Goal: Task Accomplishment & Management: Manage account settings

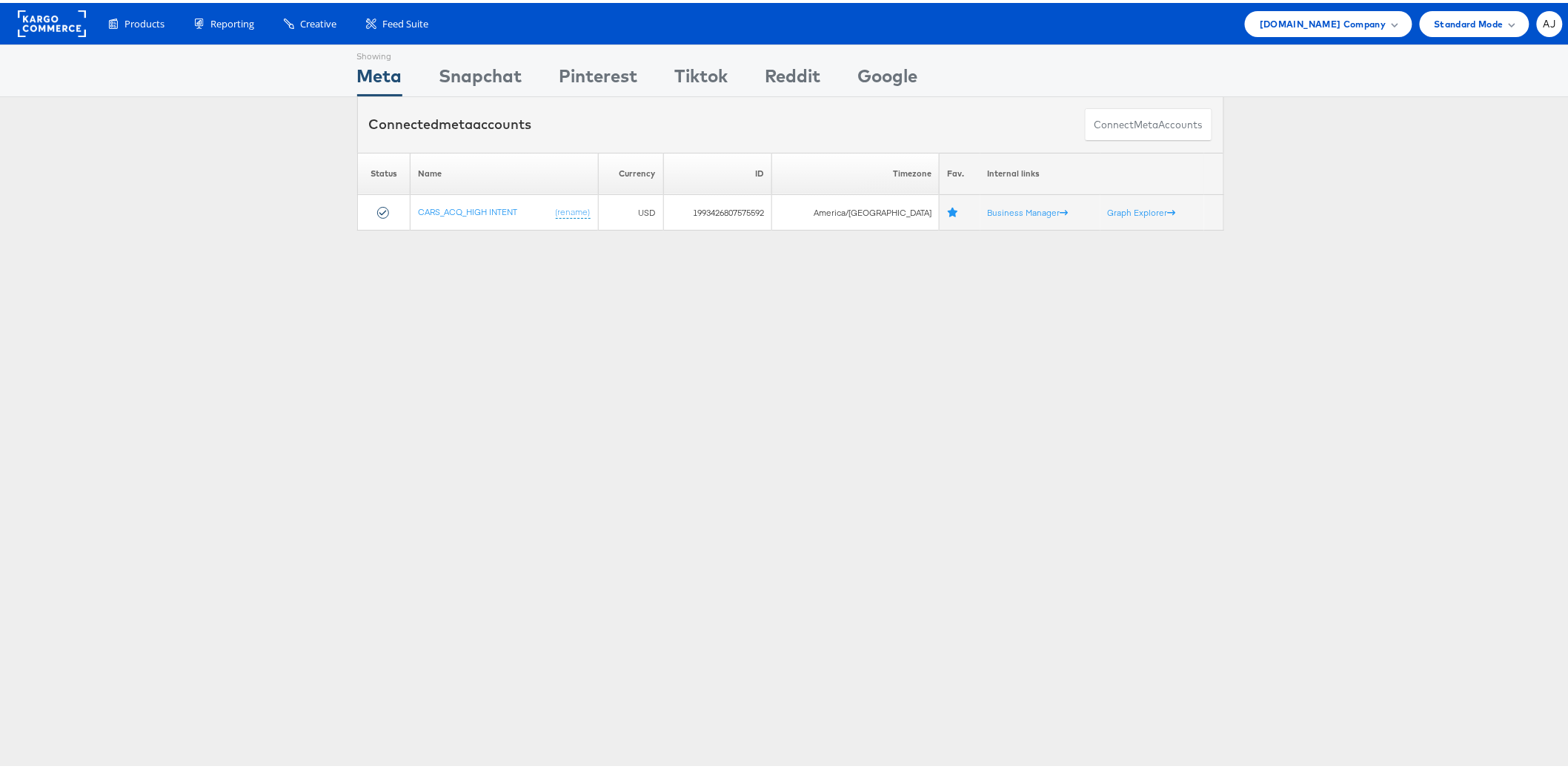
click at [739, 397] on div "Showing Meta Showing [GEOGRAPHIC_DATA] Showing Pinterest Showing Tiktok Showing…" at bounding box center [790, 412] width 1581 height 742
click at [1357, 8] on div "Cars.com Company" at bounding box center [1328, 21] width 167 height 26
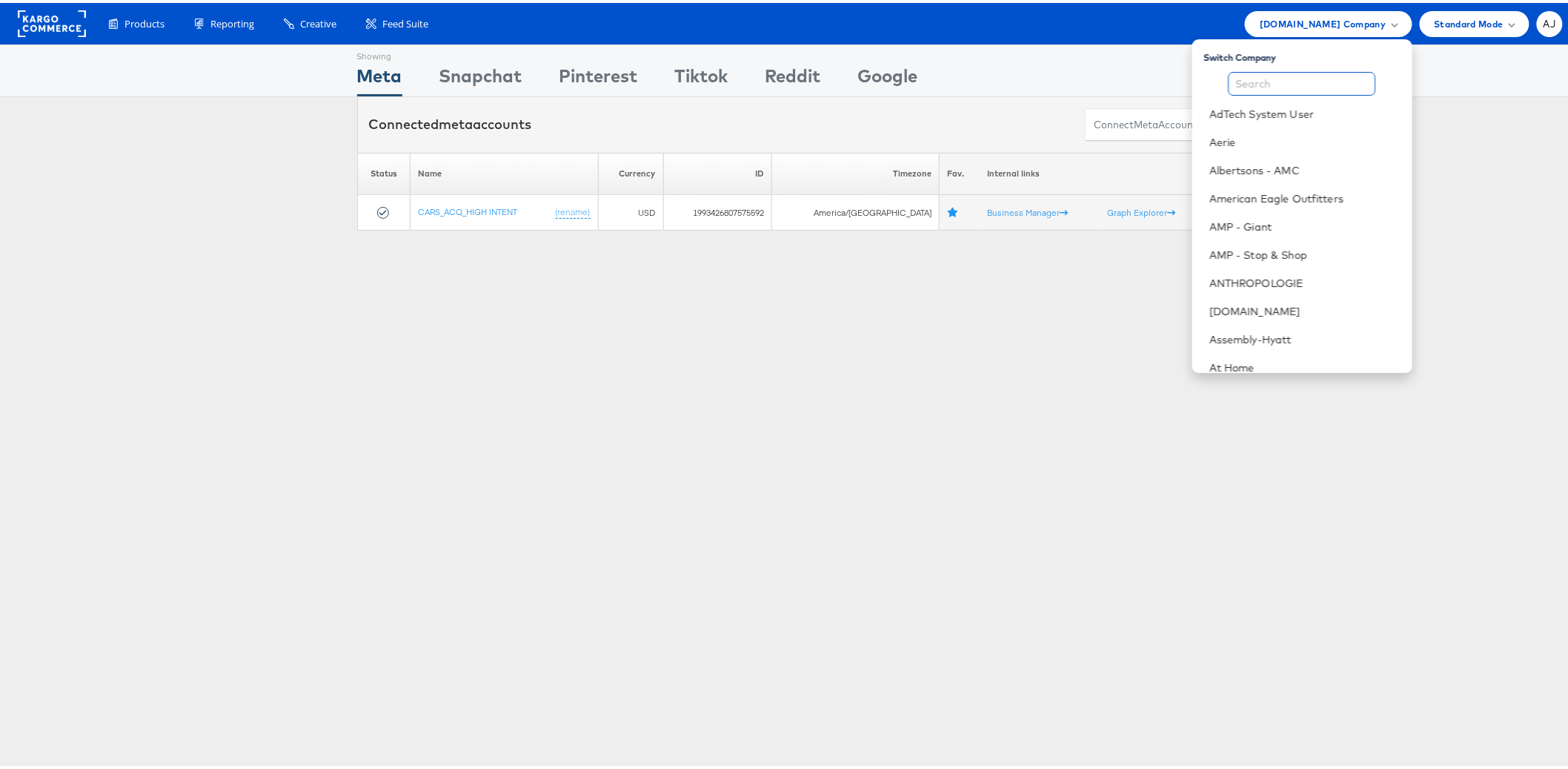
click at [1308, 83] on input "text" at bounding box center [1303, 81] width 148 height 24
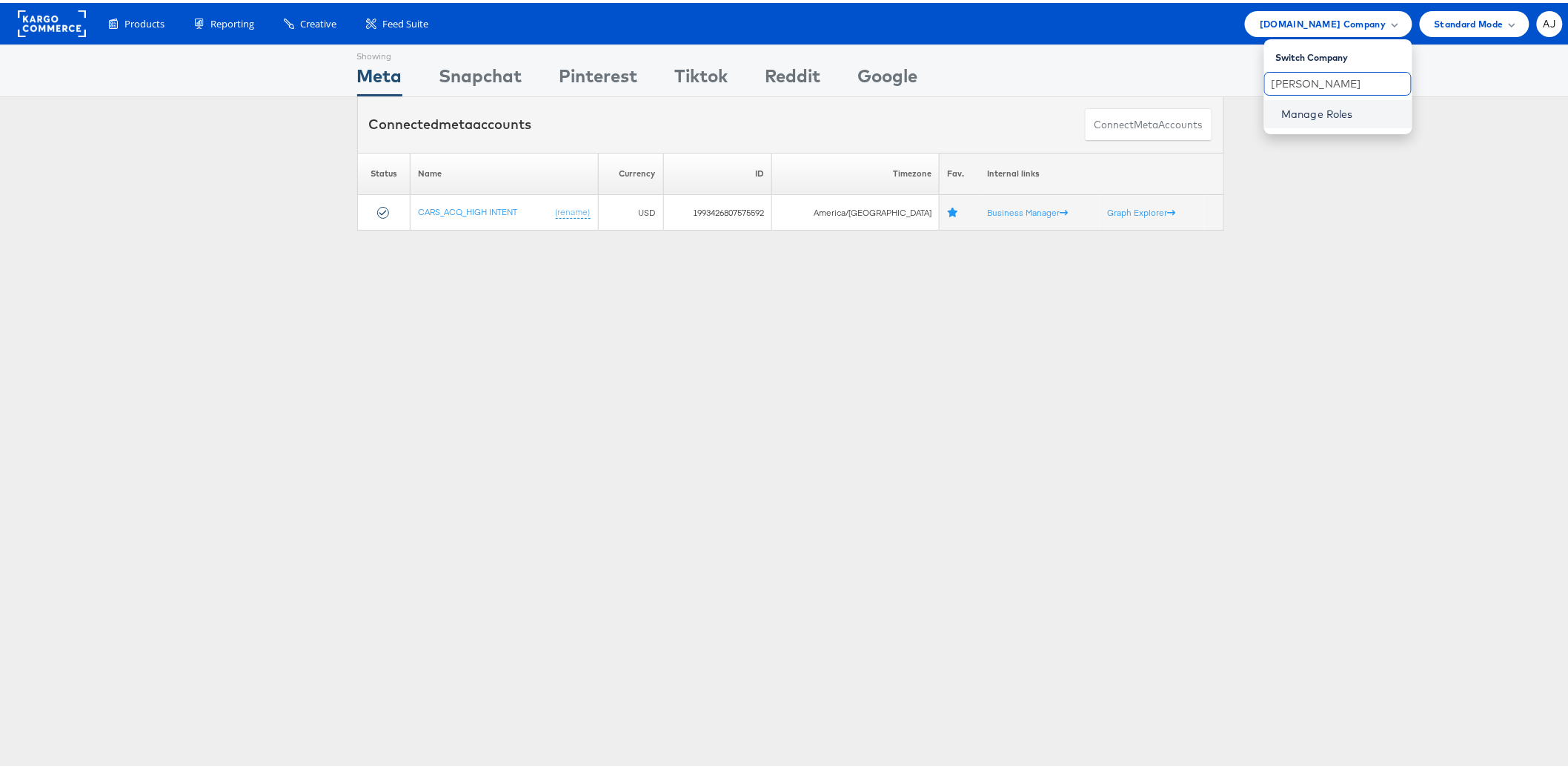
type input "belk"
click at [1323, 114] on link "Manage Roles" at bounding box center [1318, 112] width 72 height 14
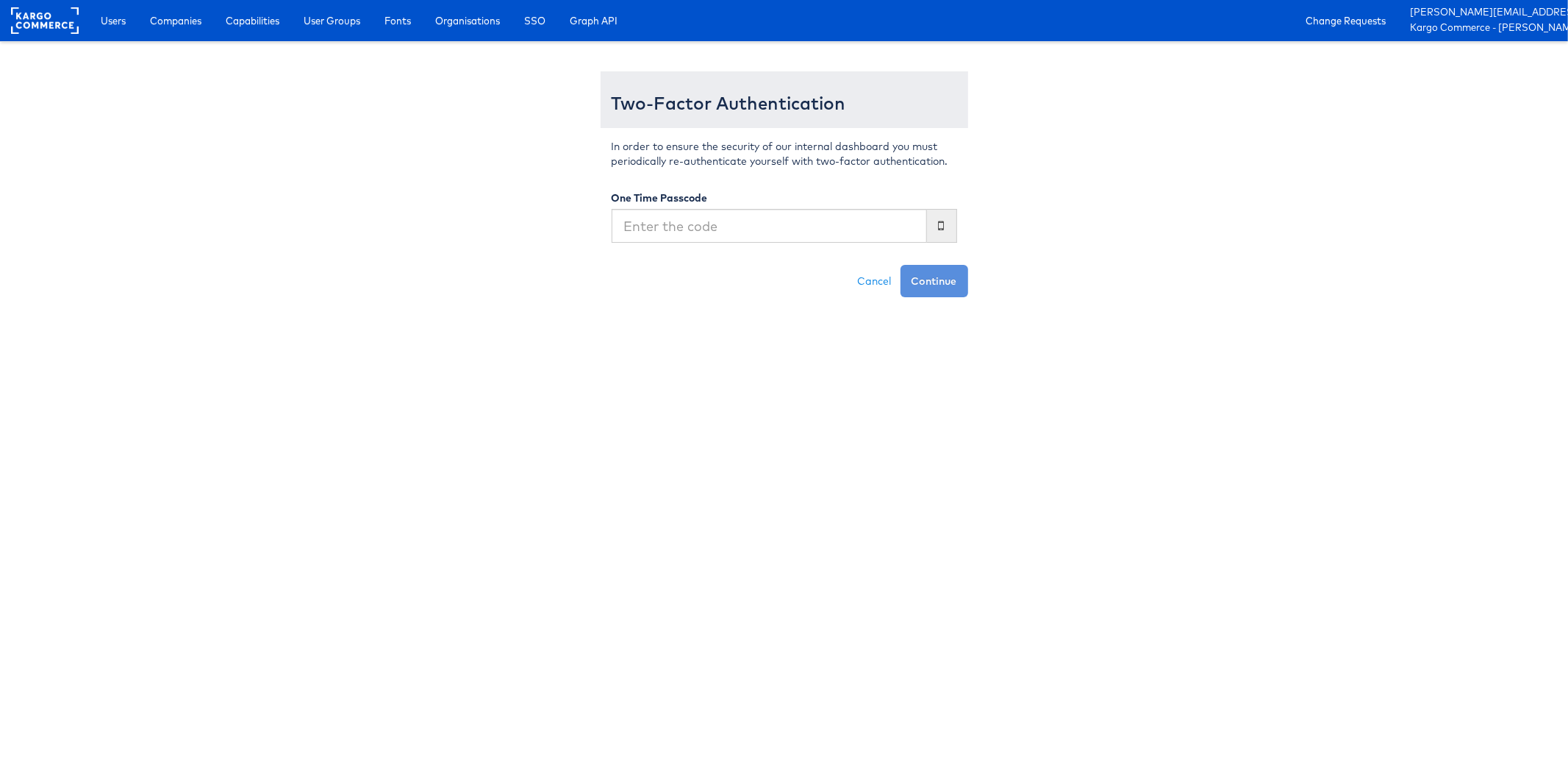
click at [899, 298] on html "Users Companies Capabilities User Groups Fonts Organisations SSO Graph API Chan…" at bounding box center [784, 148] width 1568 height 298
click at [809, 244] on div "In order to ensure the security of our internal dashboard you must periodically…" at bounding box center [784, 196] width 367 height 136
click at [807, 233] on input "text" at bounding box center [770, 226] width 315 height 34
type input "602441"
click at [901, 265] on button "Continue" at bounding box center [934, 281] width 67 height 32
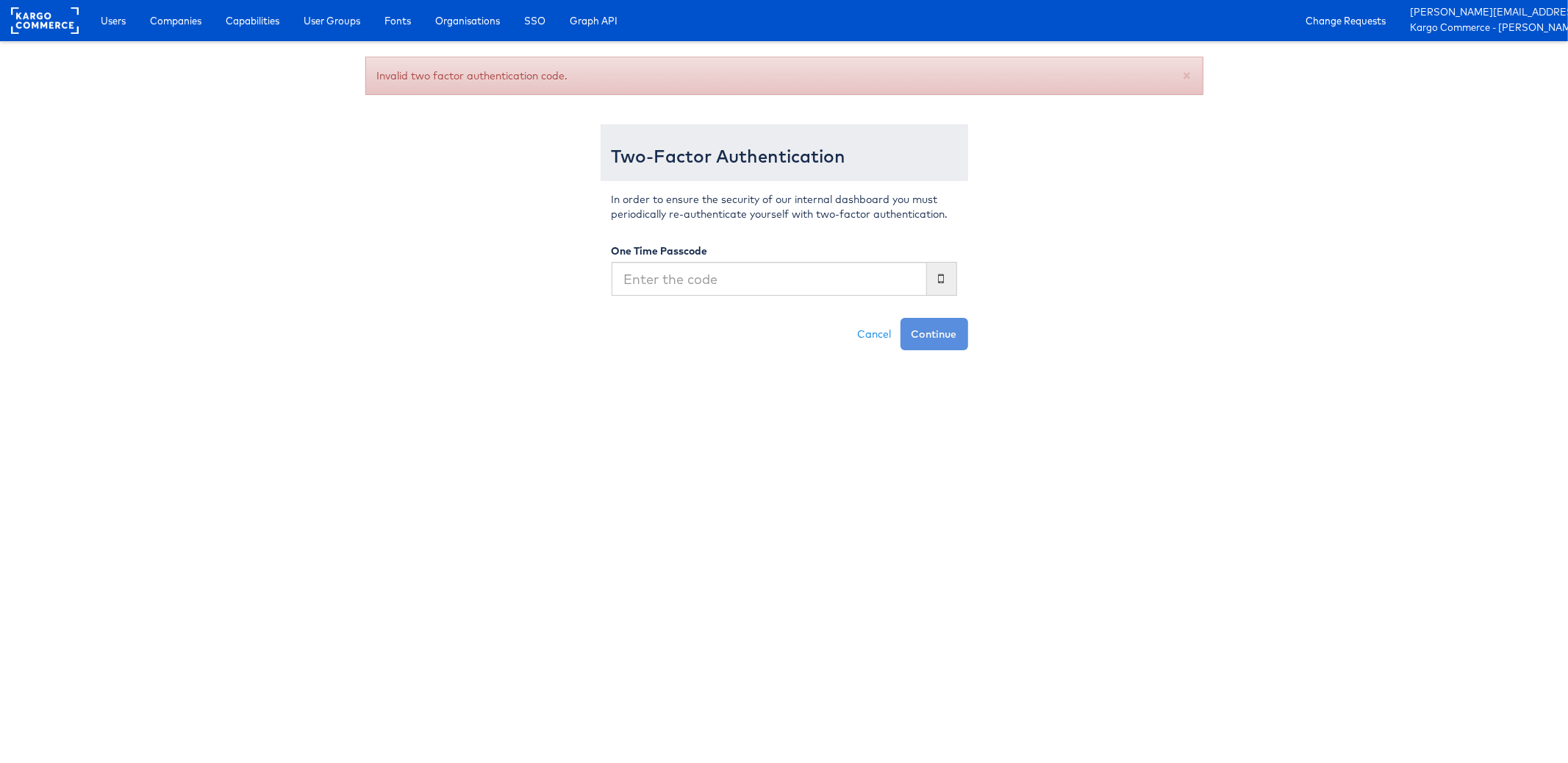
click at [660, 288] on input "text" at bounding box center [770, 279] width 315 height 34
type input "940557"
click at [901, 318] on button "Continue" at bounding box center [934, 334] width 67 height 32
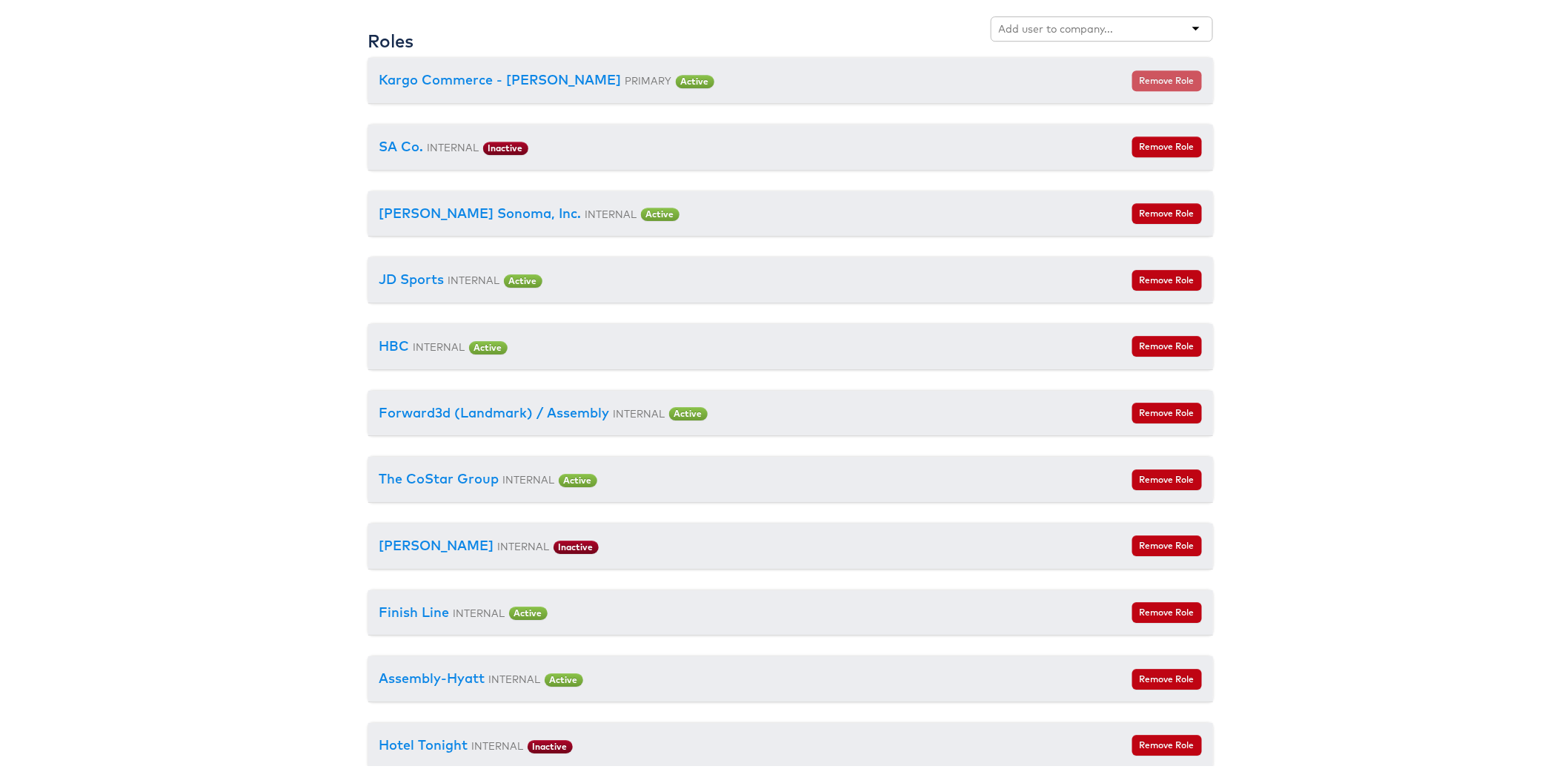
scroll to position [1834, 0]
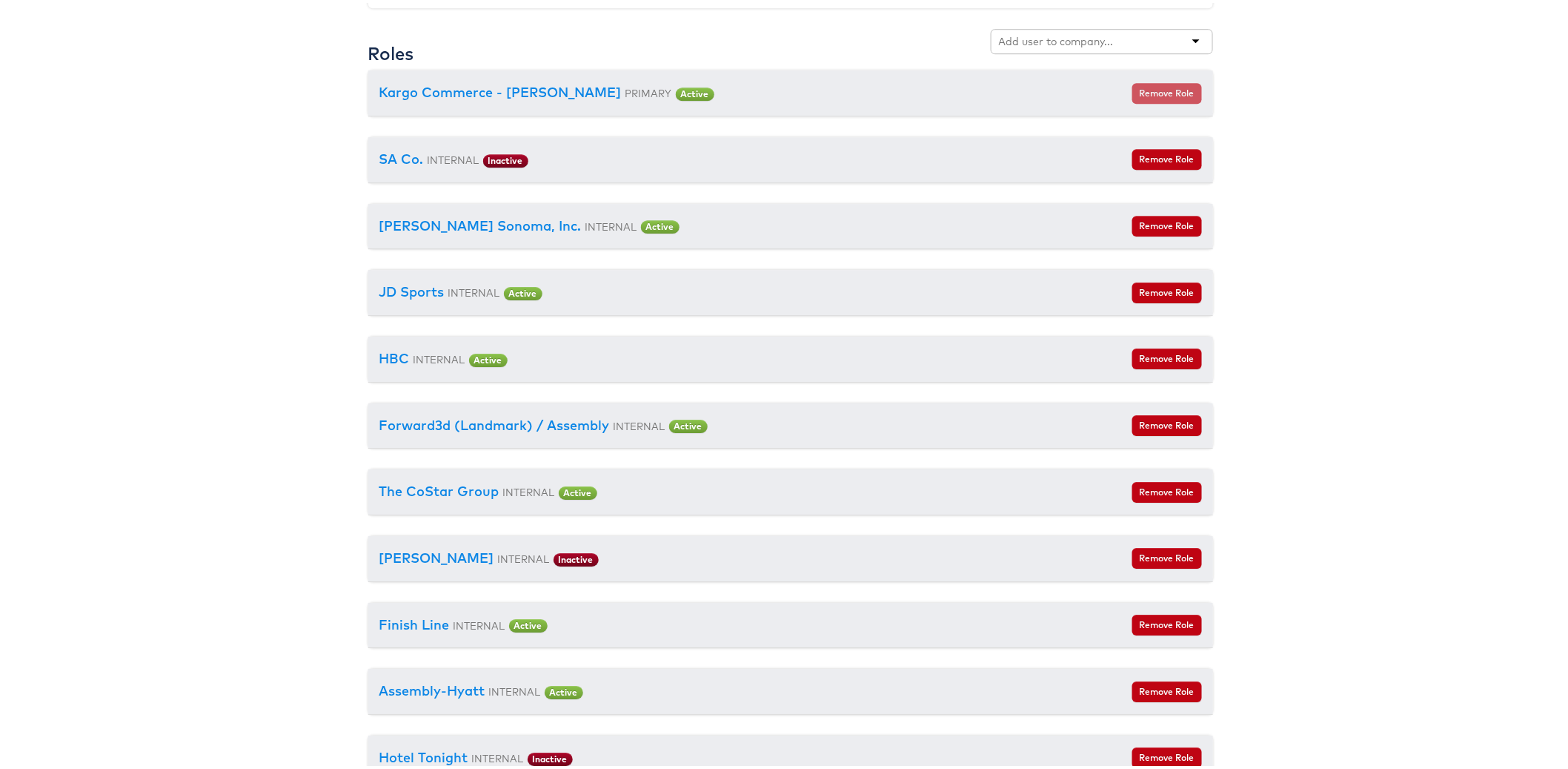
click at [1086, 39] on input "text" at bounding box center [1058, 38] width 117 height 15
type input "belk"
click at [1077, 78] on div "Belk" at bounding box center [1101, 66] width 221 height 27
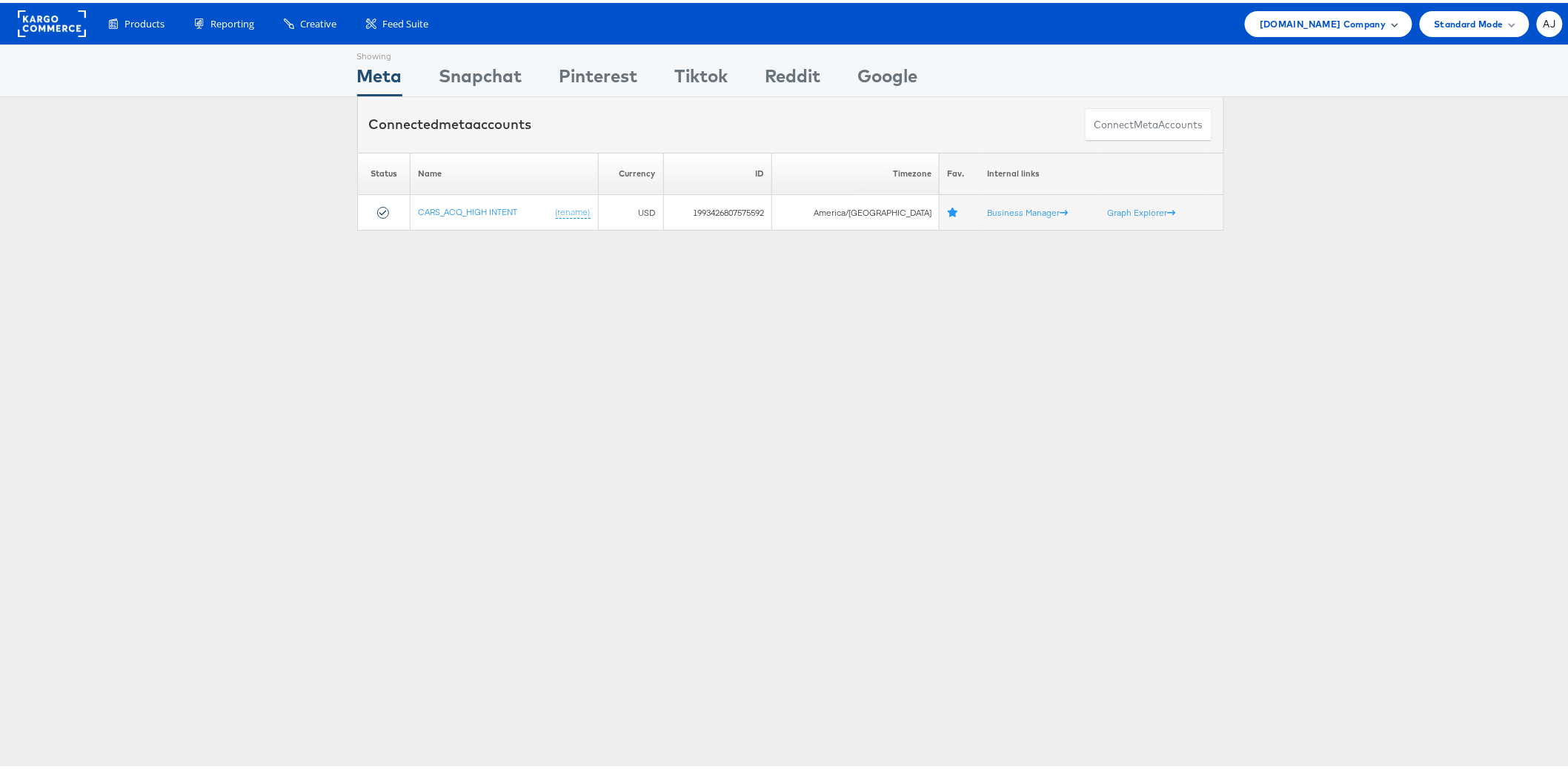
click at [1389, 13] on div "Cars.com Company" at bounding box center [1328, 21] width 167 height 26
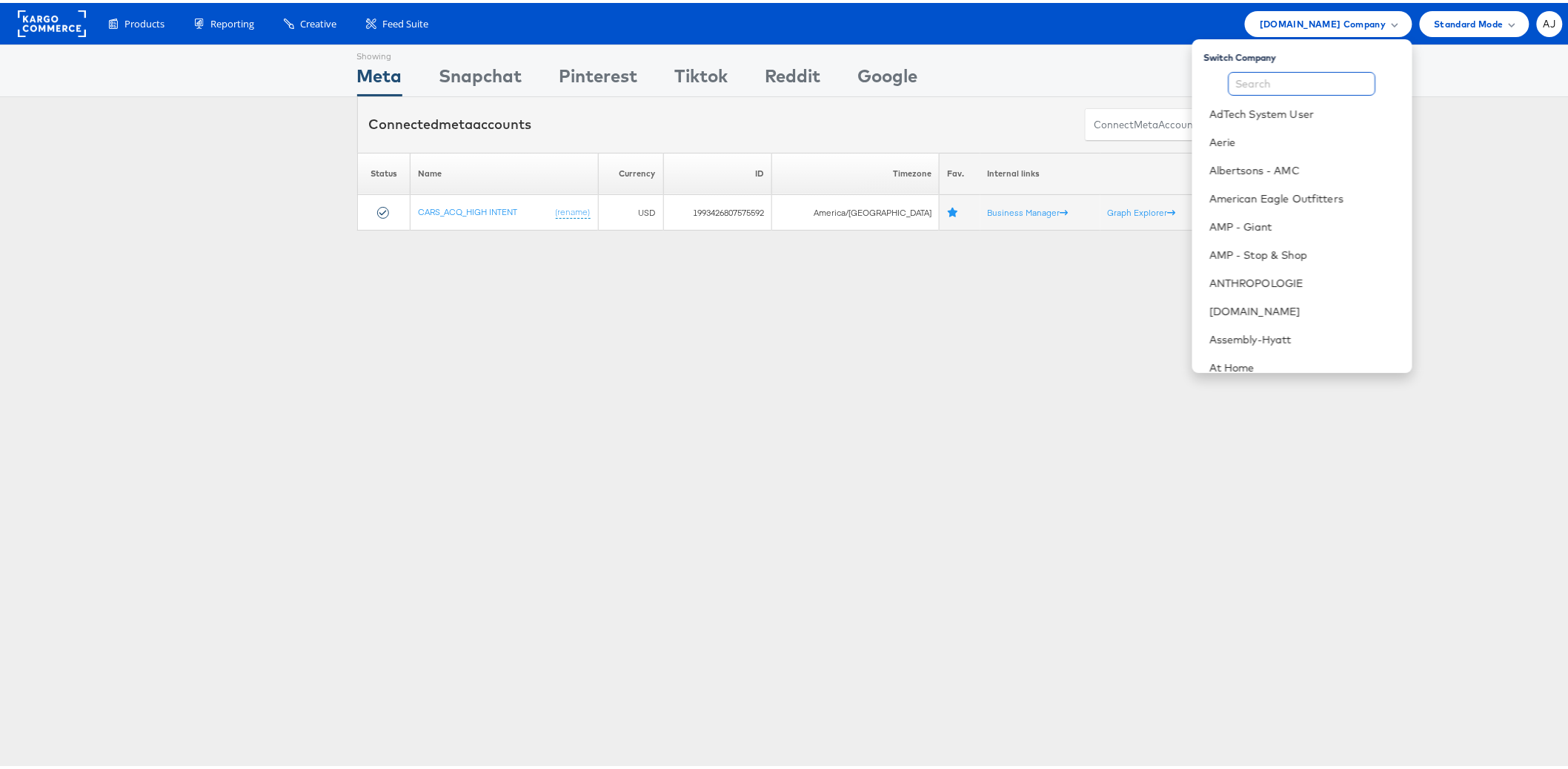
click at [1308, 78] on input "text" at bounding box center [1303, 81] width 148 height 24
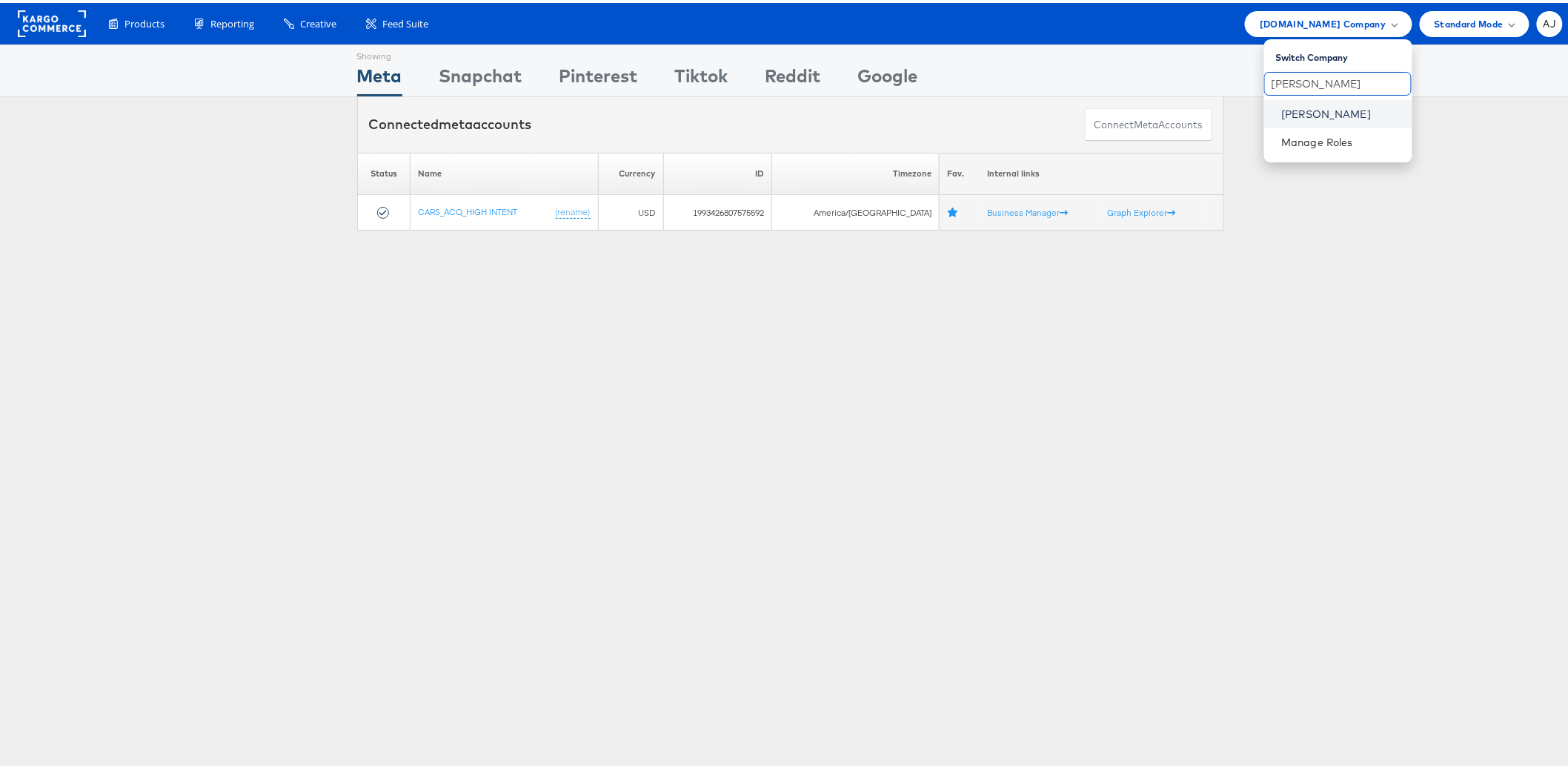
type input "belk"
click at [1303, 106] on link "Belk" at bounding box center [1341, 111] width 119 height 15
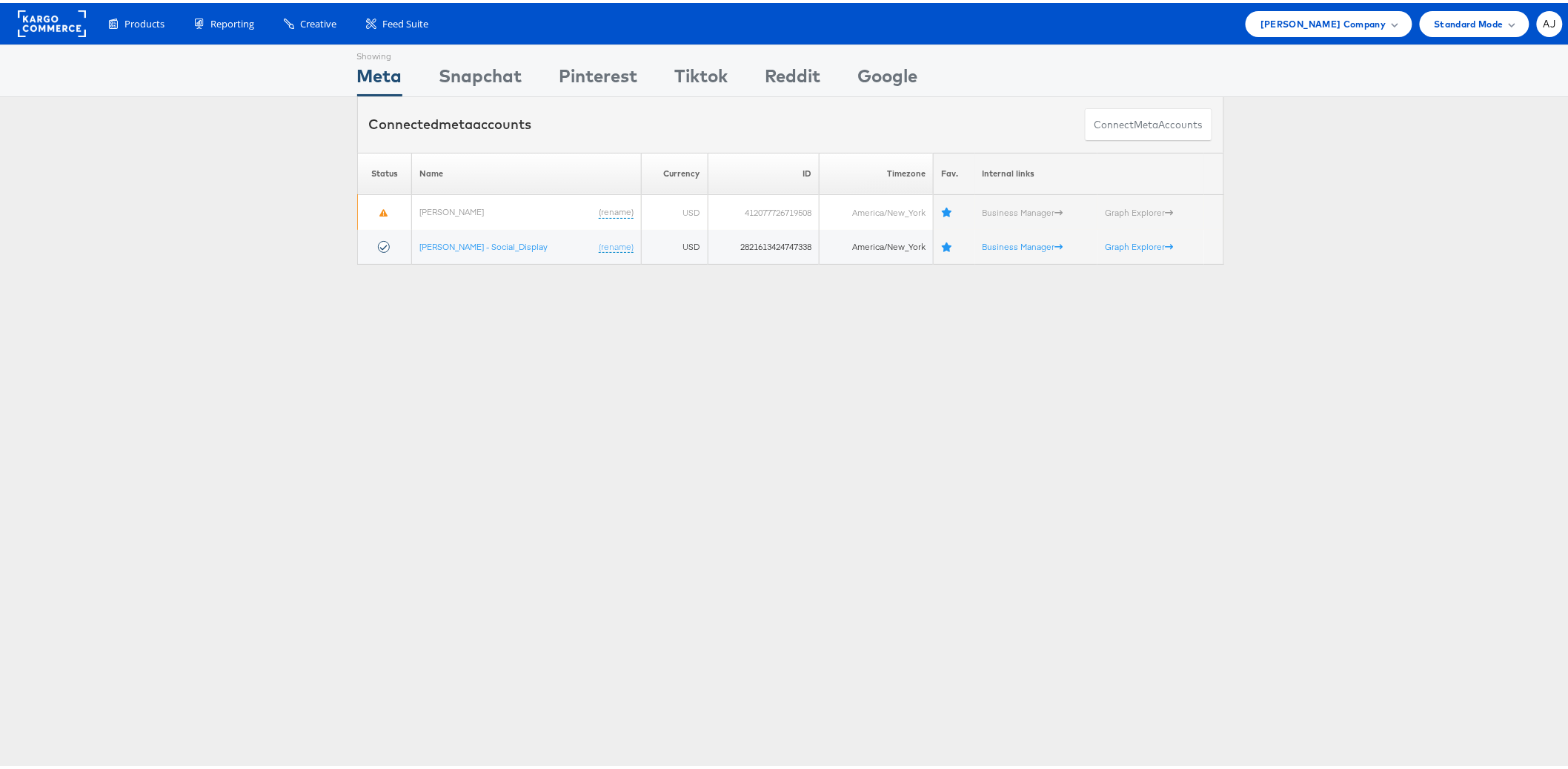
click at [342, 422] on div "Showing Meta Showing [GEOGRAPHIC_DATA] Showing Pinterest Showing Tiktok Showing…" at bounding box center [790, 412] width 1581 height 742
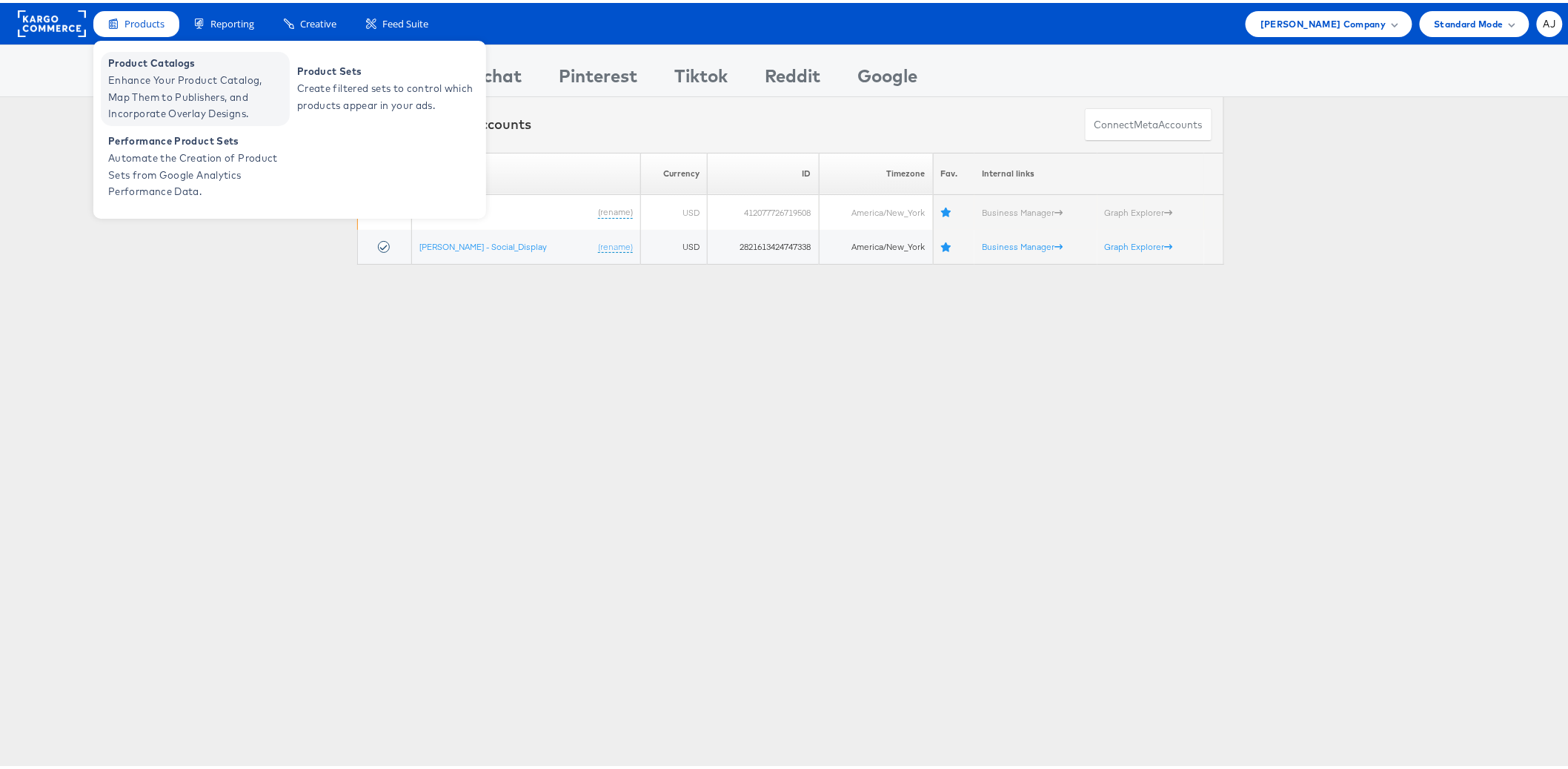
click at [166, 65] on span "Product Catalogs" at bounding box center [197, 60] width 178 height 17
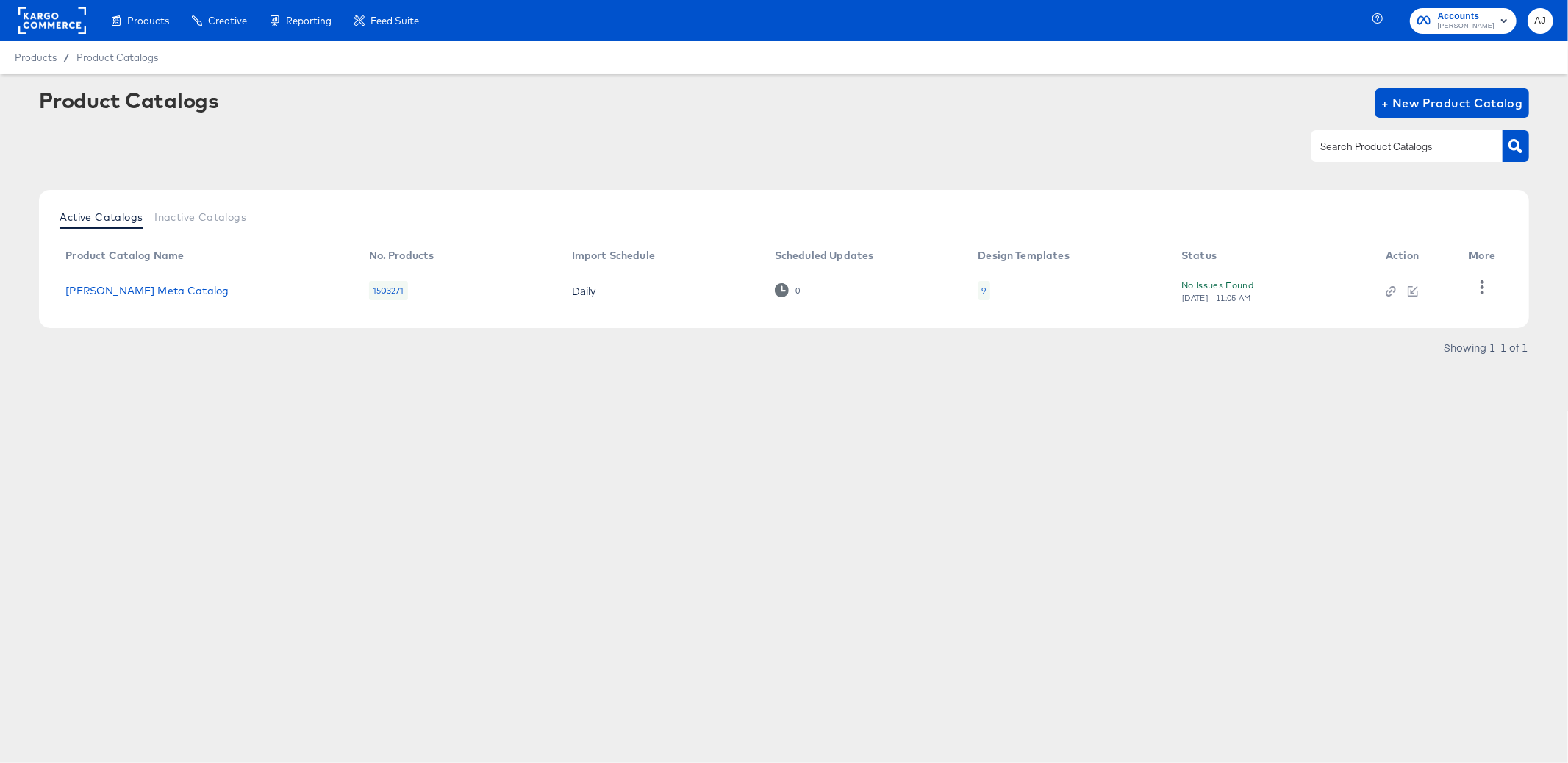
click at [311, 340] on div "Active Catalogs Inactive Catalogs Product Catalog Name No. Products Import Sche…" at bounding box center [784, 278] width 1490 height 176
click at [860, 443] on div "Products Creative Reporting Feed Suite Accounts Belk AJ Products / Product Cata…" at bounding box center [784, 381] width 1568 height 763
click at [1485, 279] on button "button" at bounding box center [1482, 287] width 26 height 30
click at [1379, 474] on div "Products Creative Reporting Feed Suite Accounts Belk AJ Products / Product Cata…" at bounding box center [784, 381] width 1568 height 763
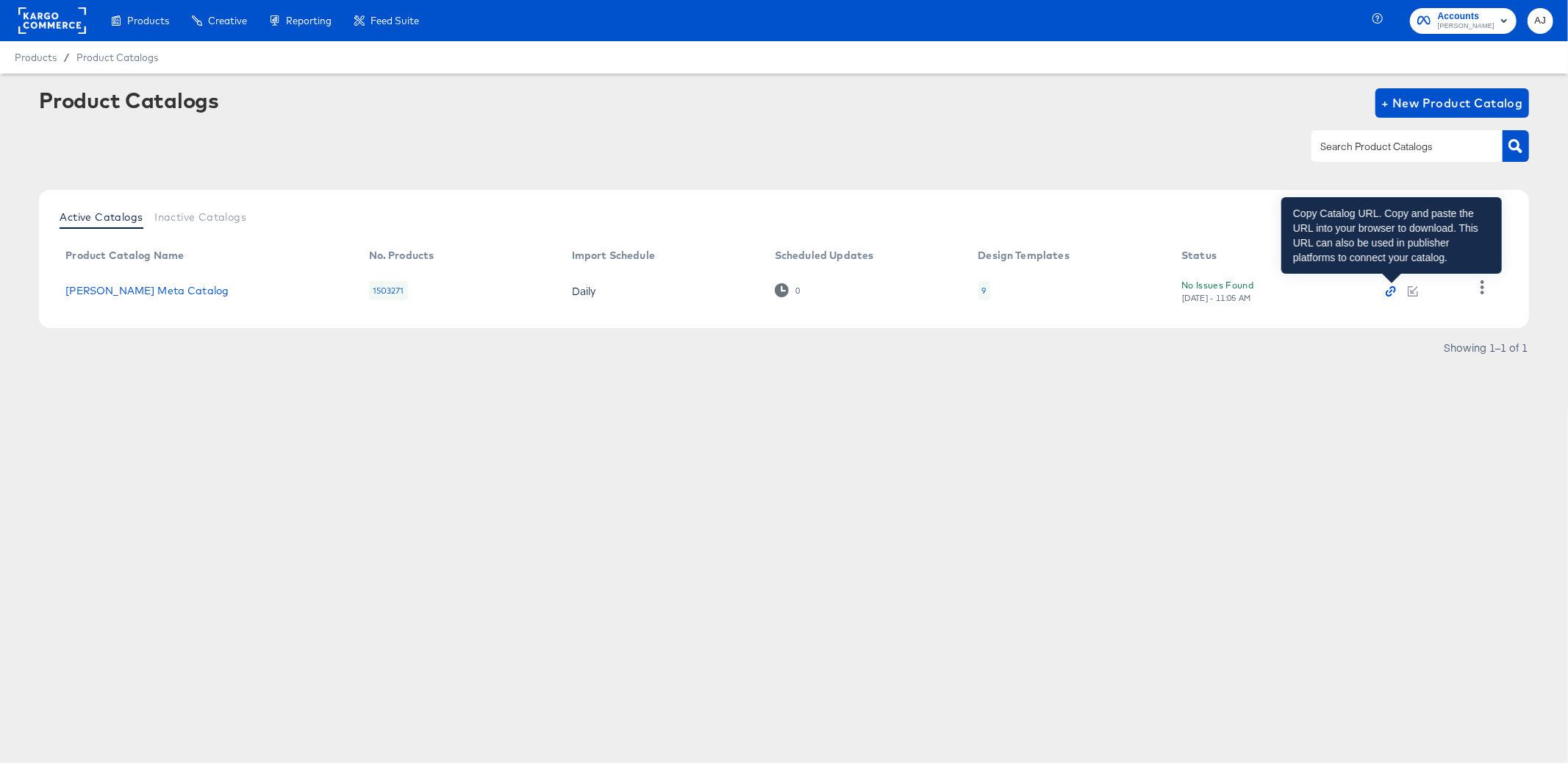
click at [1393, 293] on icon "button" at bounding box center [1391, 292] width 10 height 10
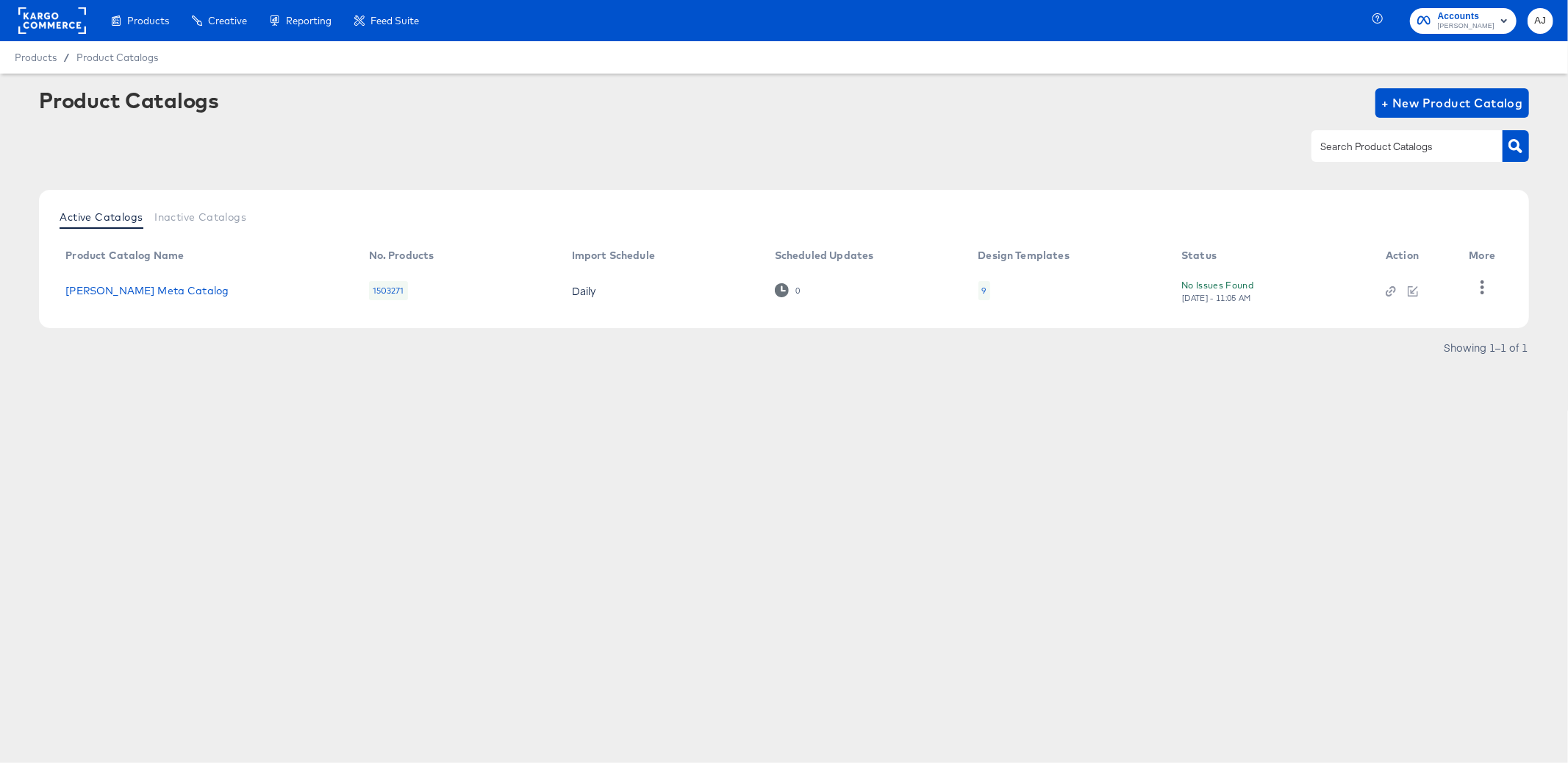
click at [255, 360] on div "Showing 1–1 of 1" at bounding box center [784, 355] width 1490 height 24
click at [60, 27] on rect at bounding box center [52, 20] width 67 height 26
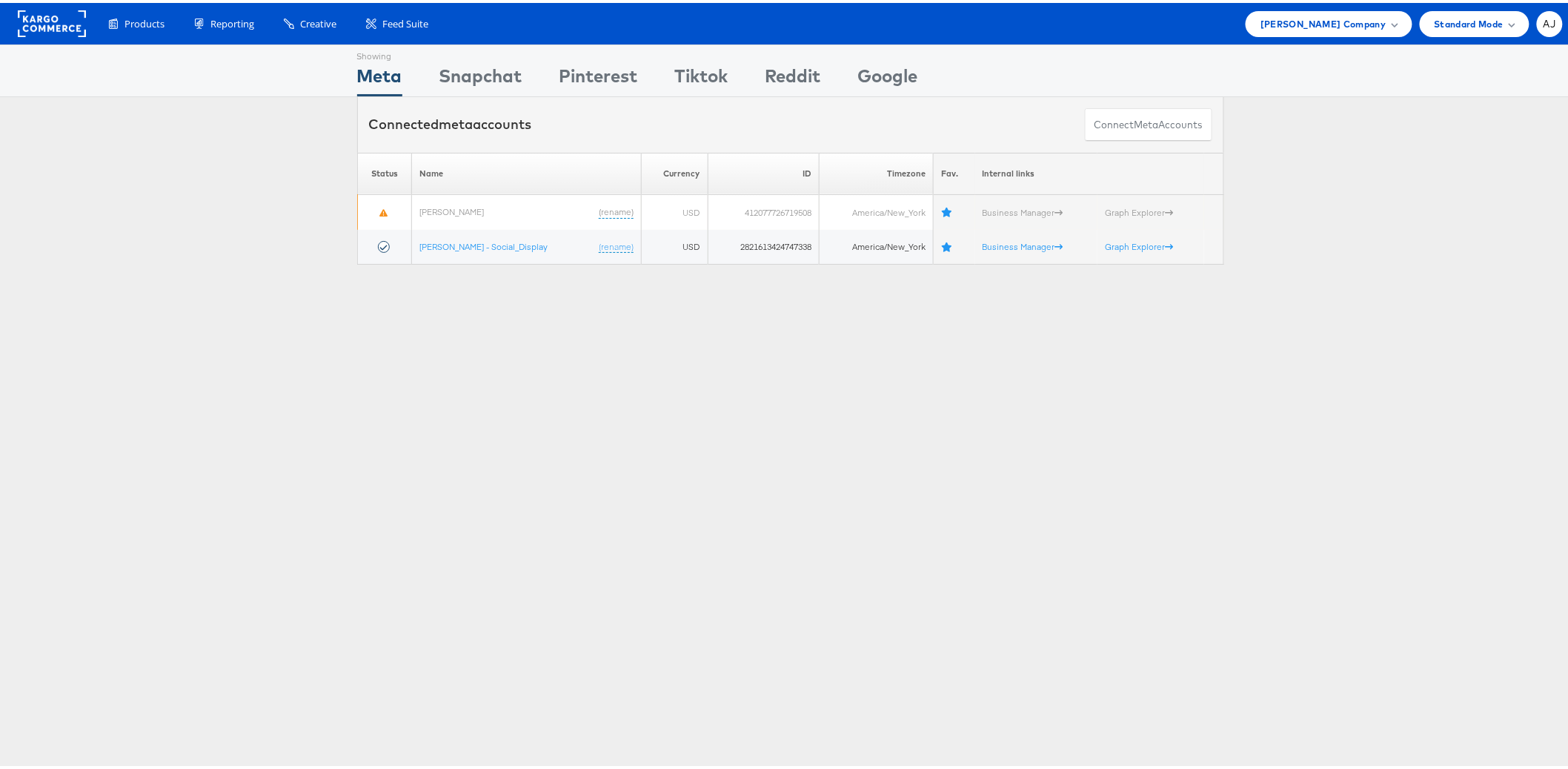
click at [232, 427] on div "Showing Meta Showing [GEOGRAPHIC_DATA] Showing Pinterest Showing Tiktok Showing…" at bounding box center [790, 412] width 1581 height 742
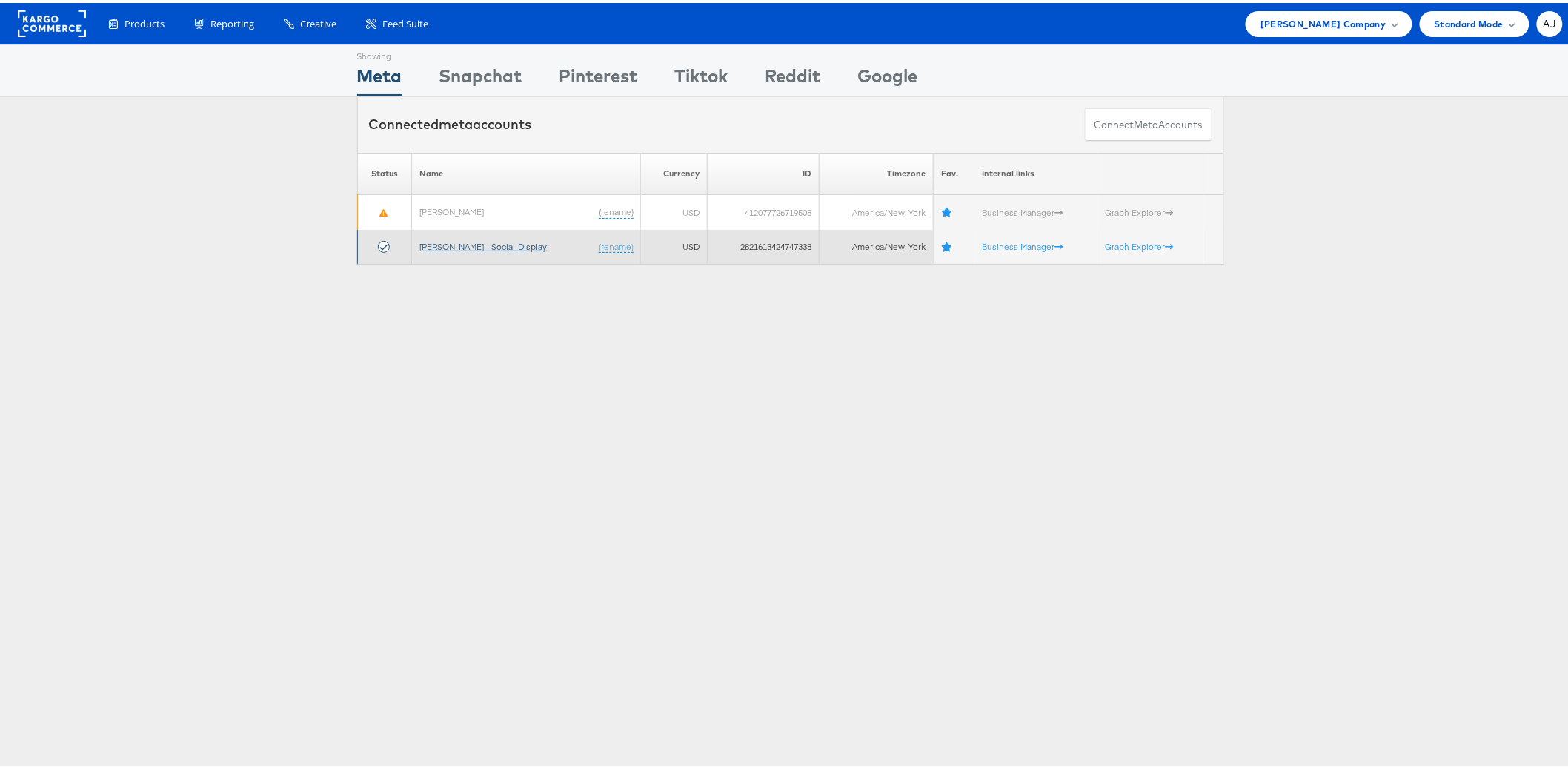
click at [450, 246] on link "Belk - Social_Display" at bounding box center [483, 243] width 128 height 11
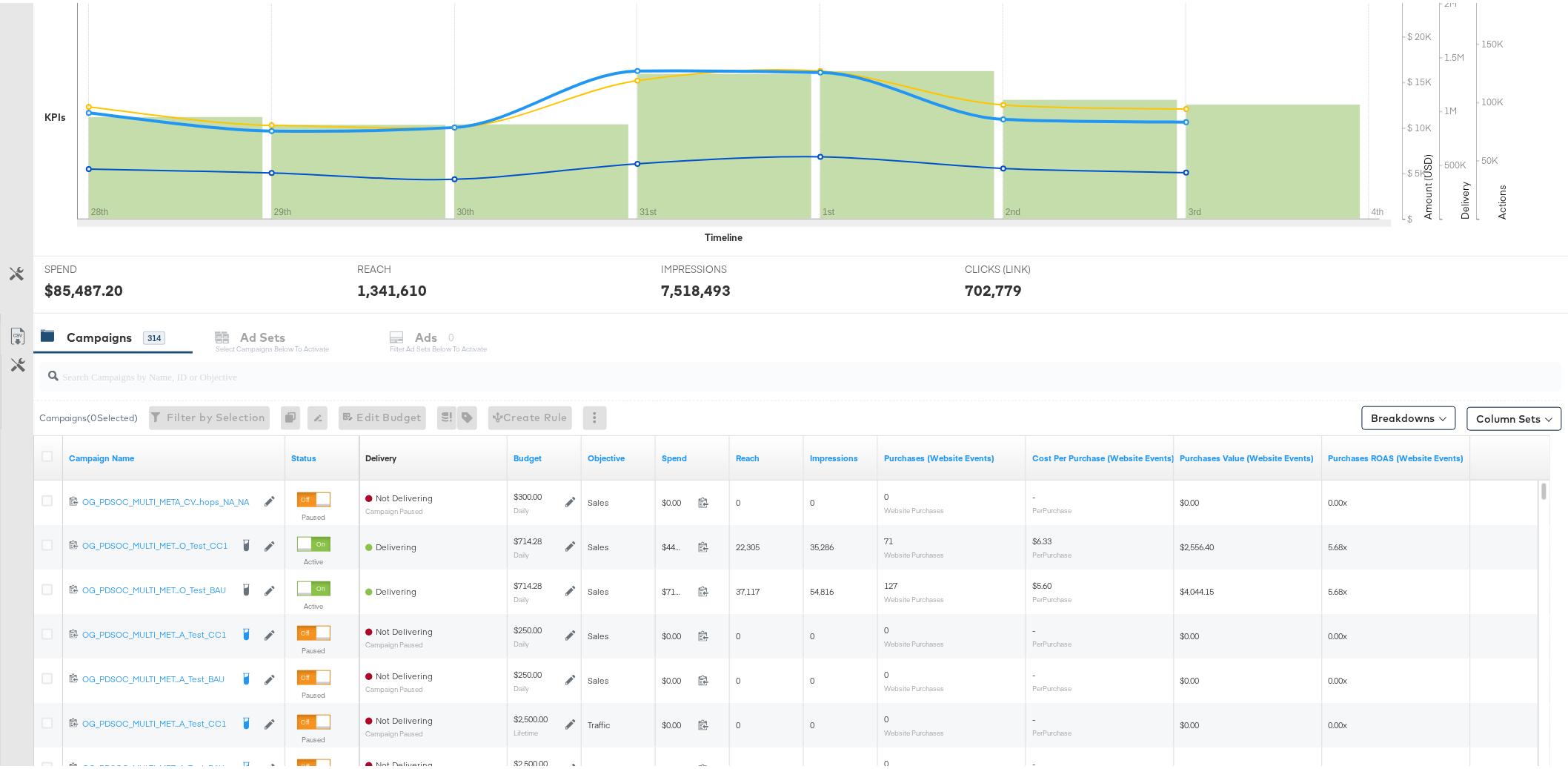
scroll to position [442, 0]
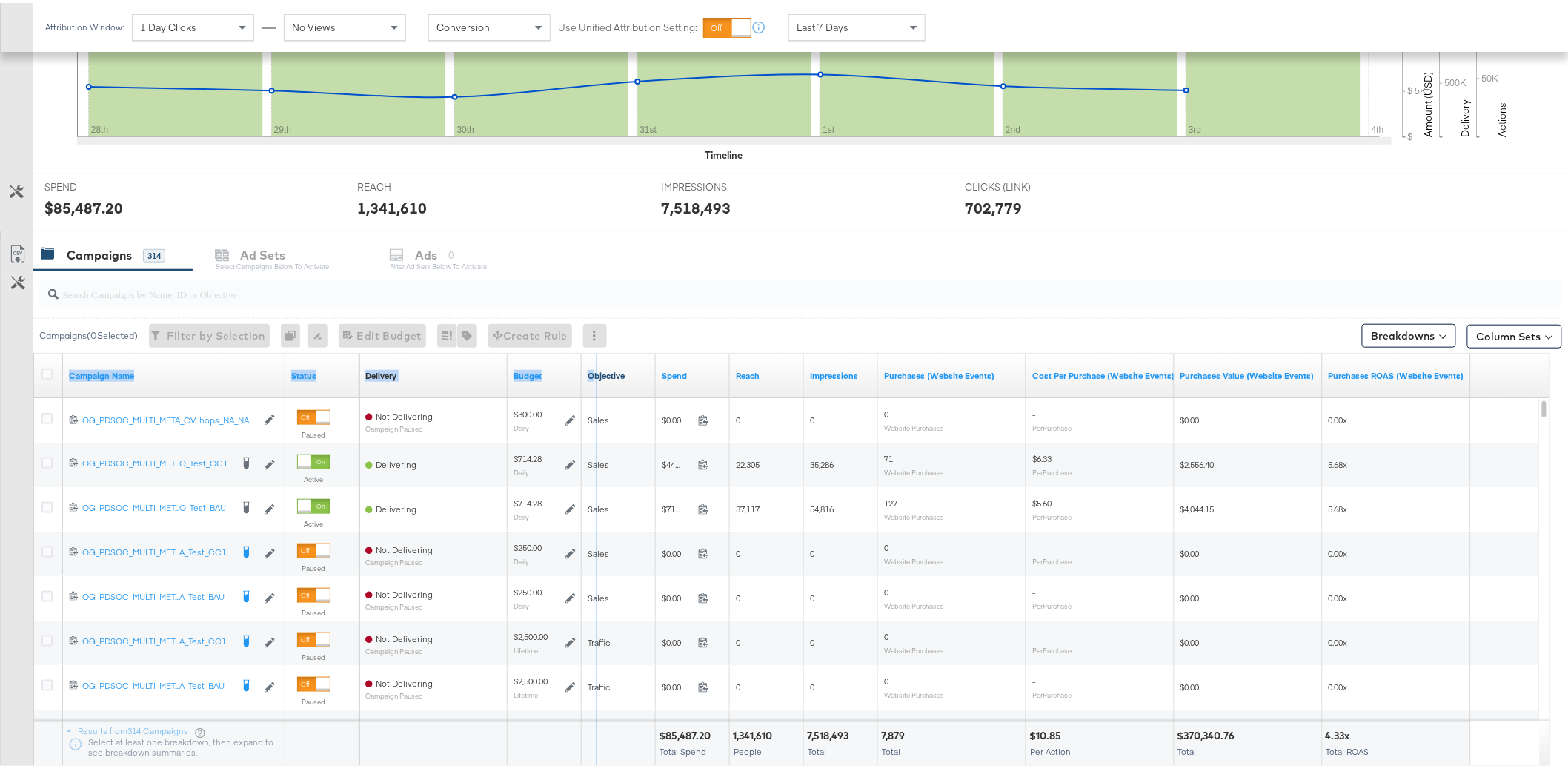
drag, startPoint x: 284, startPoint y: 370, endPoint x: 595, endPoint y: 375, distance: 311.0
click at [34, 351] on div "Campaign Name Status Delivery Sorting Unavailable Budget Objective Spend Reach …" at bounding box center [34, 351] width 0 height 0
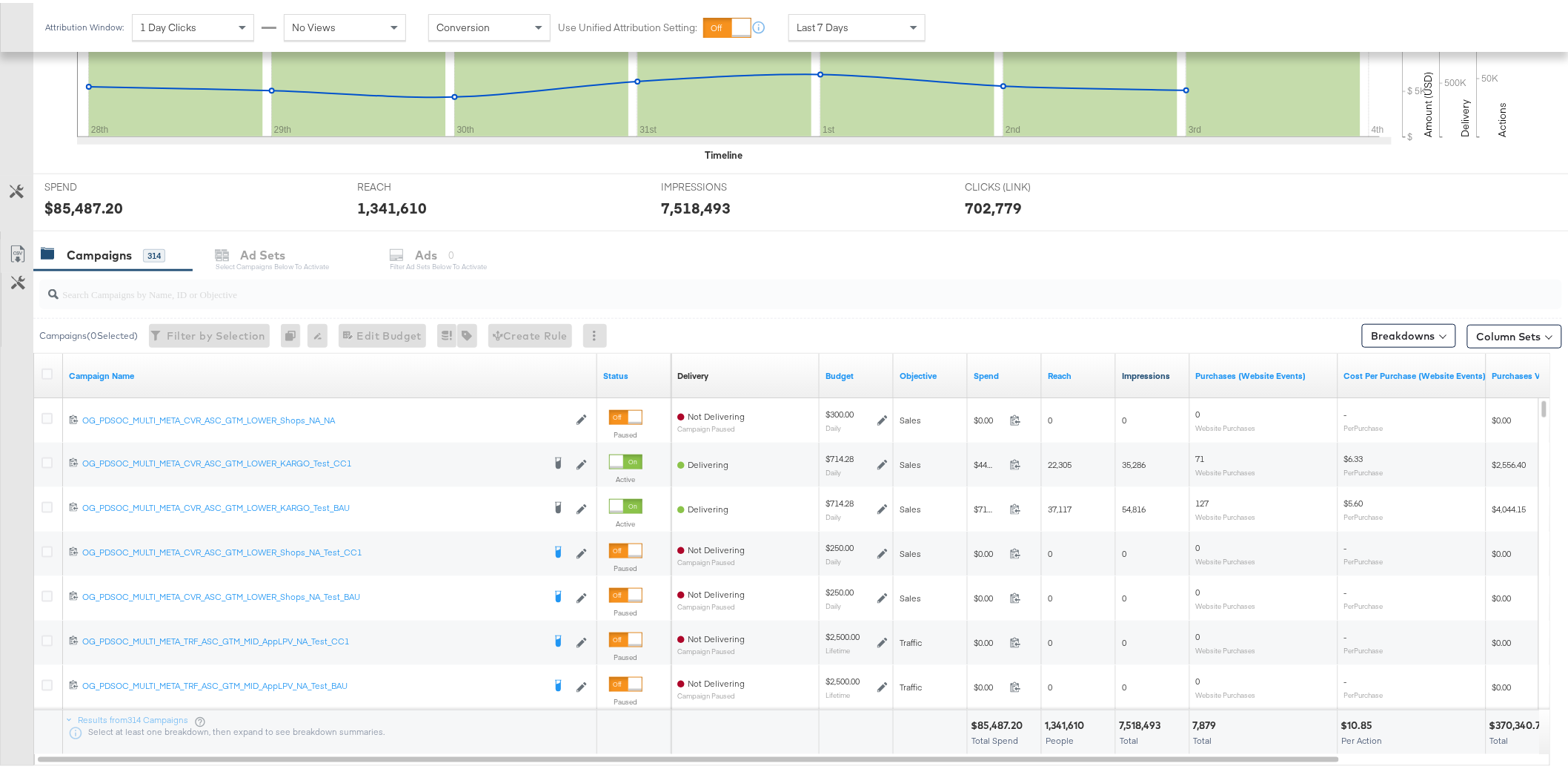
click at [1183, 371] on link "Impressions" at bounding box center [1153, 373] width 62 height 12
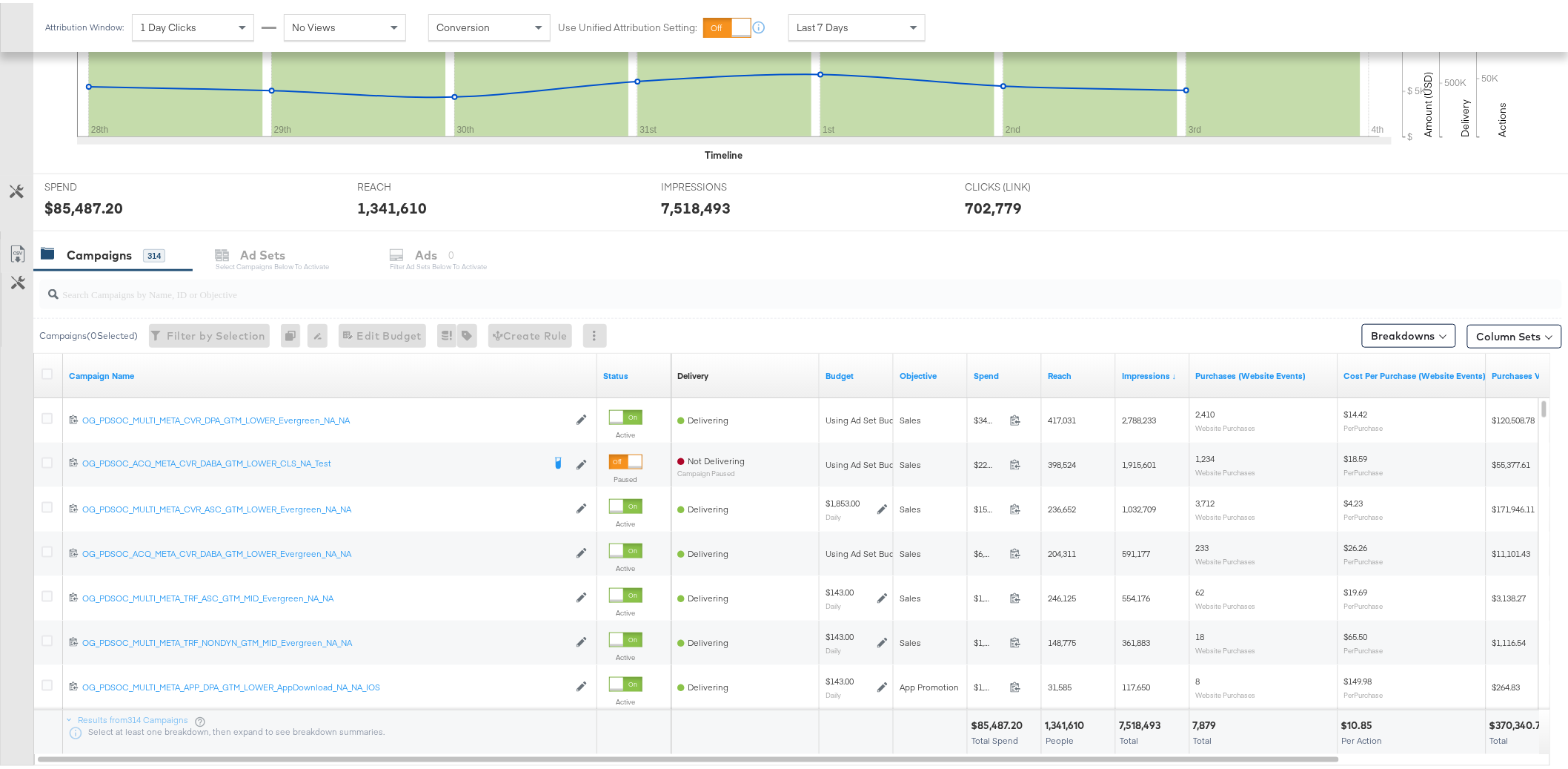
click at [819, 294] on input "search" at bounding box center [740, 285] width 1363 height 29
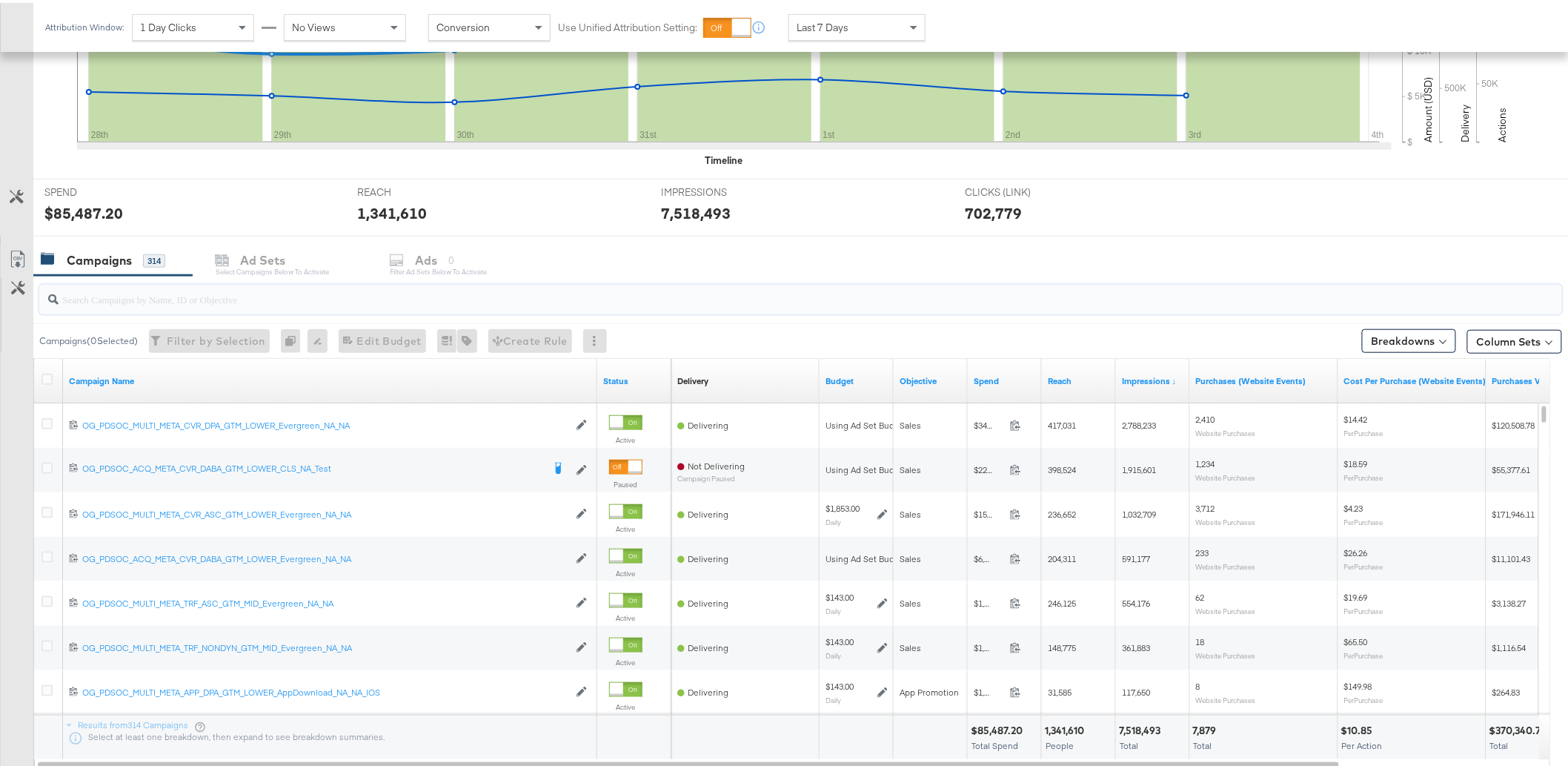
scroll to position [432, 0]
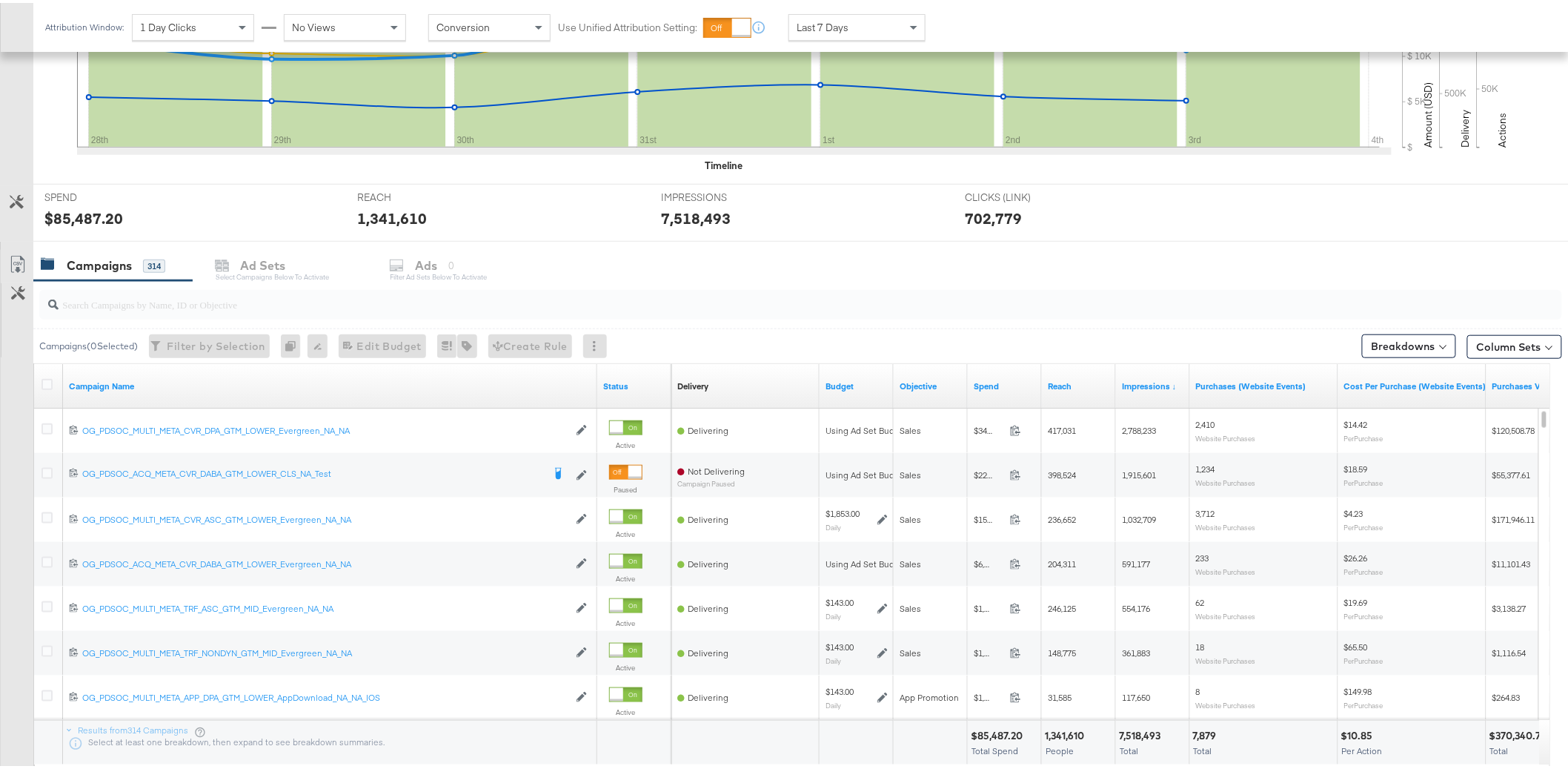
click at [809, 258] on div "Campaigns 314 Ad Sets Select Campaigns below to activate Ads 0 Filter Ad Sets b…" at bounding box center [807, 262] width 1547 height 32
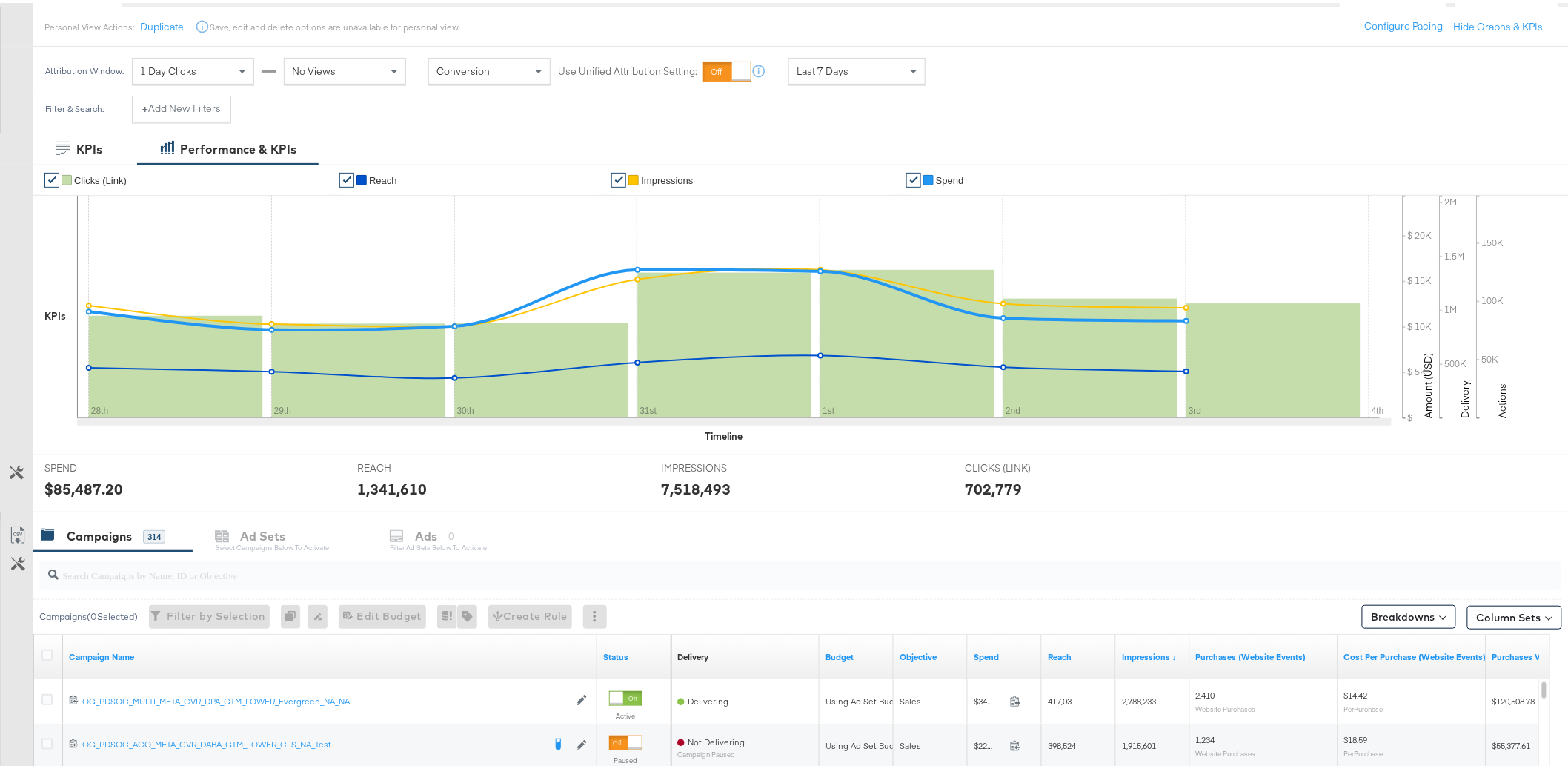
scroll to position [0, 0]
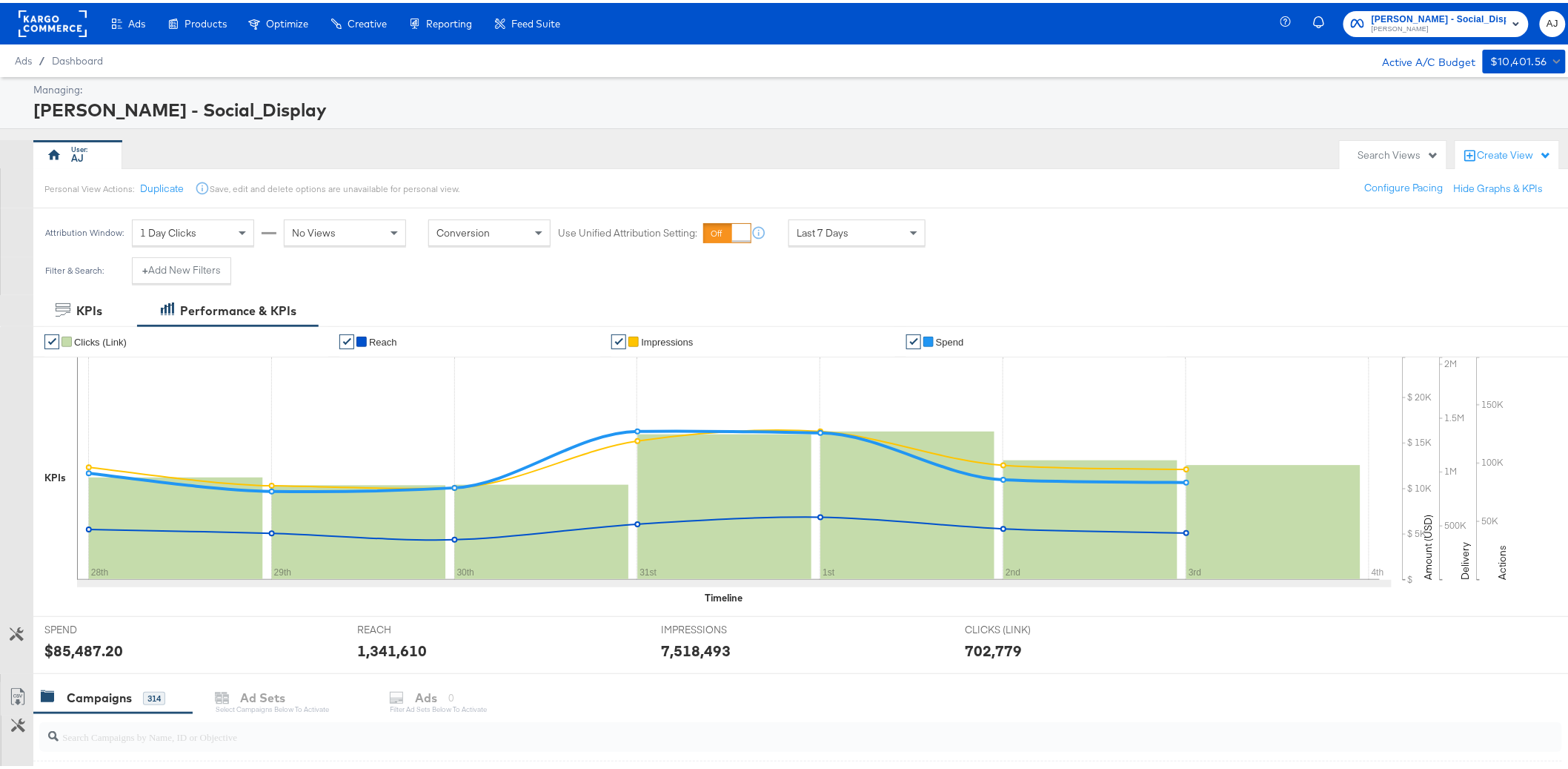
click at [1557, 16] on div "Belk - Social_Display Belk AJ" at bounding box center [1433, 21] width 295 height 41
click at [1547, 27] on span "AJ" at bounding box center [1553, 21] width 14 height 17
click at [1485, 151] on link "Internal Dashboard" at bounding box center [1461, 148] width 112 height 27
click at [1443, 27] on span "Belk" at bounding box center [1439, 27] width 135 height 12
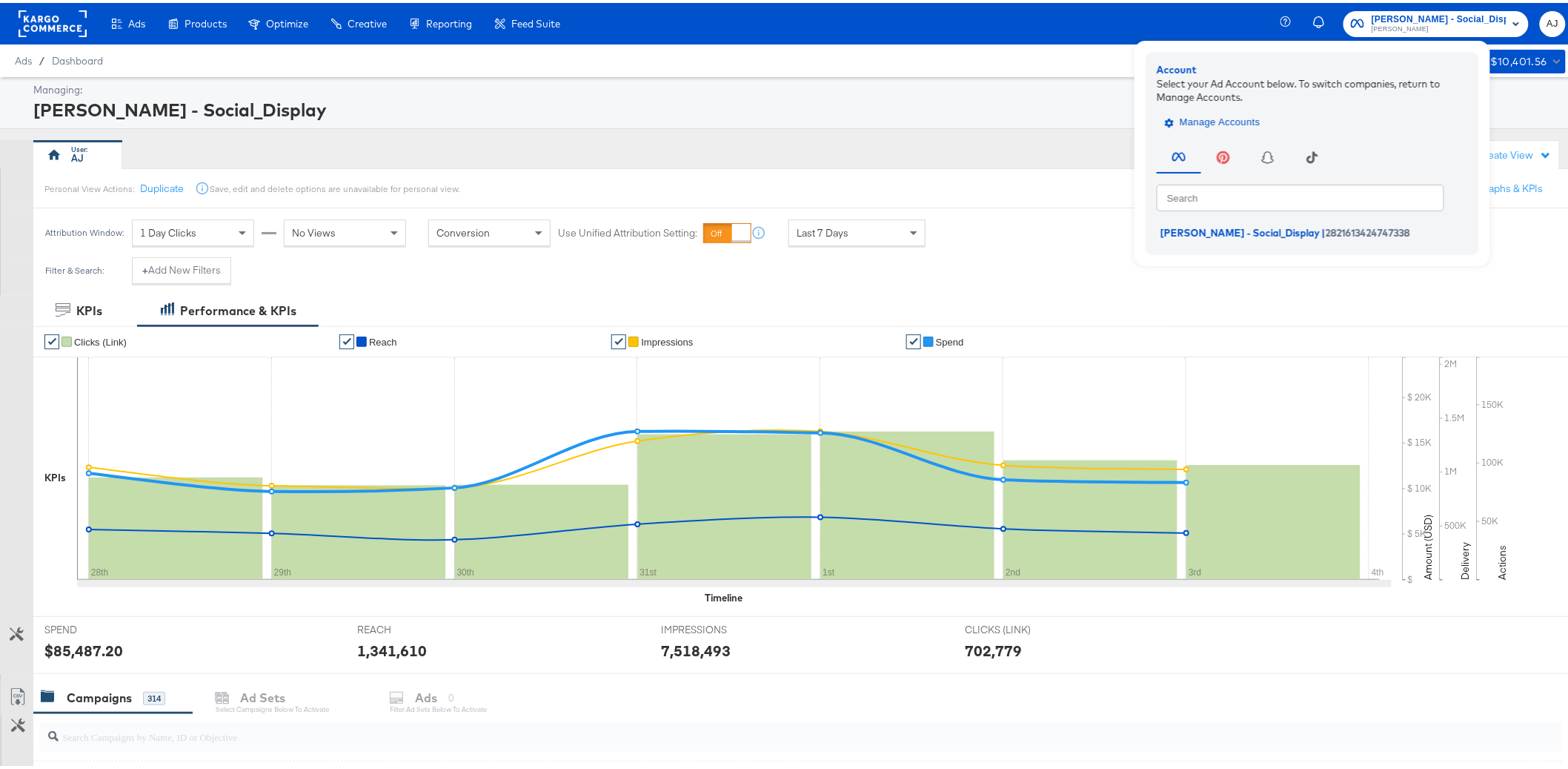
click at [1260, 123] on span "Manage Accounts" at bounding box center [1215, 119] width 93 height 17
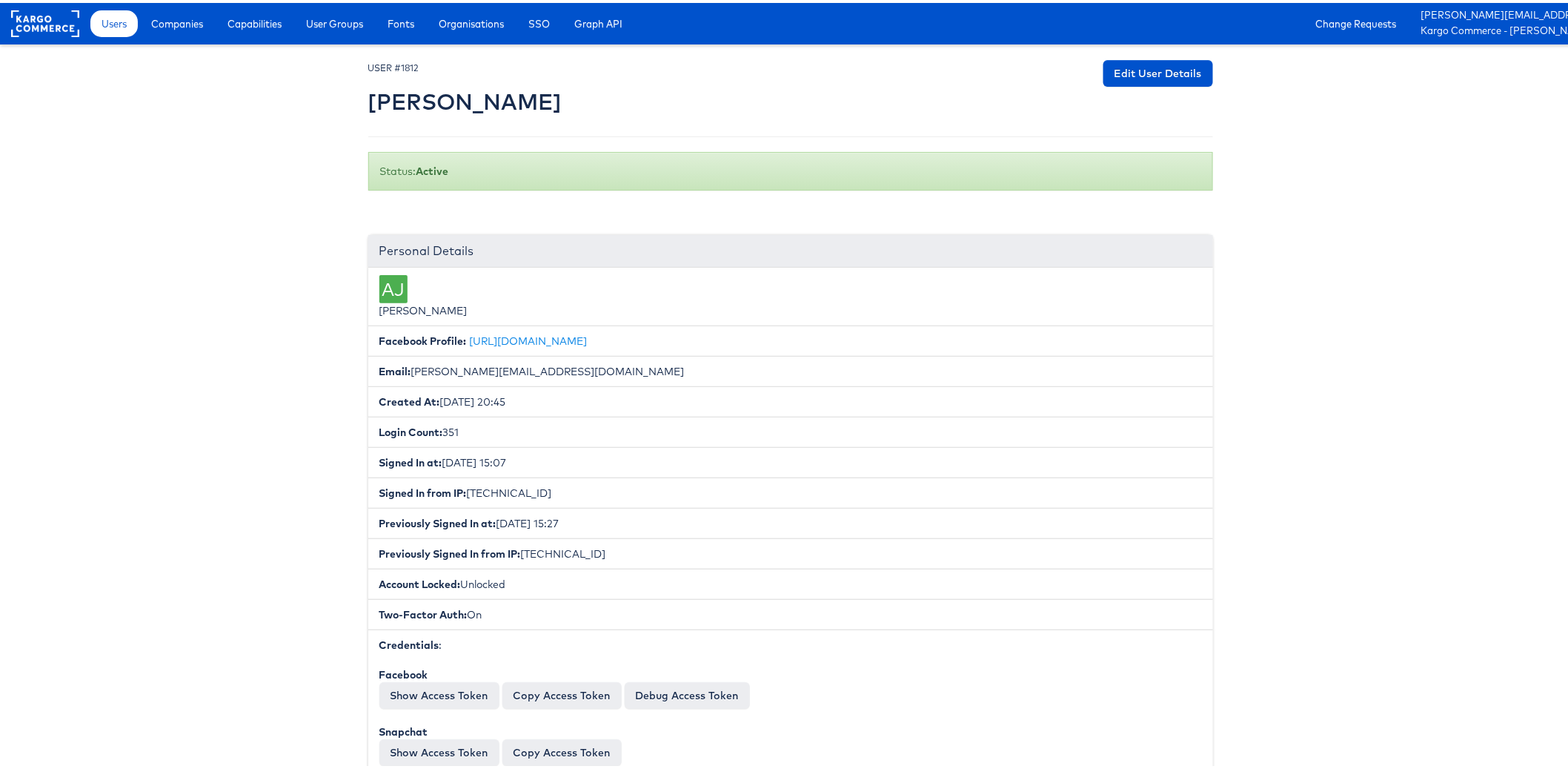
click at [195, 29] on link "Companies" at bounding box center [177, 21] width 74 height 27
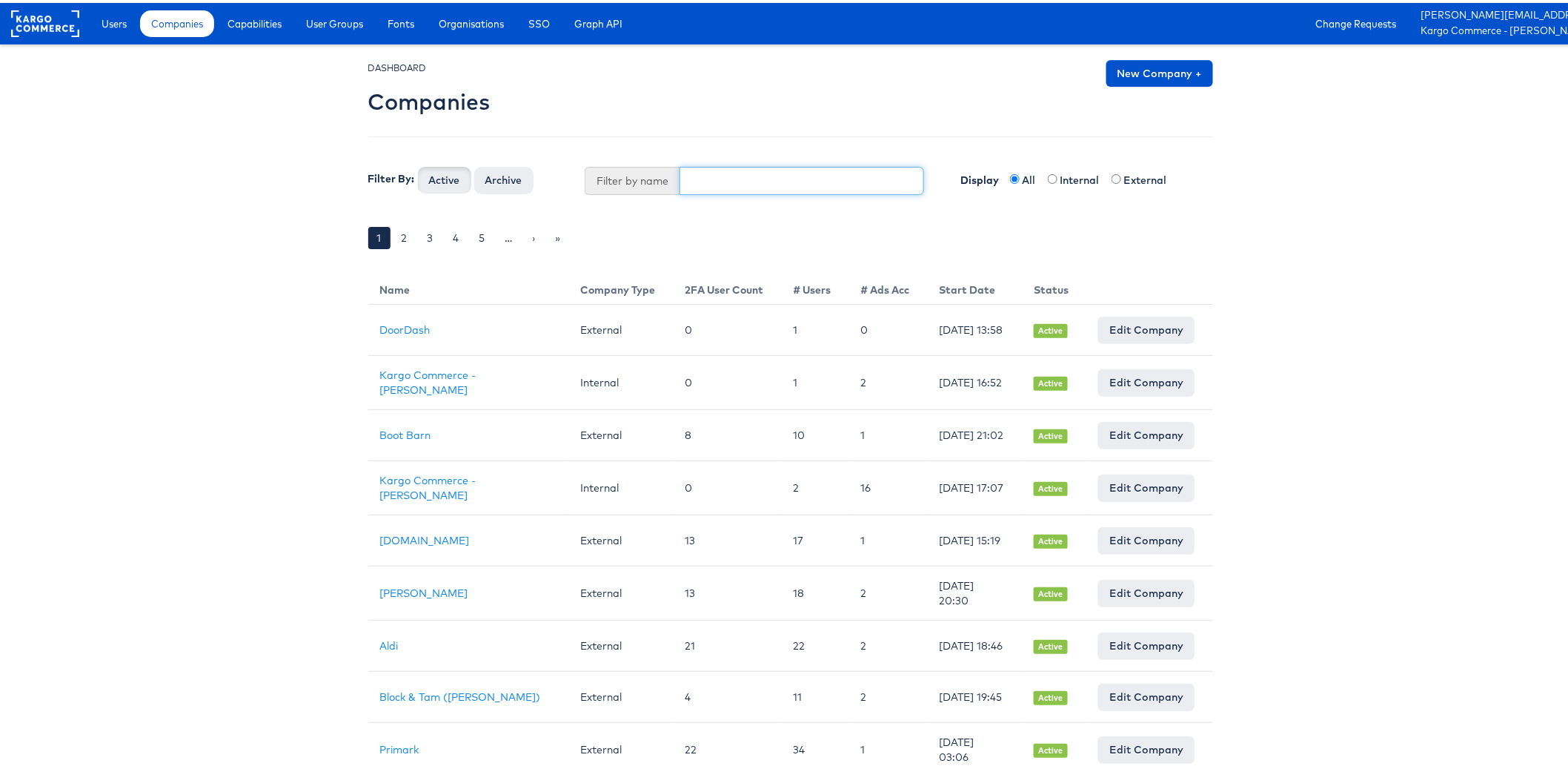
click at [717, 186] on input "text" at bounding box center [802, 178] width 245 height 28
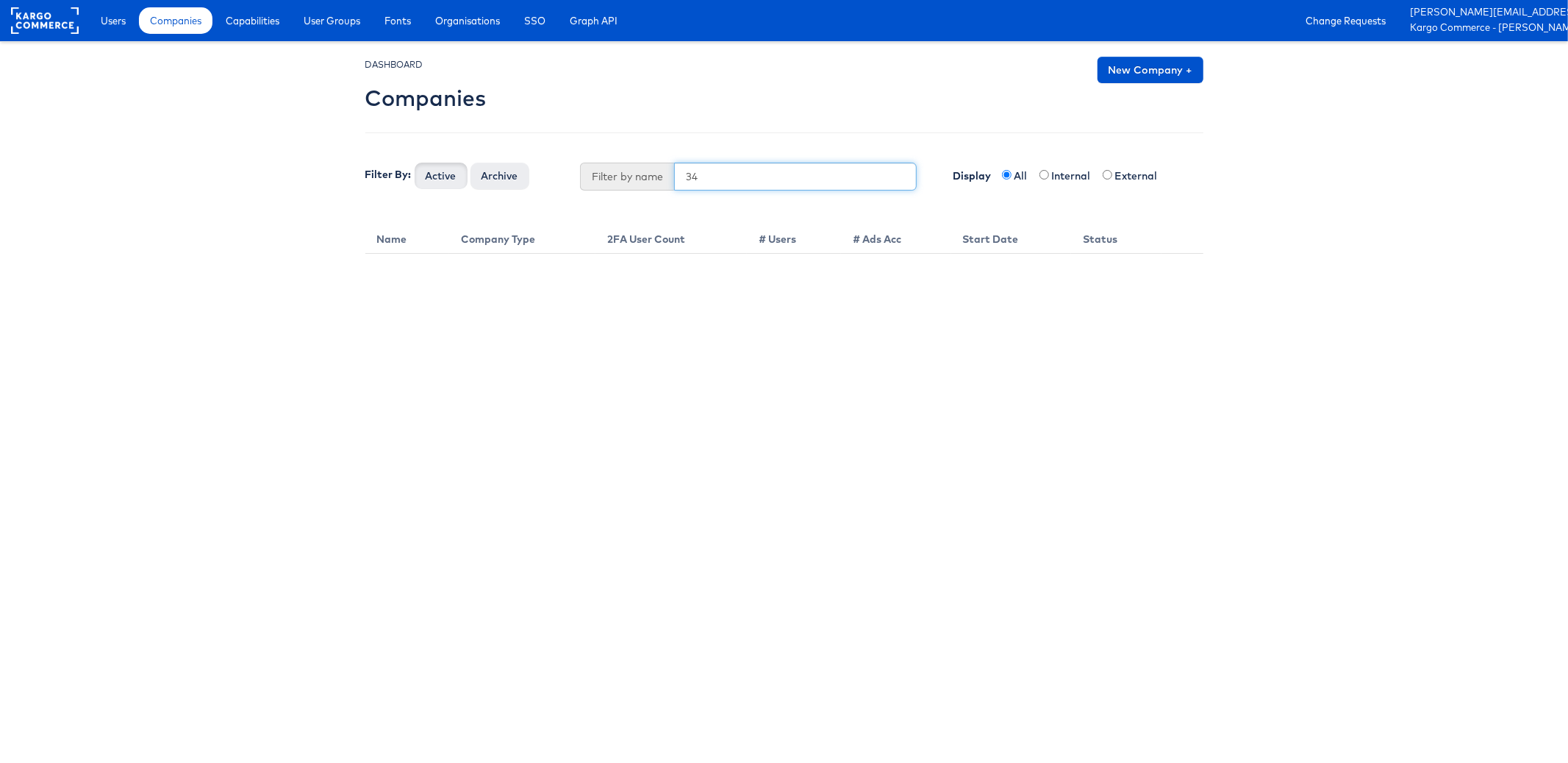
type input "3"
click at [345, 254] on html "Users Companies Capabilities User Groups Fonts Organisations SSO Graph API Chan…" at bounding box center [784, 127] width 1568 height 254
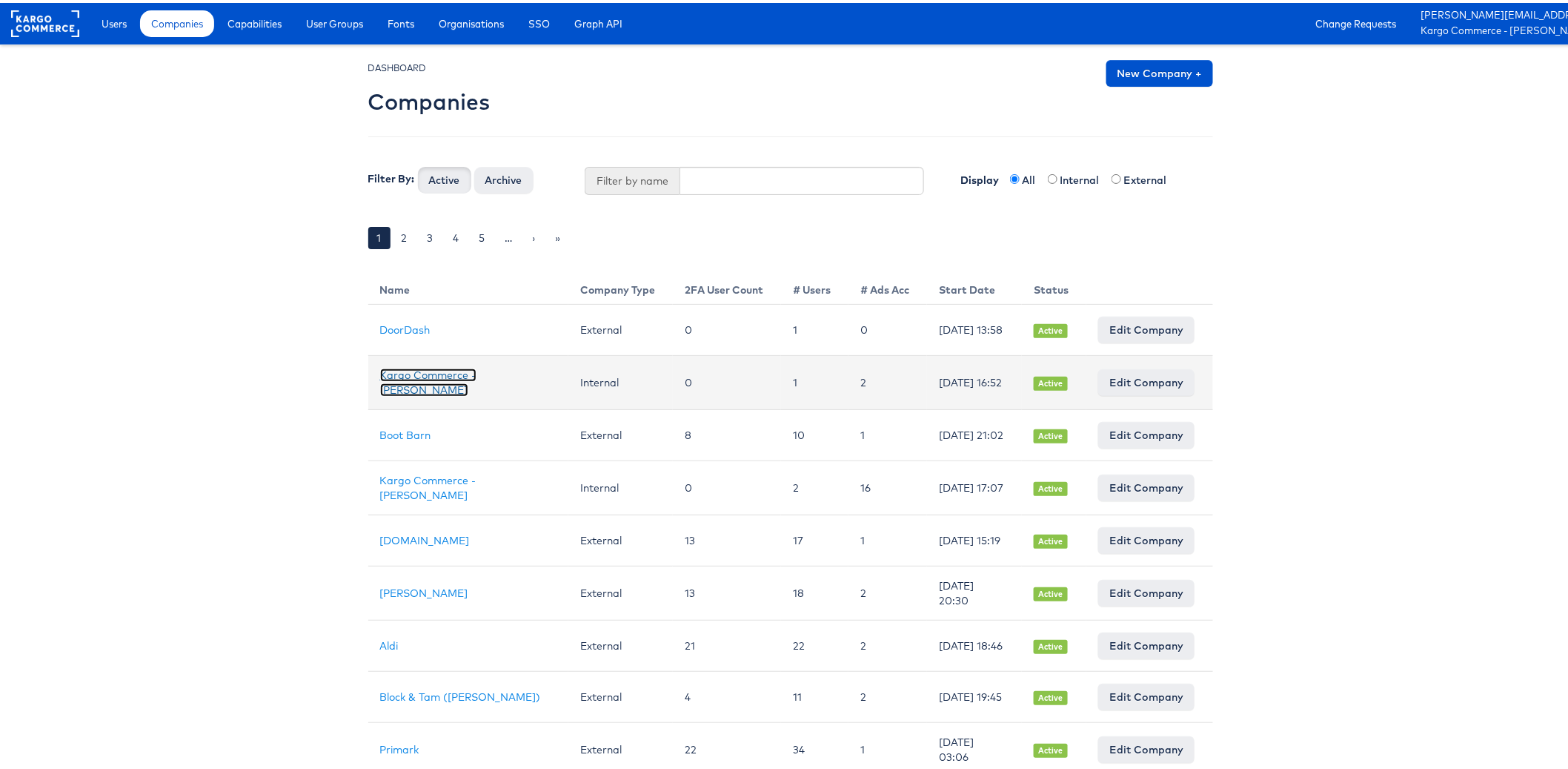
click at [381, 393] on link "Kargo Commerce - Sanjana Pradhan" at bounding box center [429, 379] width 96 height 28
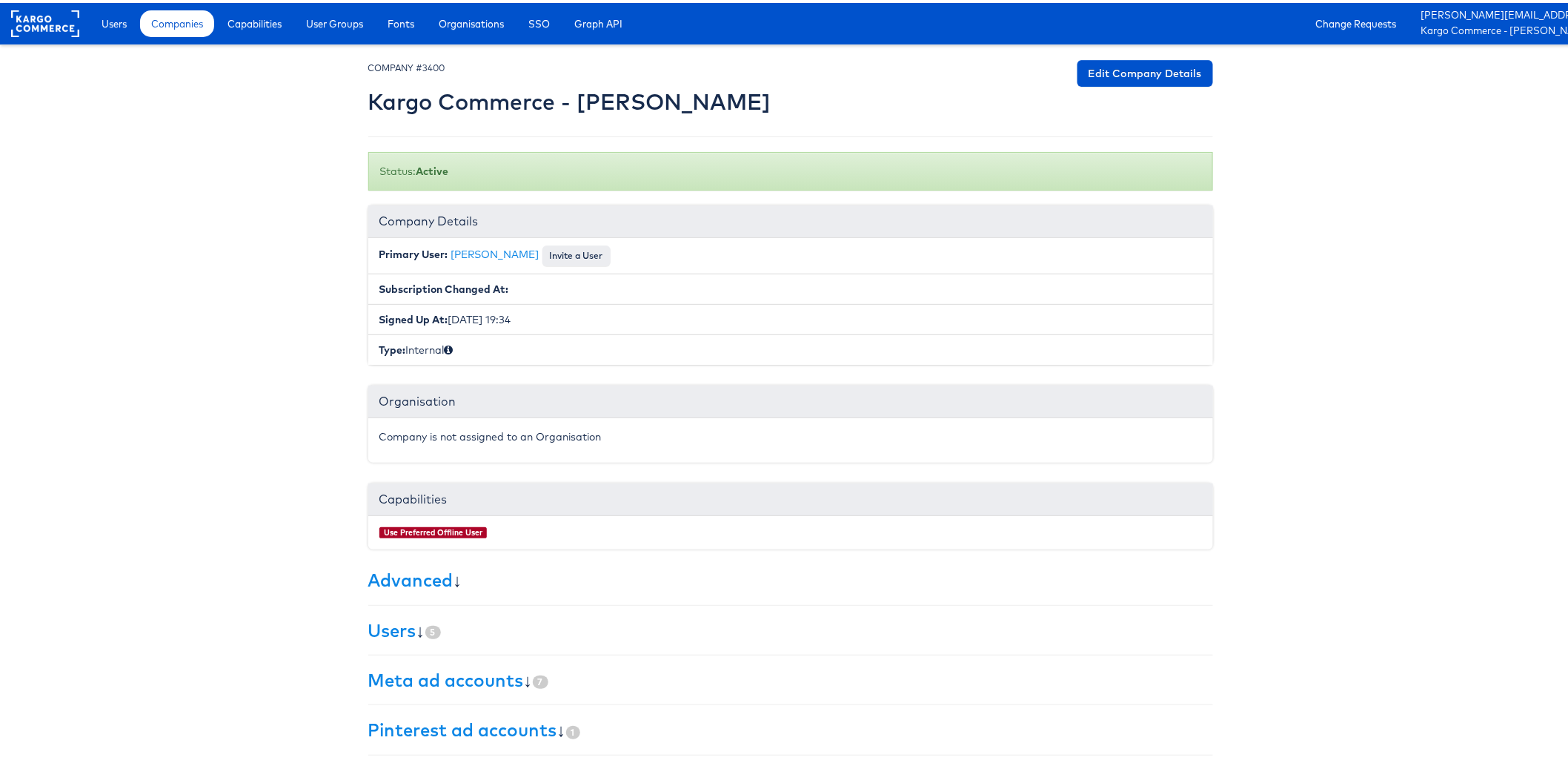
click at [233, 352] on body "Users Companies Capabilities User Groups Fonts Organisations SSO Graph API Chan…" at bounding box center [790, 433] width 1581 height 867
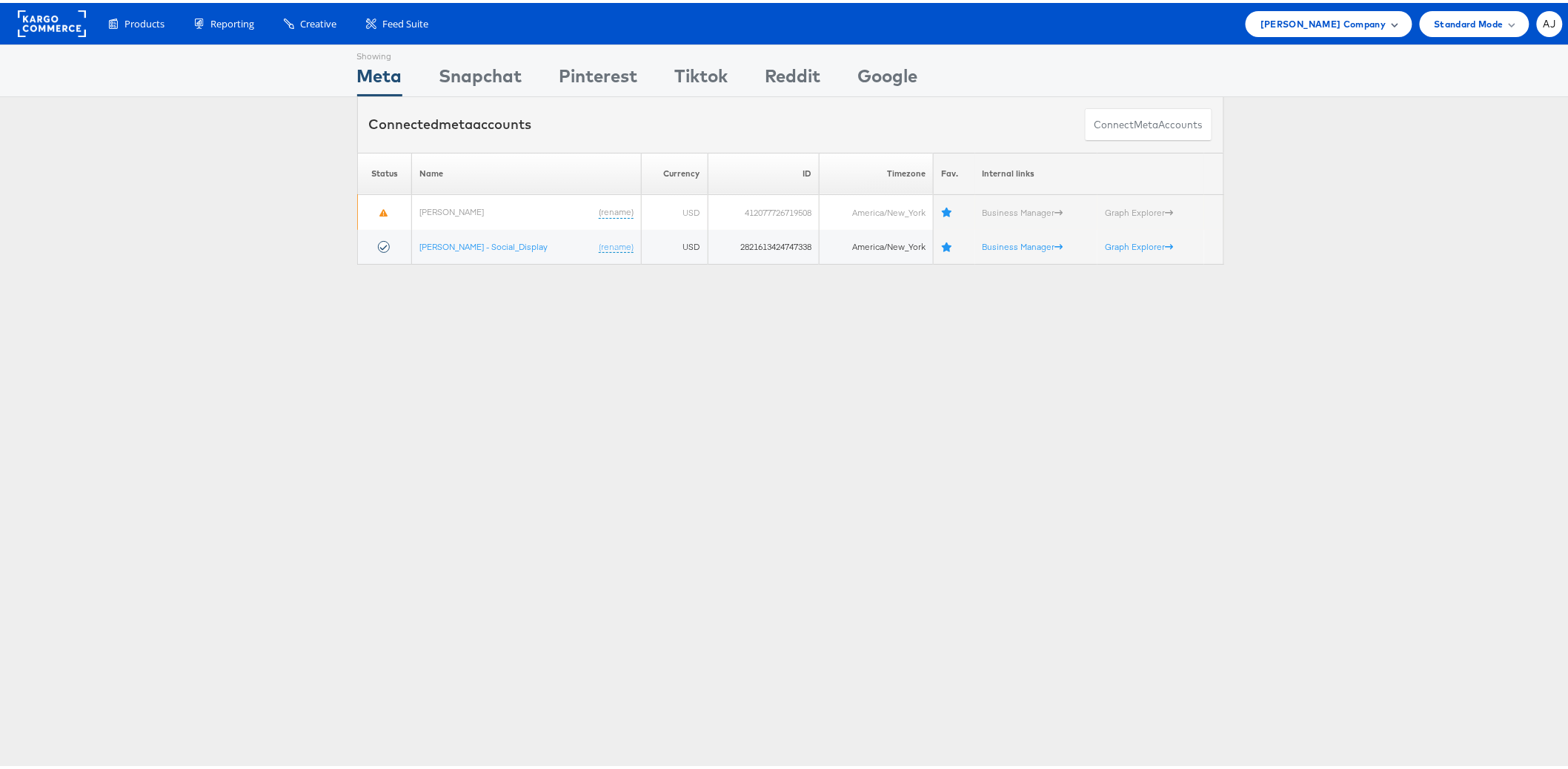
click at [1356, 31] on div "[PERSON_NAME] Company" at bounding box center [1328, 21] width 166 height 26
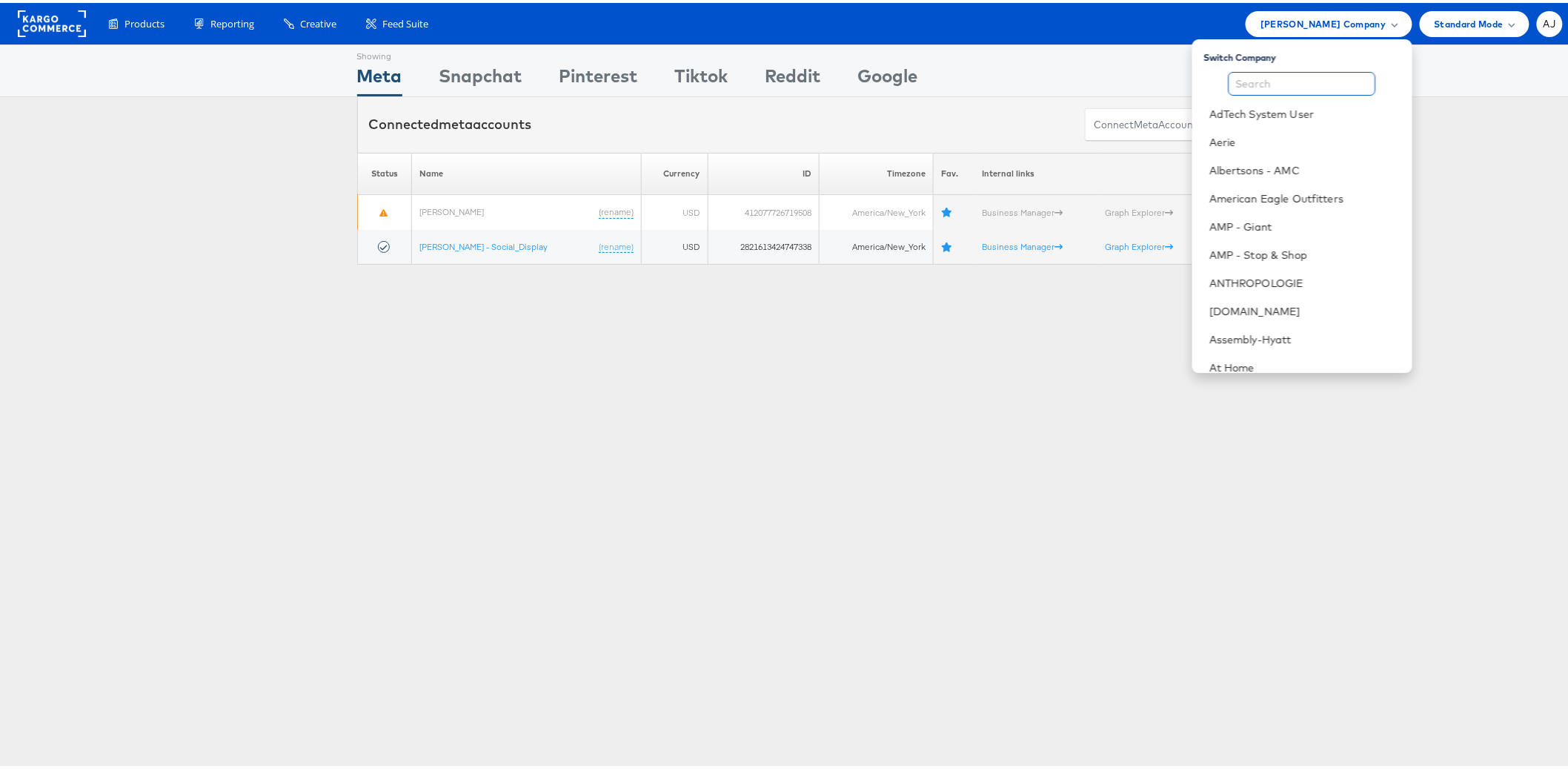
click at [1255, 77] on input "text" at bounding box center [1303, 81] width 148 height 24
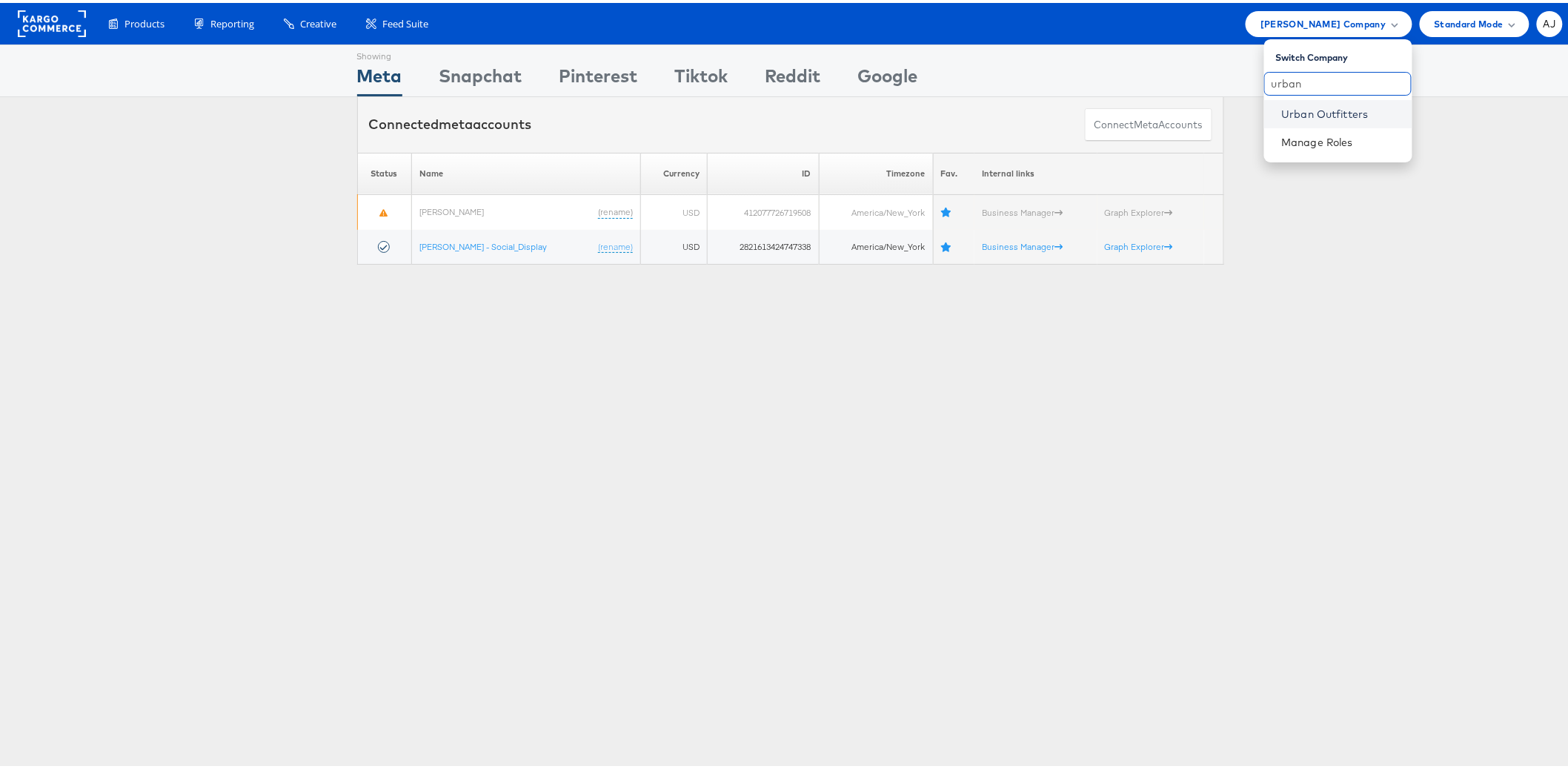
type input "urban"
click at [1296, 109] on link "Urban Outfitters" at bounding box center [1341, 111] width 119 height 15
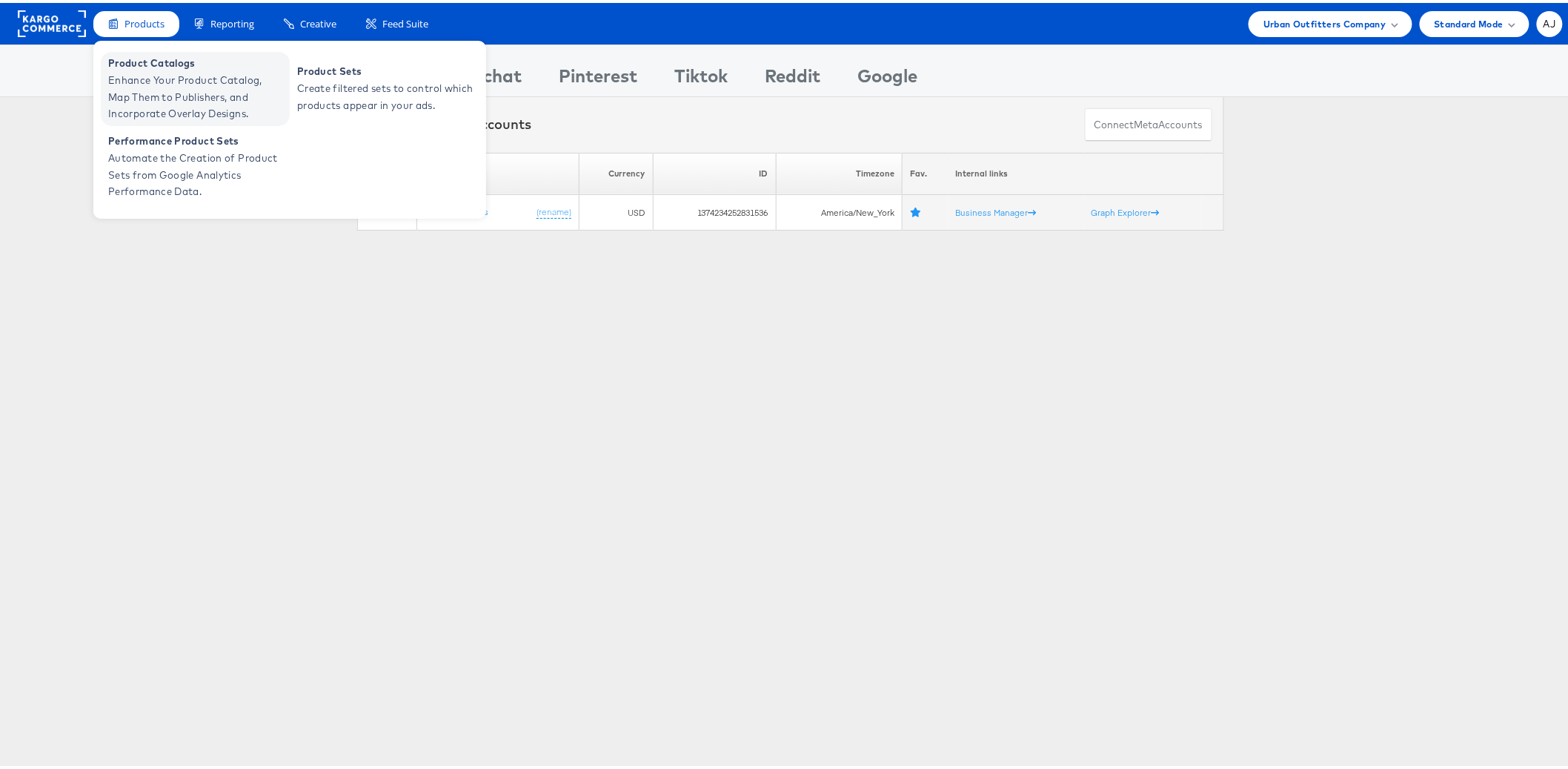
click at [165, 72] on span "Enhance Your Product Catalog, Map Them to Publishers, and Incorporate Overlay D…" at bounding box center [197, 94] width 178 height 51
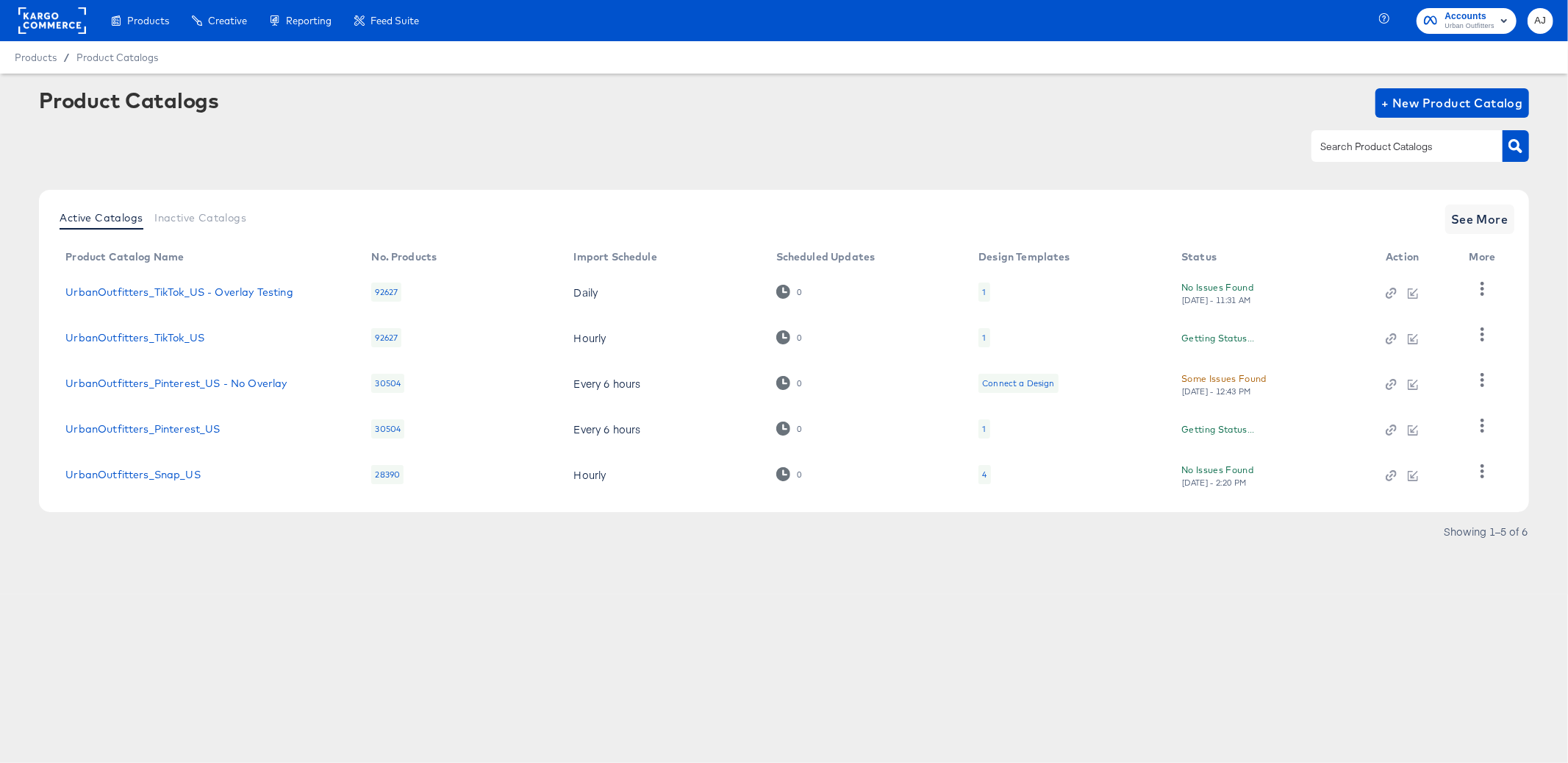
click at [281, 587] on article "Product Catalogs + New Product Catalog Active Catalogs Inactive Catalogs See Mo…" at bounding box center [784, 333] width 1568 height 521
click at [1466, 210] on span "See More" at bounding box center [1479, 219] width 57 height 20
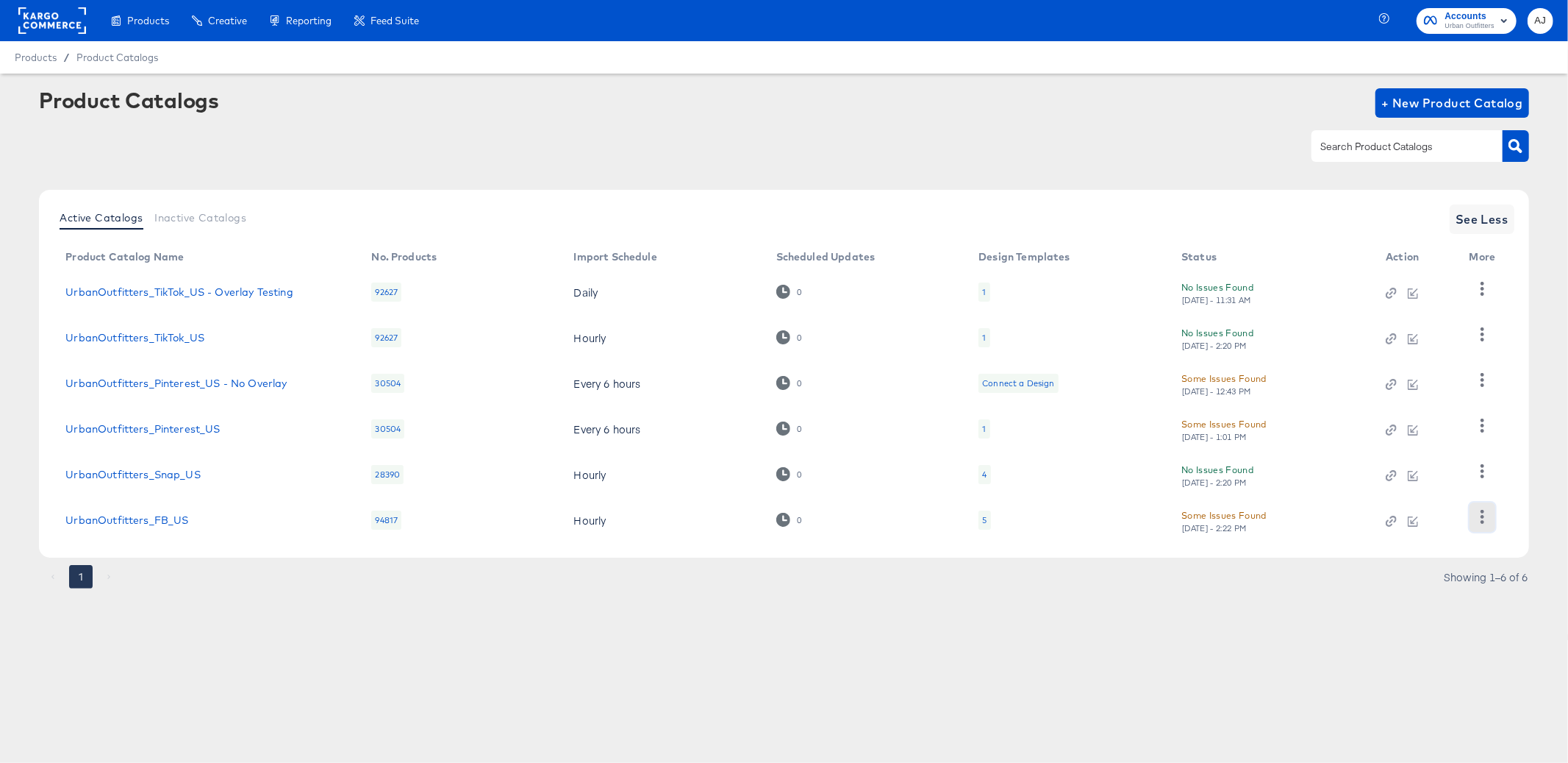
click at [1488, 520] on icon "button" at bounding box center [1482, 517] width 14 height 14
click at [1005, 609] on article "Product Catalogs + New Product Catalog Active Catalogs Inactive Catalogs See Le…" at bounding box center [784, 356] width 1568 height 566
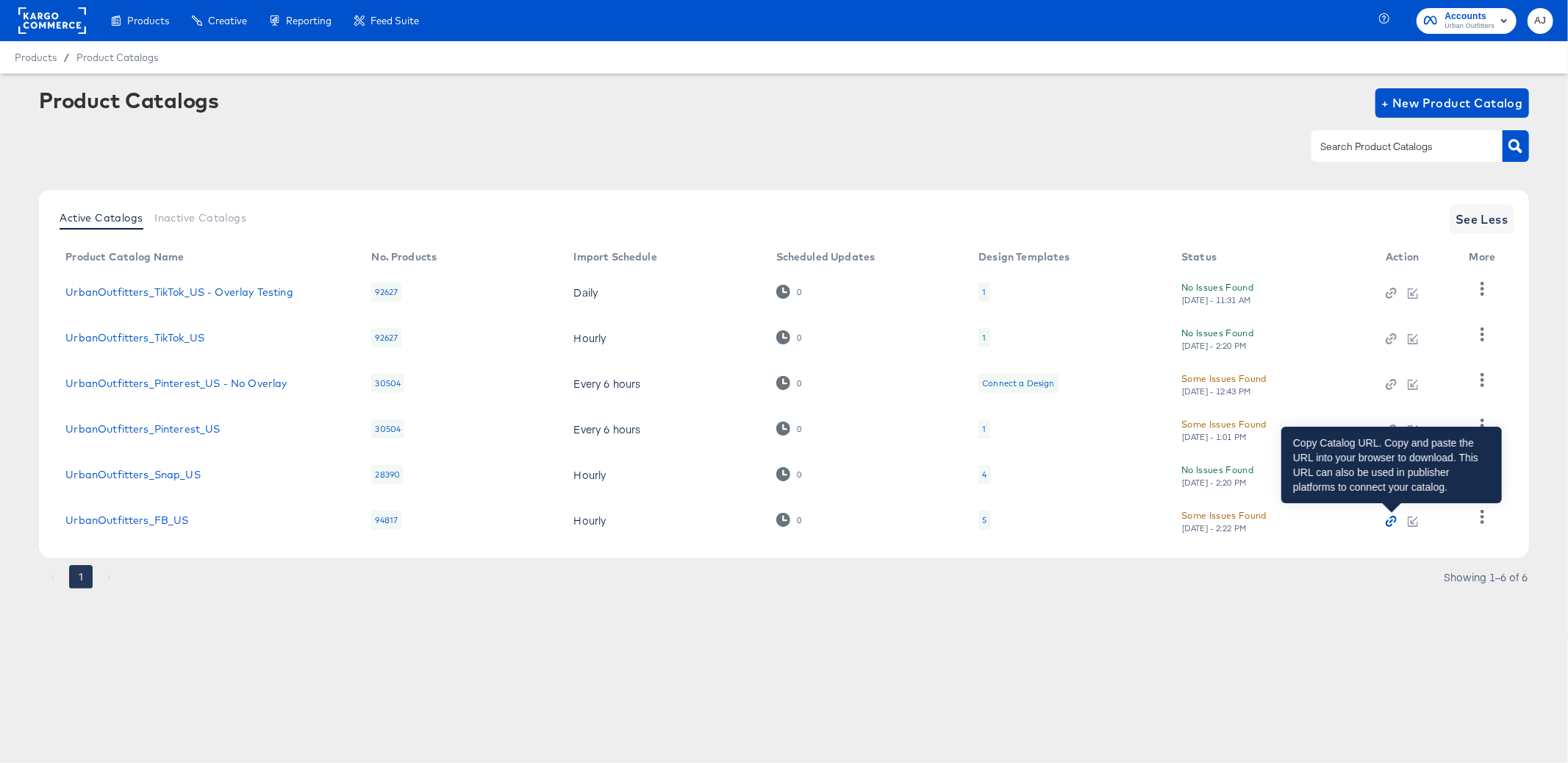
click at [1392, 523] on icon "button" at bounding box center [1389, 523] width 7 height 7
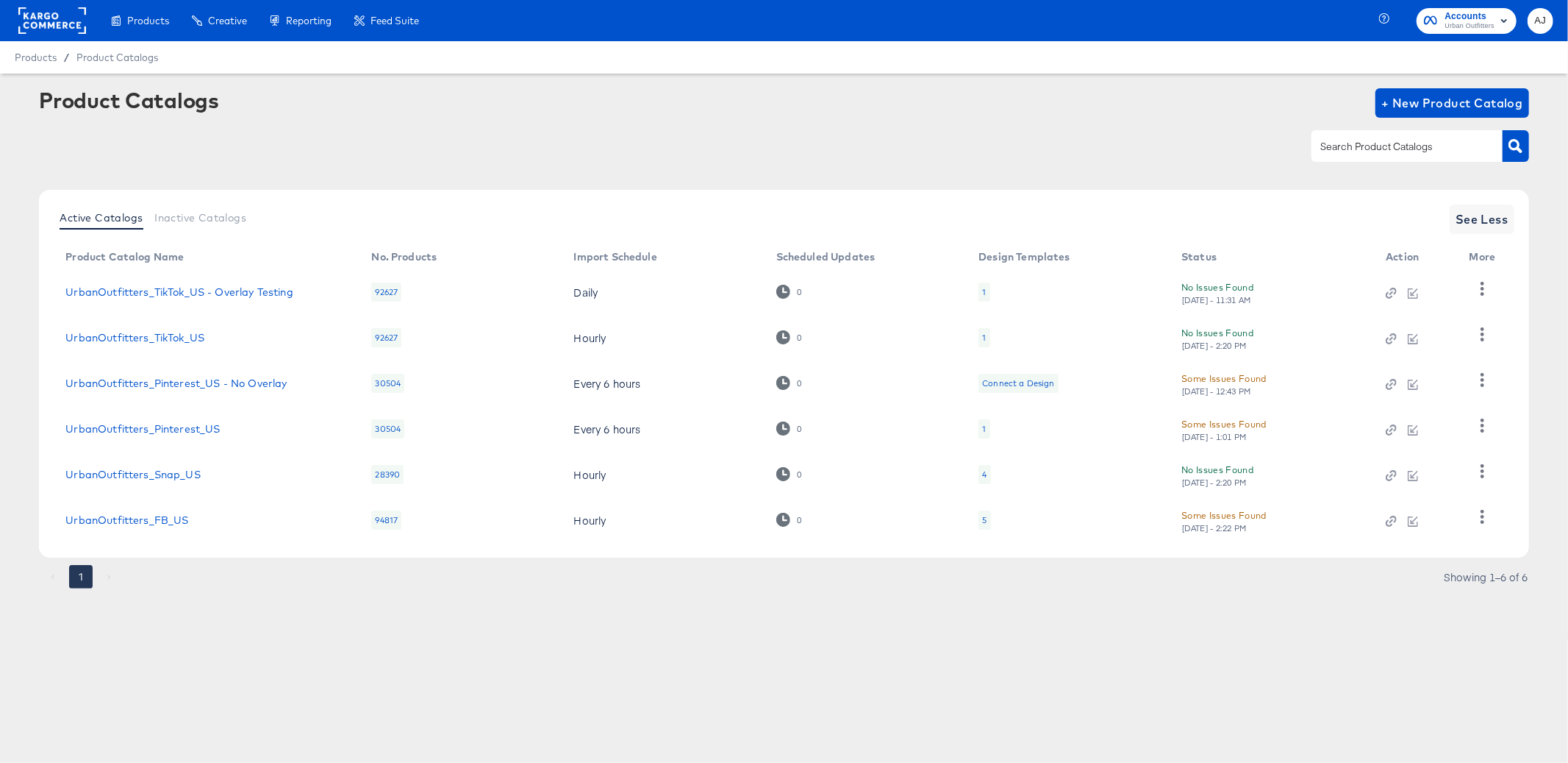
click at [42, 19] on rect at bounding box center [52, 20] width 67 height 26
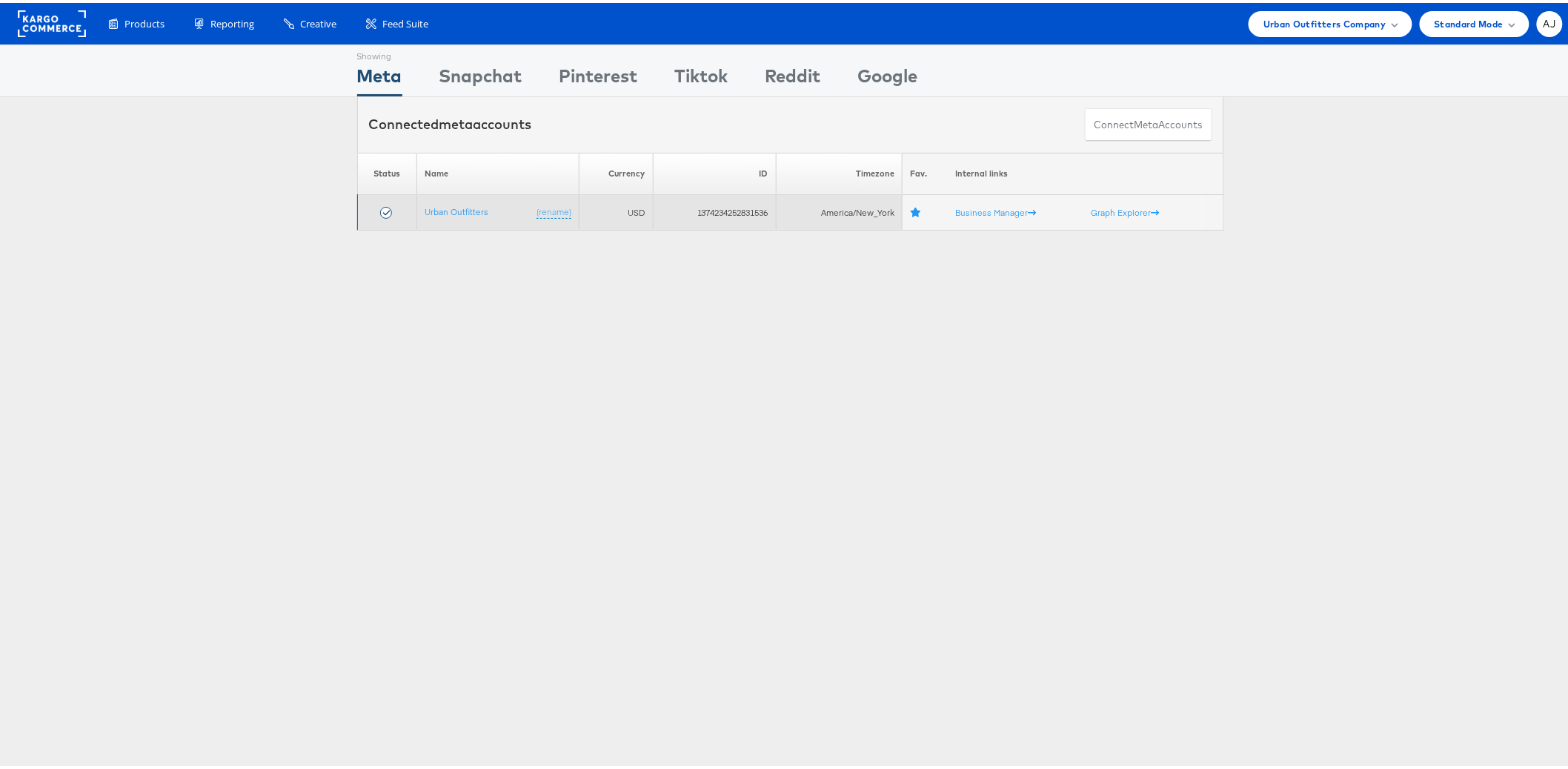
click at [723, 209] on td "1374234252831536" at bounding box center [714, 209] width 123 height 35
copy td "1374234252831536"
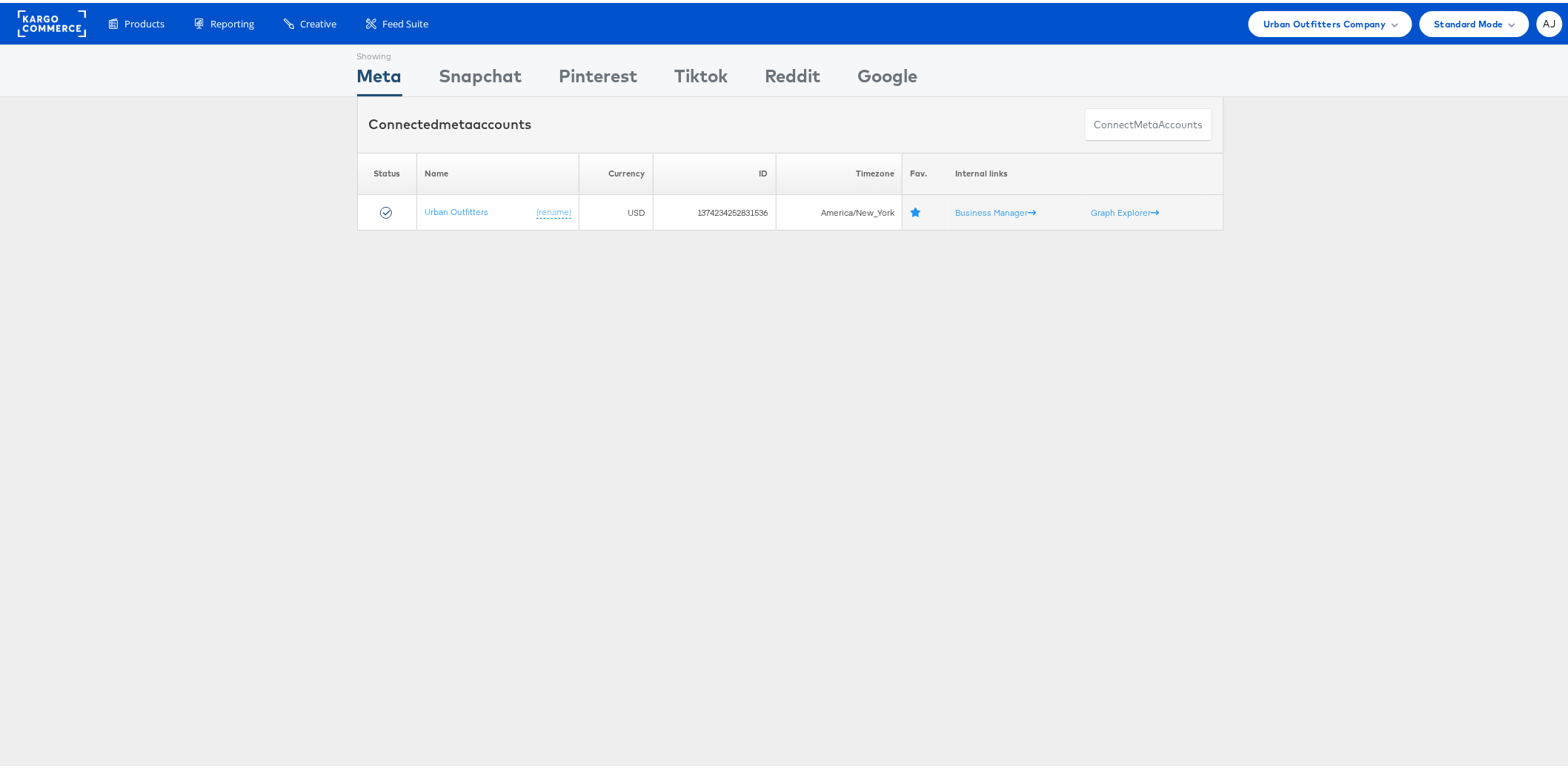
click at [204, 288] on div "Showing Meta Showing [GEOGRAPHIC_DATA] Showing Pinterest Showing Tiktok Showing…" at bounding box center [790, 412] width 1581 height 742
click at [1295, 22] on span "Urban Outfitters Company" at bounding box center [1325, 21] width 122 height 15
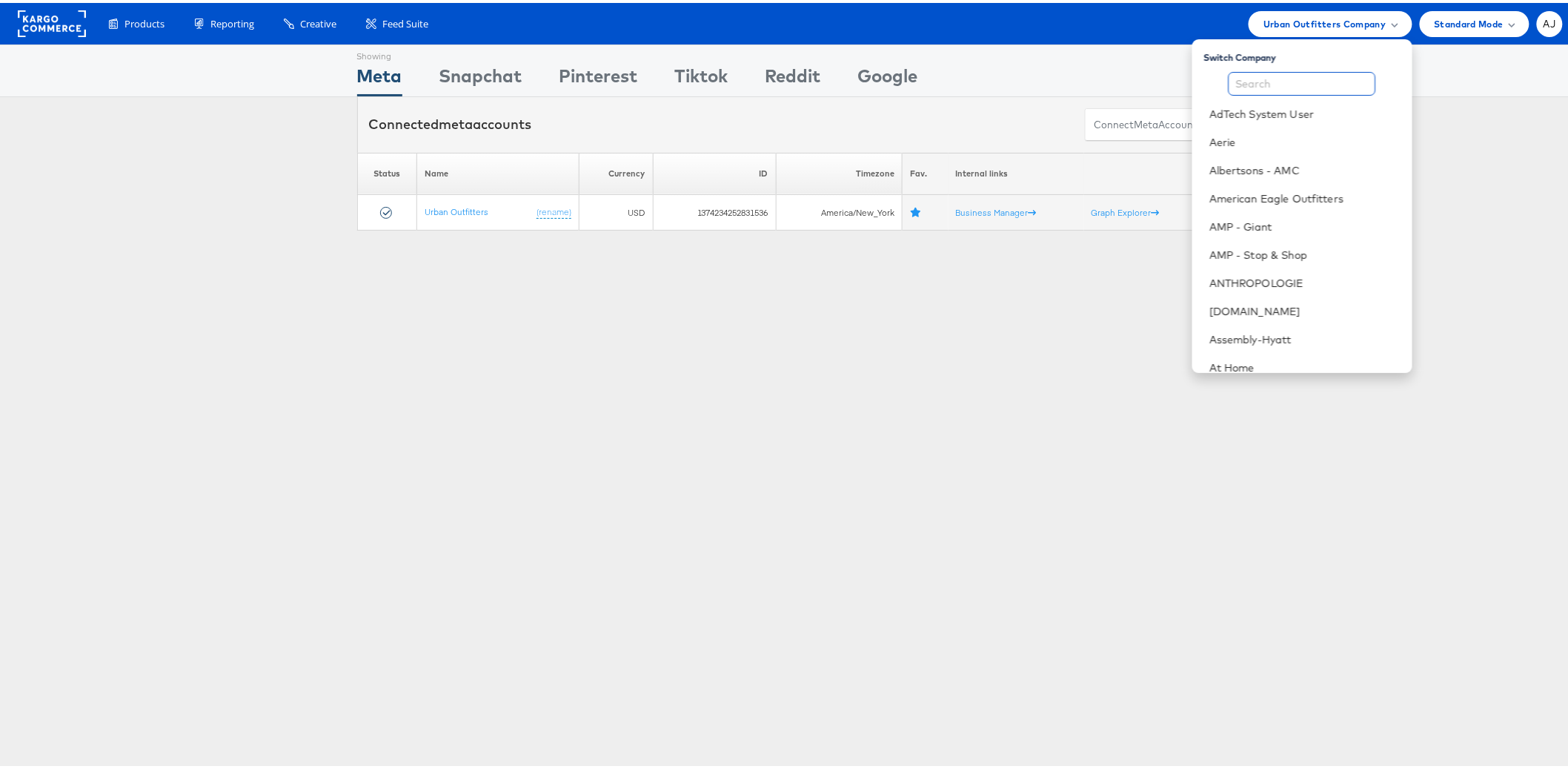
click at [1276, 76] on input "text" at bounding box center [1303, 81] width 148 height 24
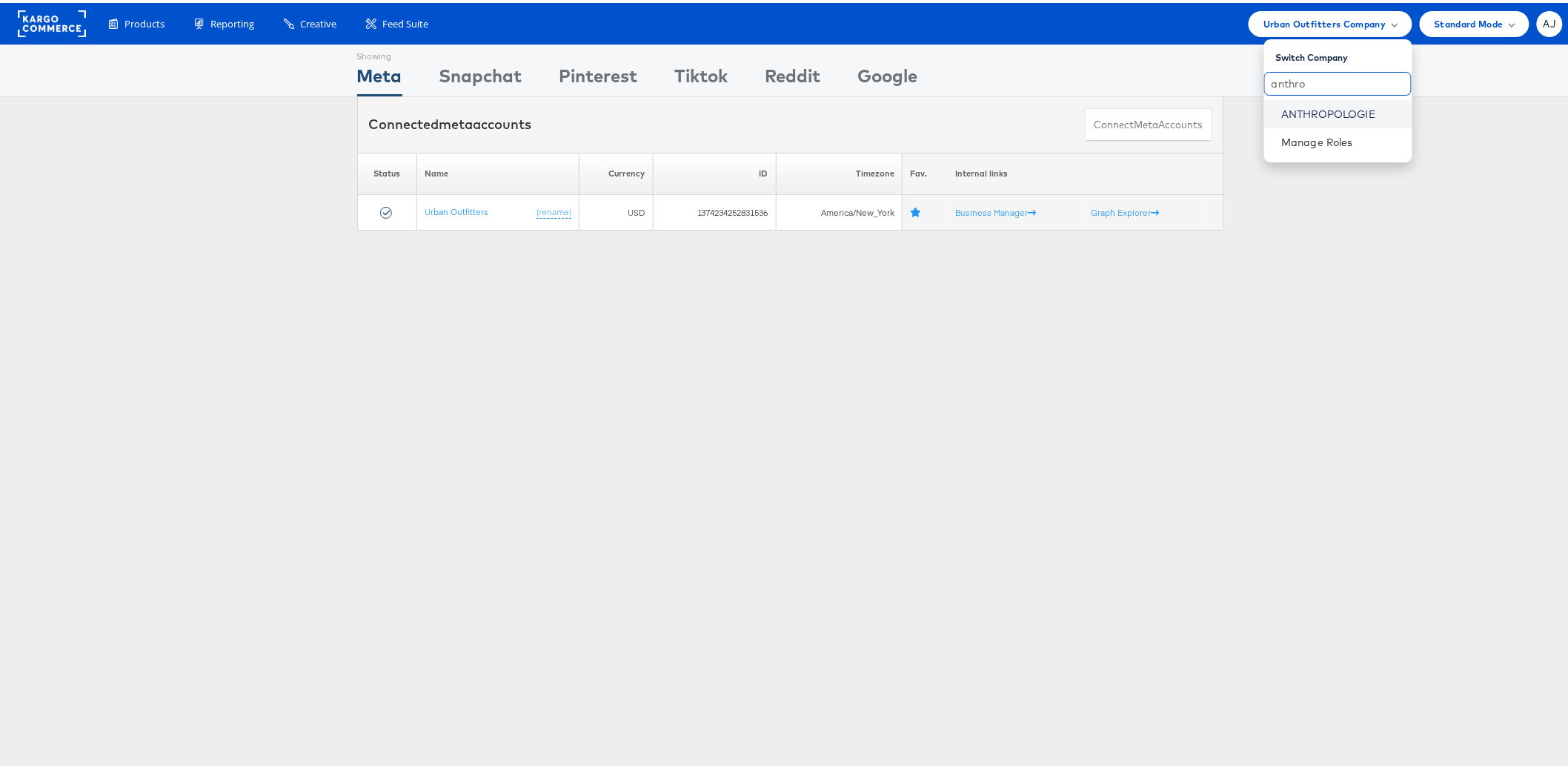
type input "anthro"
click at [1292, 108] on link "ANTHROPOLOGIE" at bounding box center [1341, 111] width 119 height 15
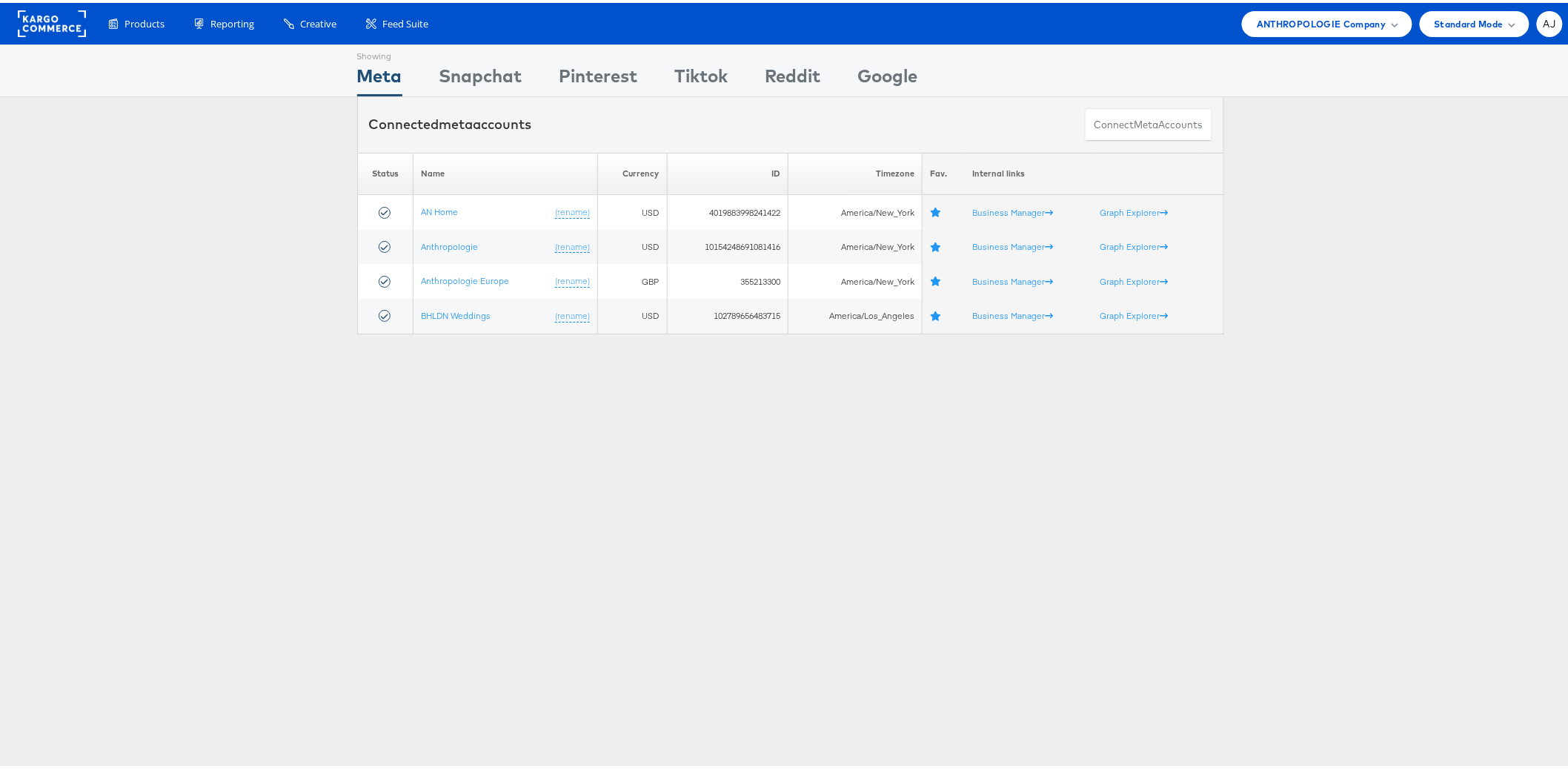
click at [278, 424] on div "Showing Meta Showing Snapchat Showing Pinterest Showing Tiktok Showing Reddit S…" at bounding box center [790, 412] width 1581 height 742
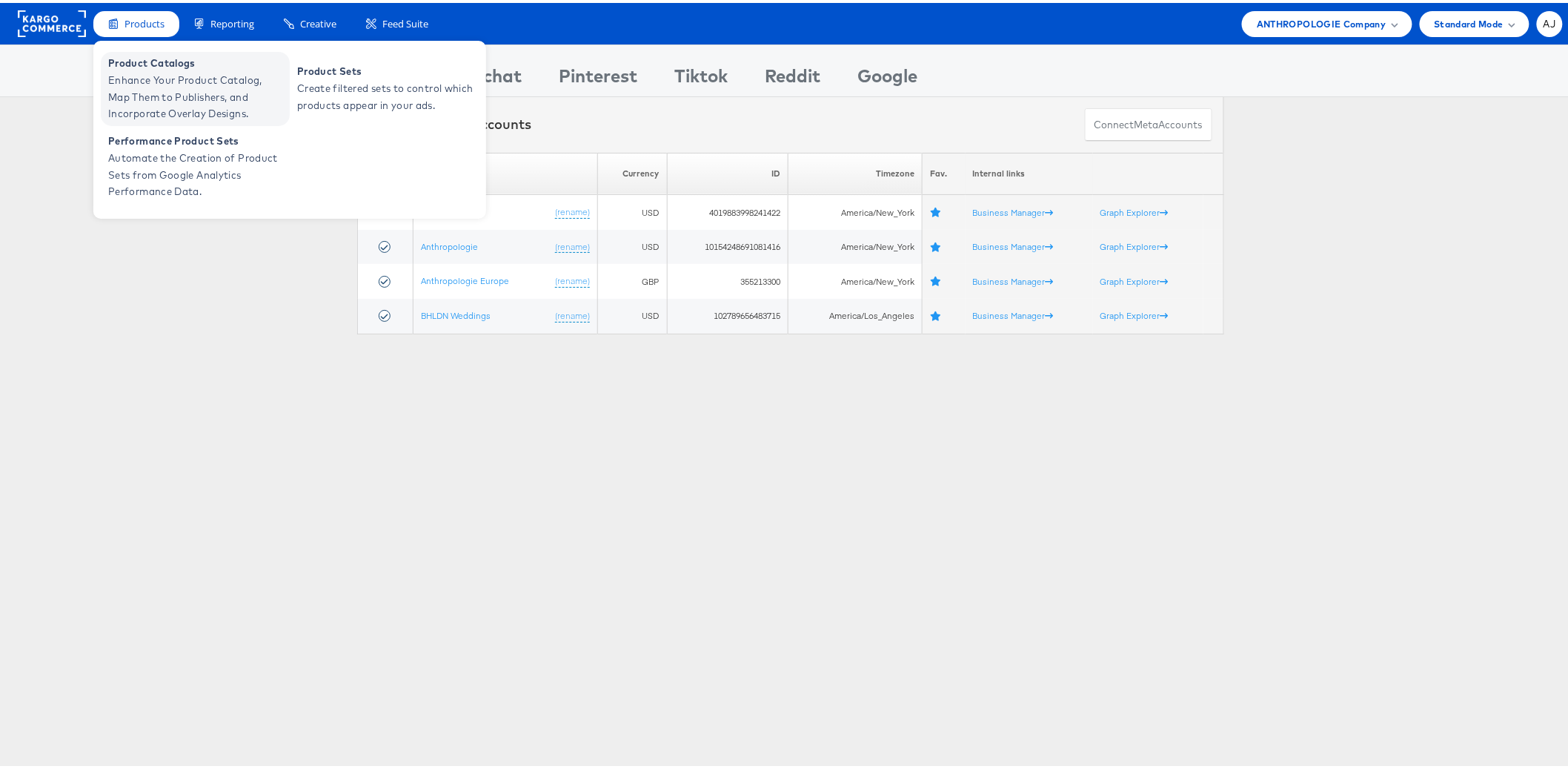
click at [146, 78] on span "Enhance Your Product Catalog, Map Them to Publishers, and Incorporate Overlay D…" at bounding box center [197, 94] width 178 height 51
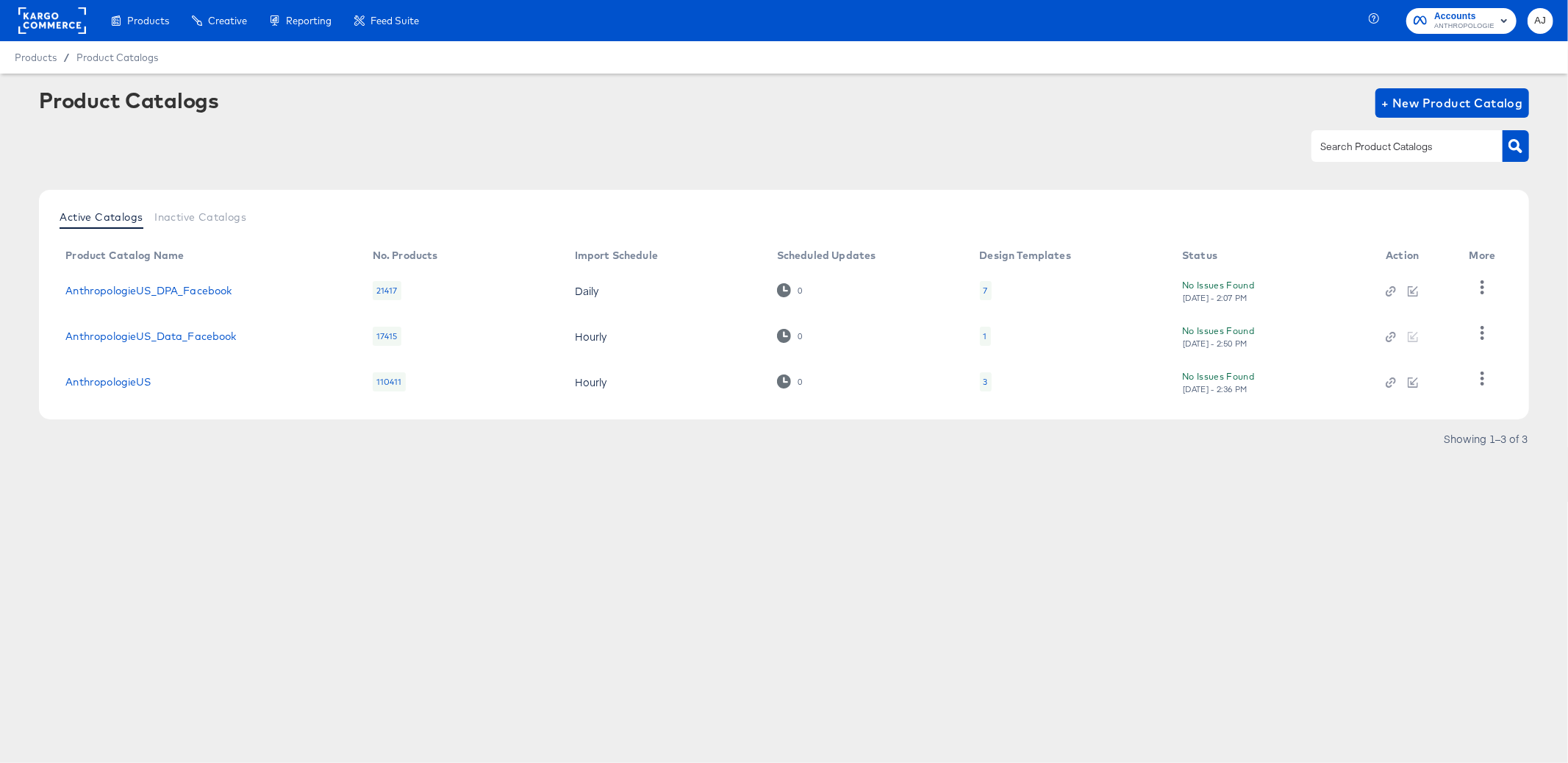
click at [372, 473] on article "Product Catalogs + New Product Catalog Active Catalogs Inactive Catalogs Produc…" at bounding box center [784, 287] width 1568 height 428
click at [1475, 382] on icon "button" at bounding box center [1482, 379] width 14 height 14
click at [1156, 556] on div "Products Creative Reporting Feed Suite Accounts ANTHROPOLOGIE AJ Products / Pro…" at bounding box center [784, 381] width 1568 height 763
click at [234, 448] on div "Showing 1–3 of 3" at bounding box center [784, 446] width 1490 height 24
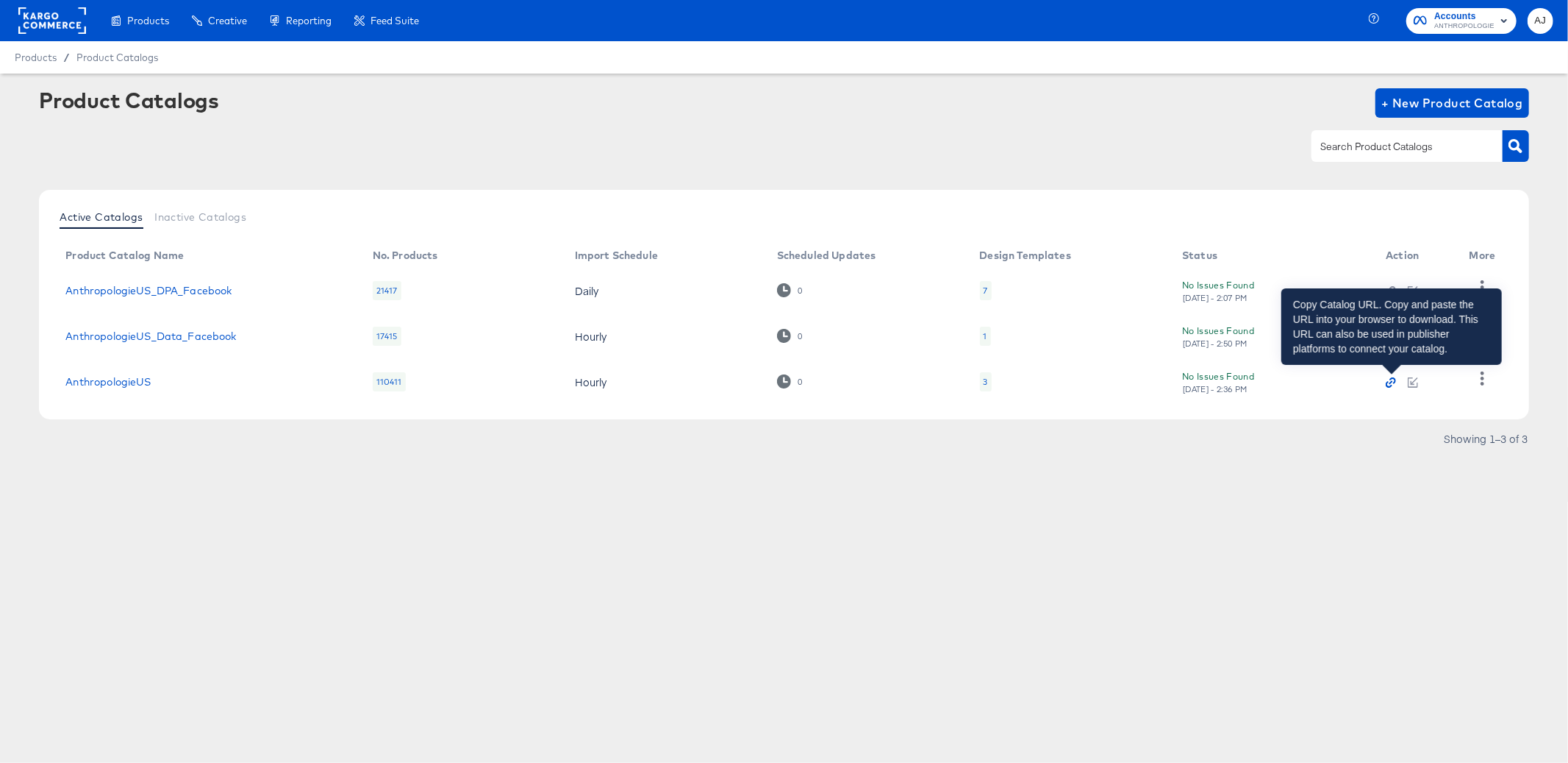
click at [1388, 384] on icon "button" at bounding box center [1391, 383] width 10 height 10
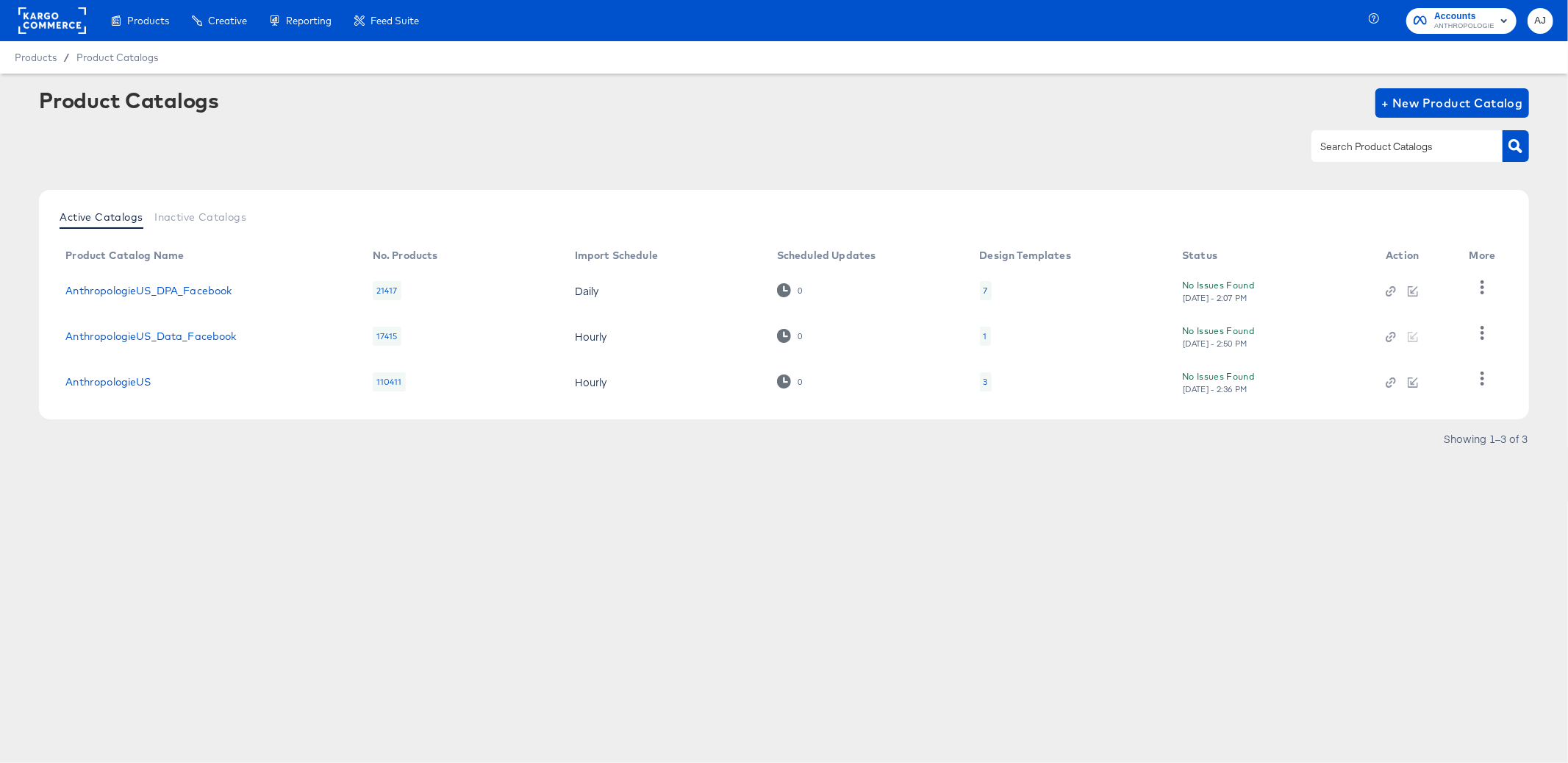
click at [59, 20] on rect at bounding box center [52, 20] width 67 height 26
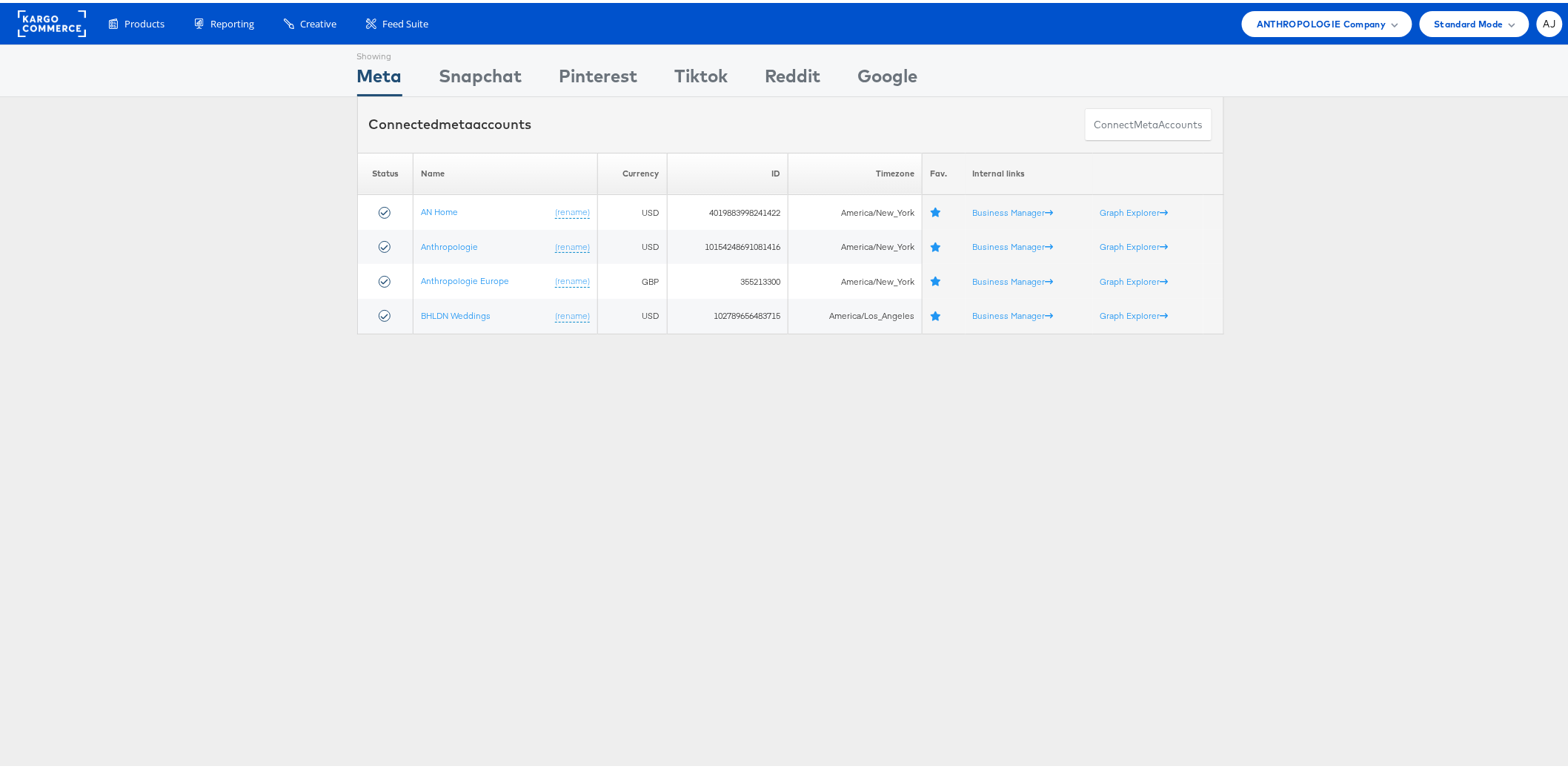
click at [472, 529] on div "Showing Meta Showing [GEOGRAPHIC_DATA] Showing Pinterest Showing Tiktok Showing…" at bounding box center [790, 412] width 1581 height 742
click at [412, 402] on div "Showing Meta Showing Snapchat Showing Pinterest Showing Tiktok Showing Reddit S…" at bounding box center [790, 412] width 1581 height 742
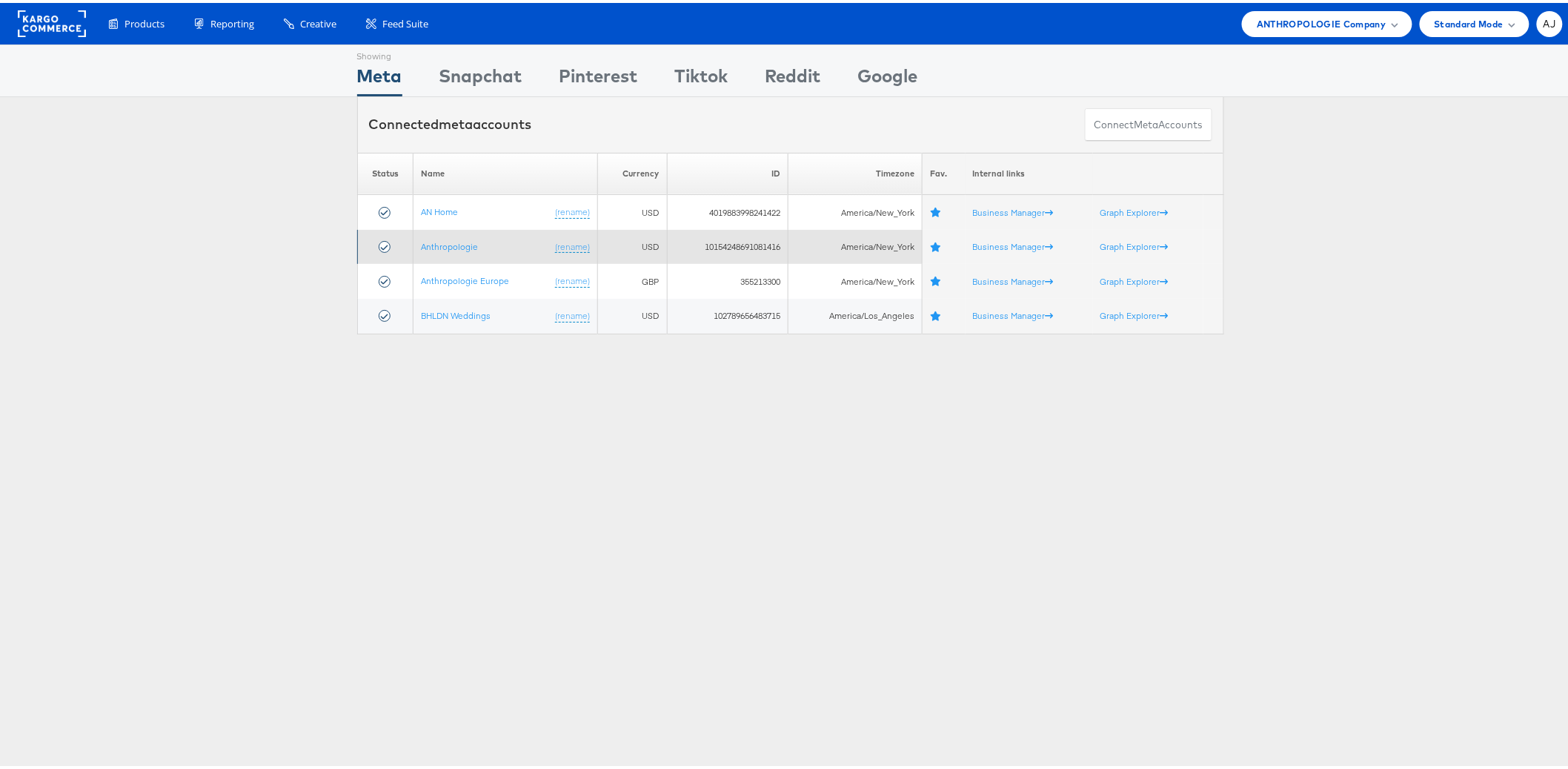
click at [733, 245] on td "10154248691081416" at bounding box center [727, 244] width 121 height 35
copy td "10154248691081416"
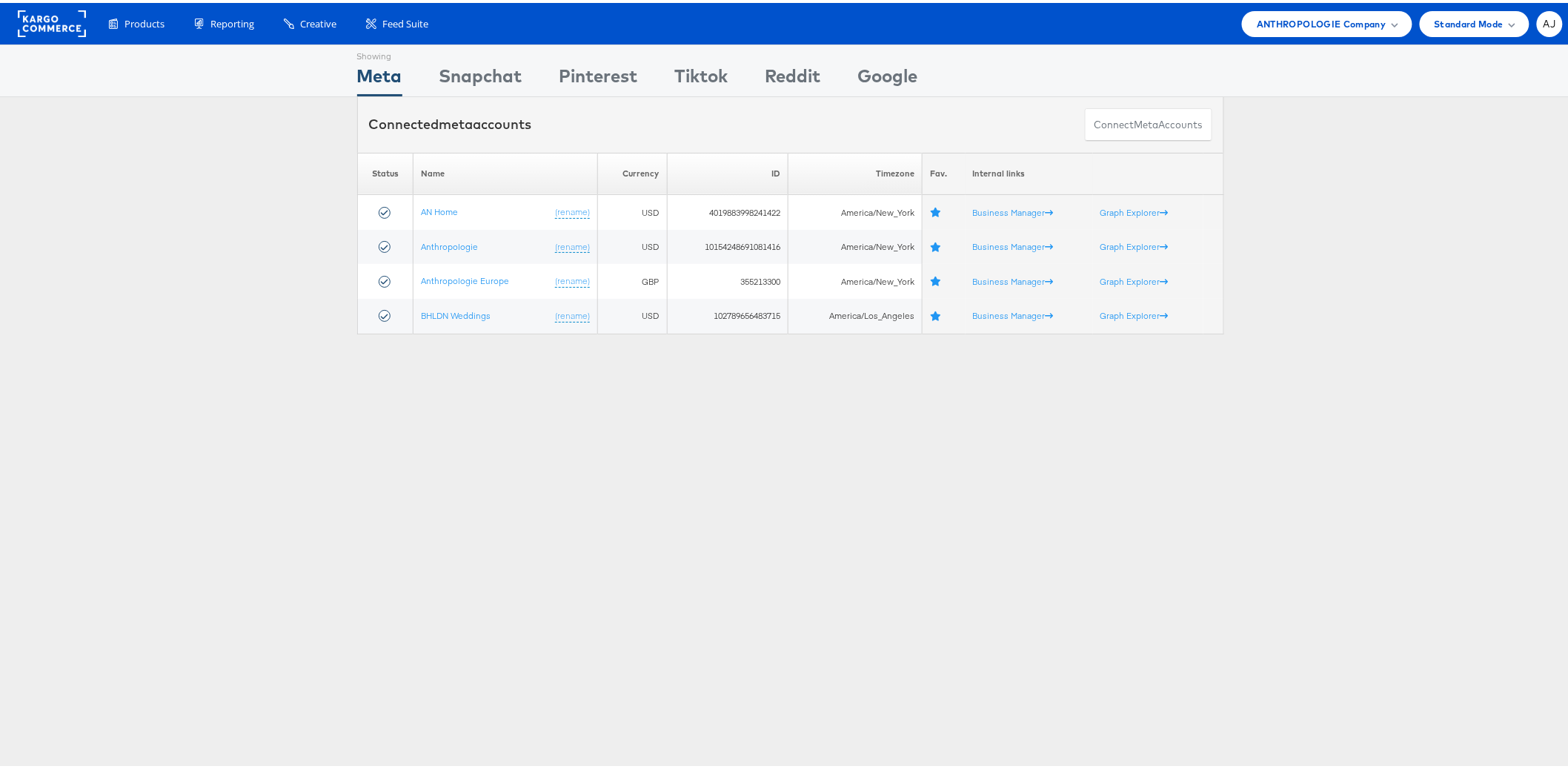
click at [282, 381] on div "Showing Meta Showing Snapchat Showing Pinterest Showing Tiktok Showing Reddit S…" at bounding box center [790, 412] width 1581 height 742
click at [601, 471] on div "Showing Meta Showing Snapchat Showing Pinterest Showing Tiktok Showing Reddit S…" at bounding box center [790, 412] width 1581 height 742
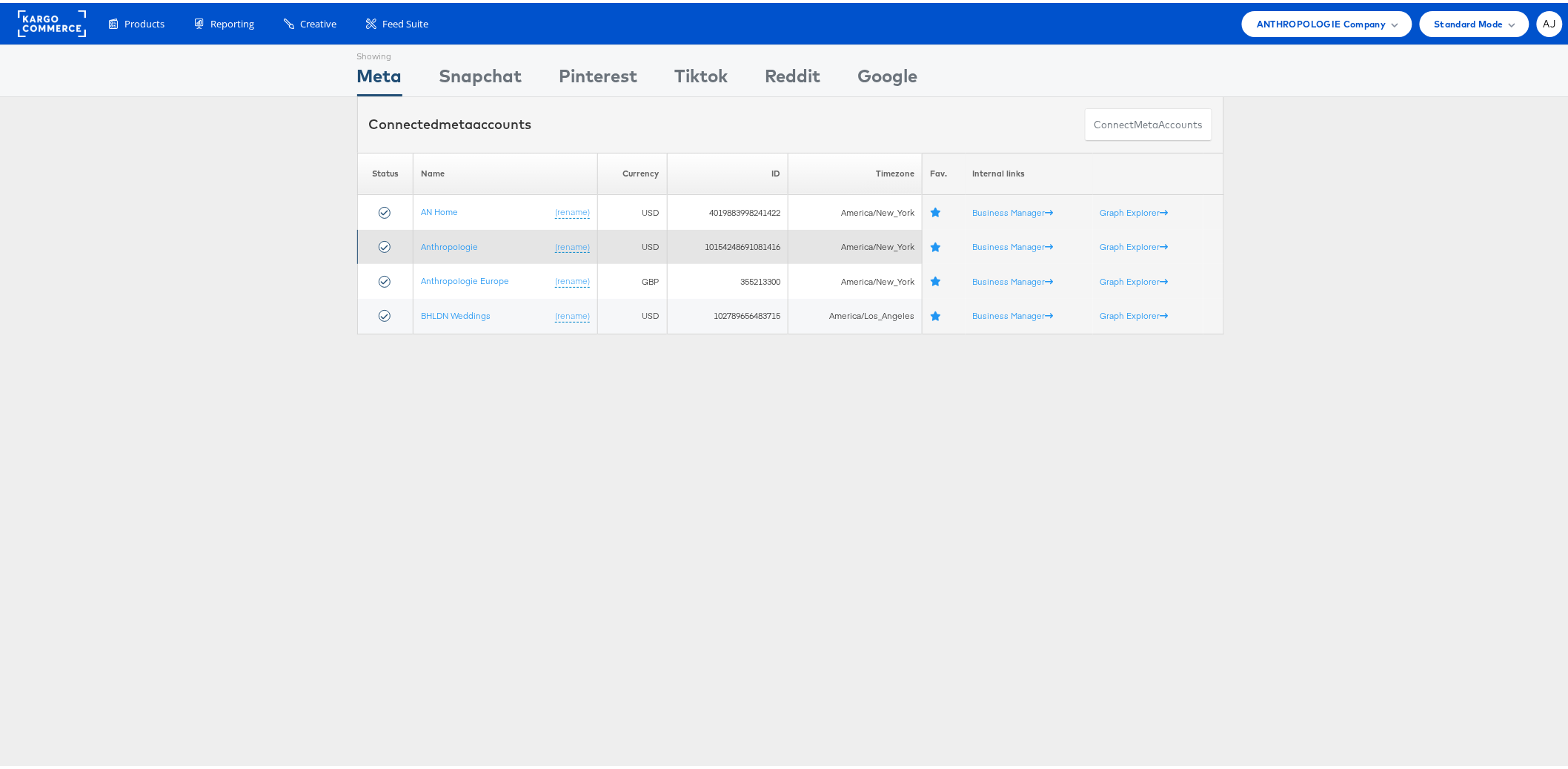
click at [712, 242] on td "10154248691081416" at bounding box center [727, 244] width 121 height 35
copy td "10154248691081416"
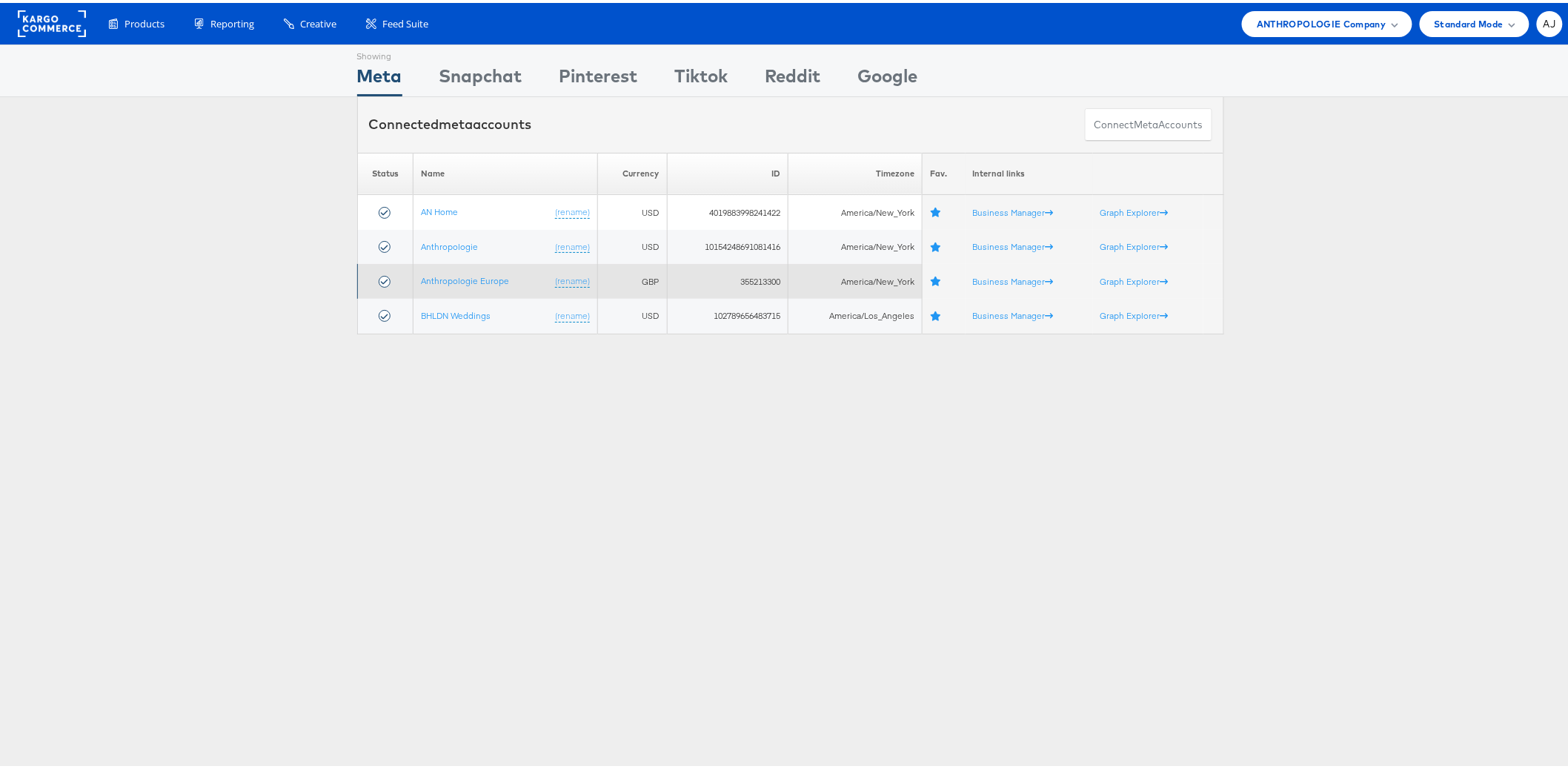
click at [764, 276] on td "355213300" at bounding box center [727, 278] width 121 height 35
copy td "355213300"
click at [753, 276] on td "355213300" at bounding box center [727, 278] width 121 height 35
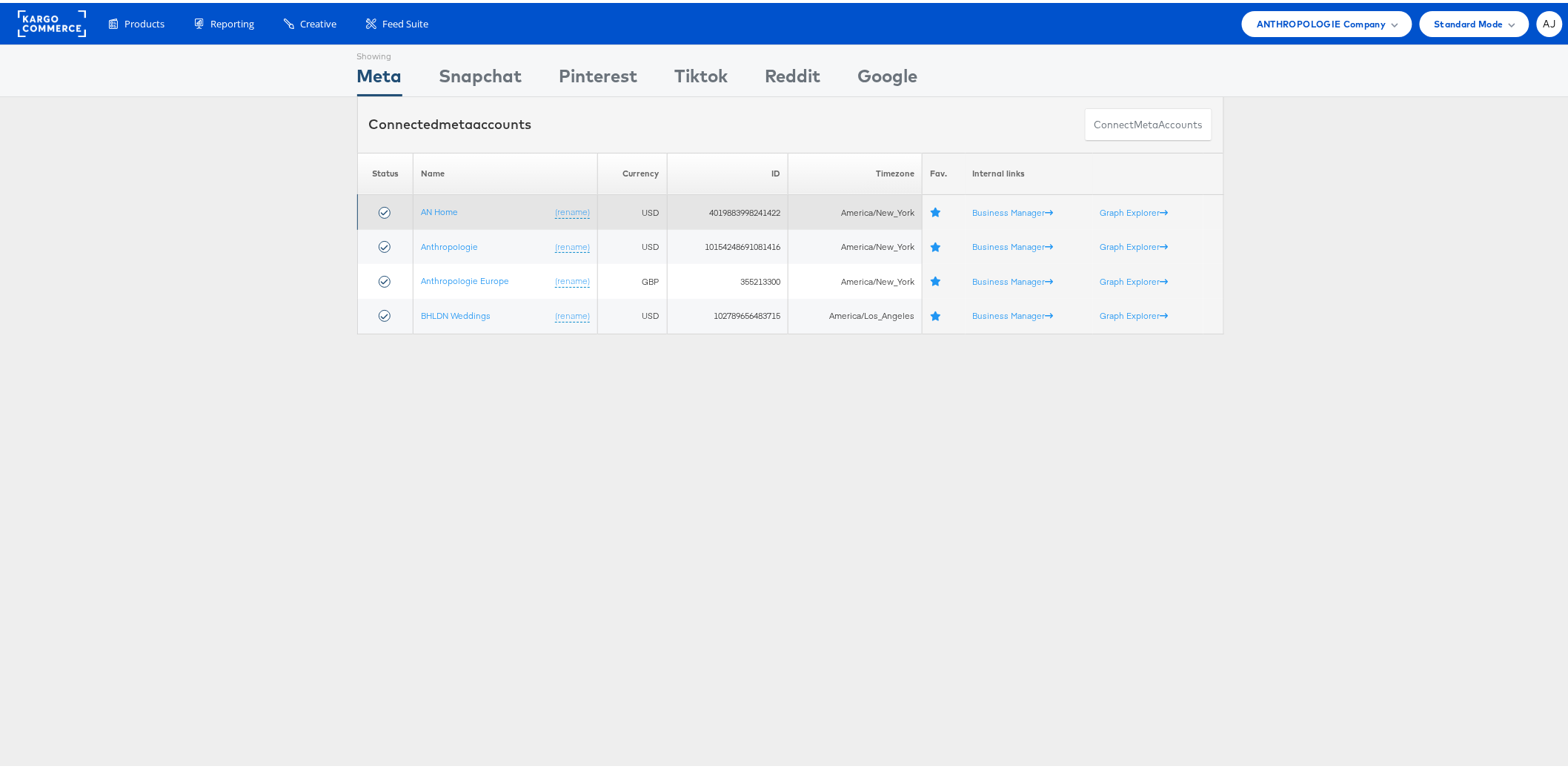
click at [721, 211] on td "4019883998241422" at bounding box center [727, 209] width 121 height 35
copy td "4019883998241422"
click at [721, 208] on td "4019883998241422" at bounding box center [727, 209] width 121 height 35
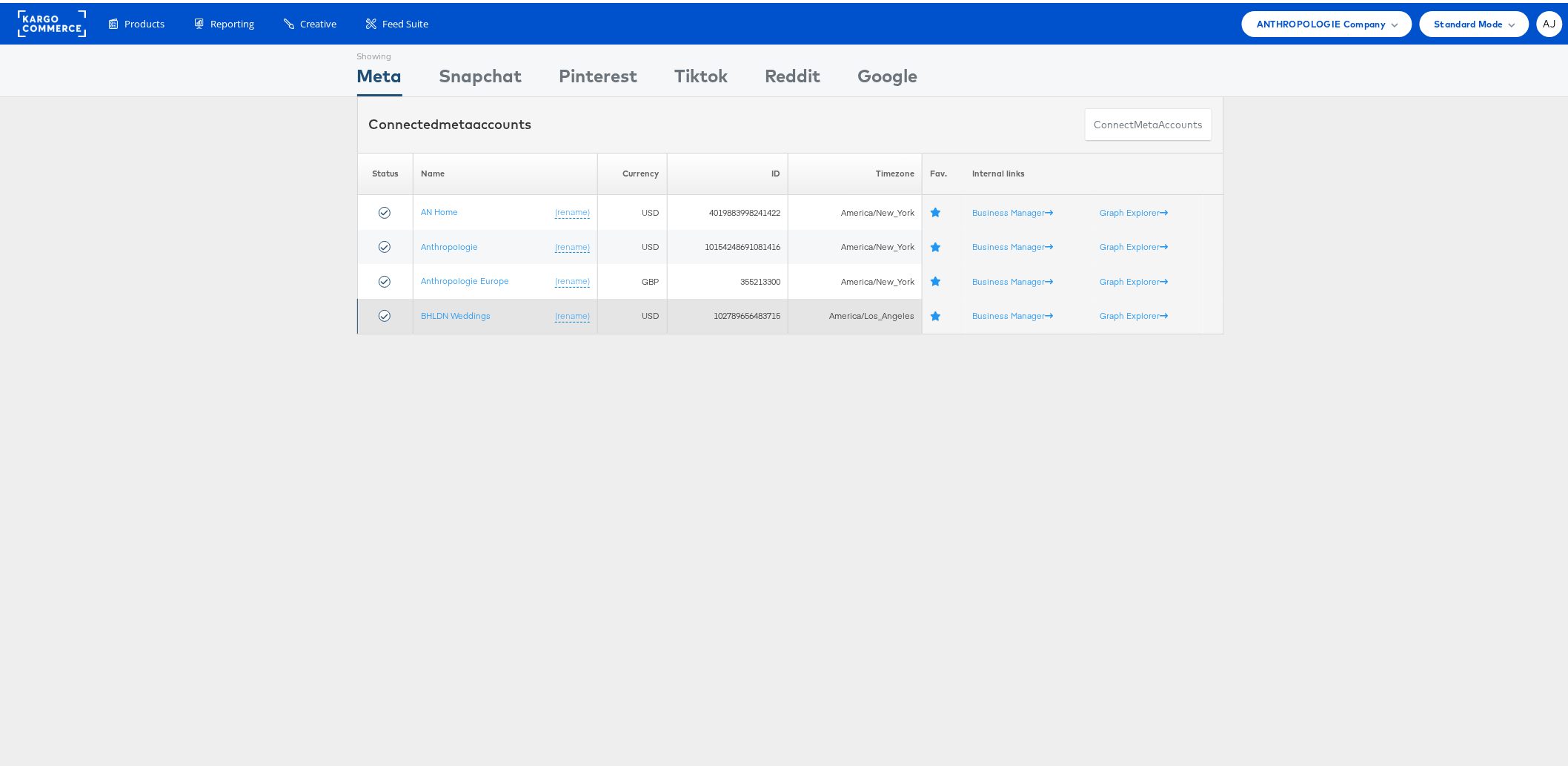
click at [731, 314] on td "102789656483715" at bounding box center [727, 313] width 121 height 35
copy td "102789656483715"
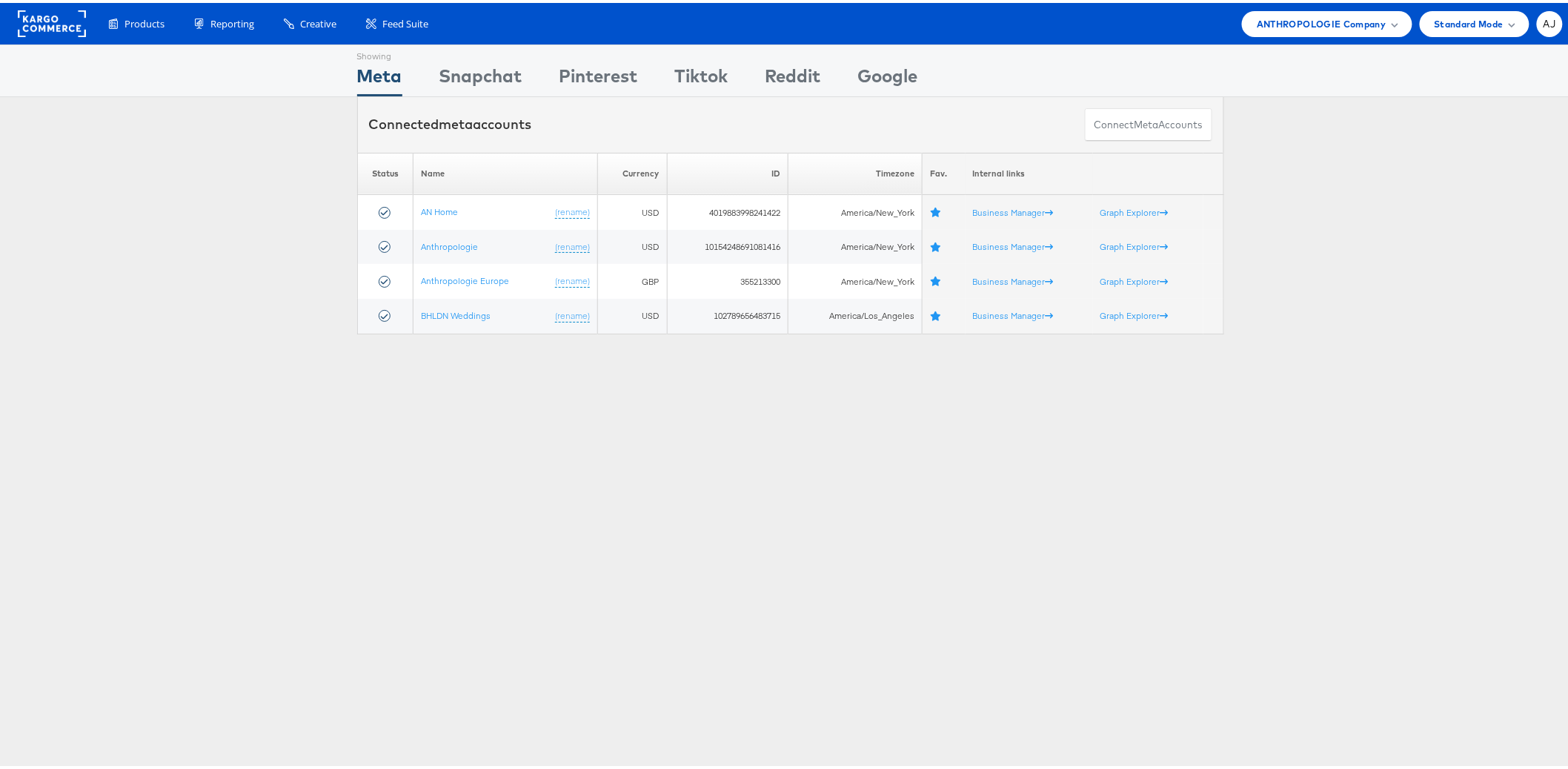
click at [229, 387] on div "Showing Meta Showing Snapchat Showing Pinterest Showing Tiktok Showing Reddit S…" at bounding box center [790, 412] width 1581 height 742
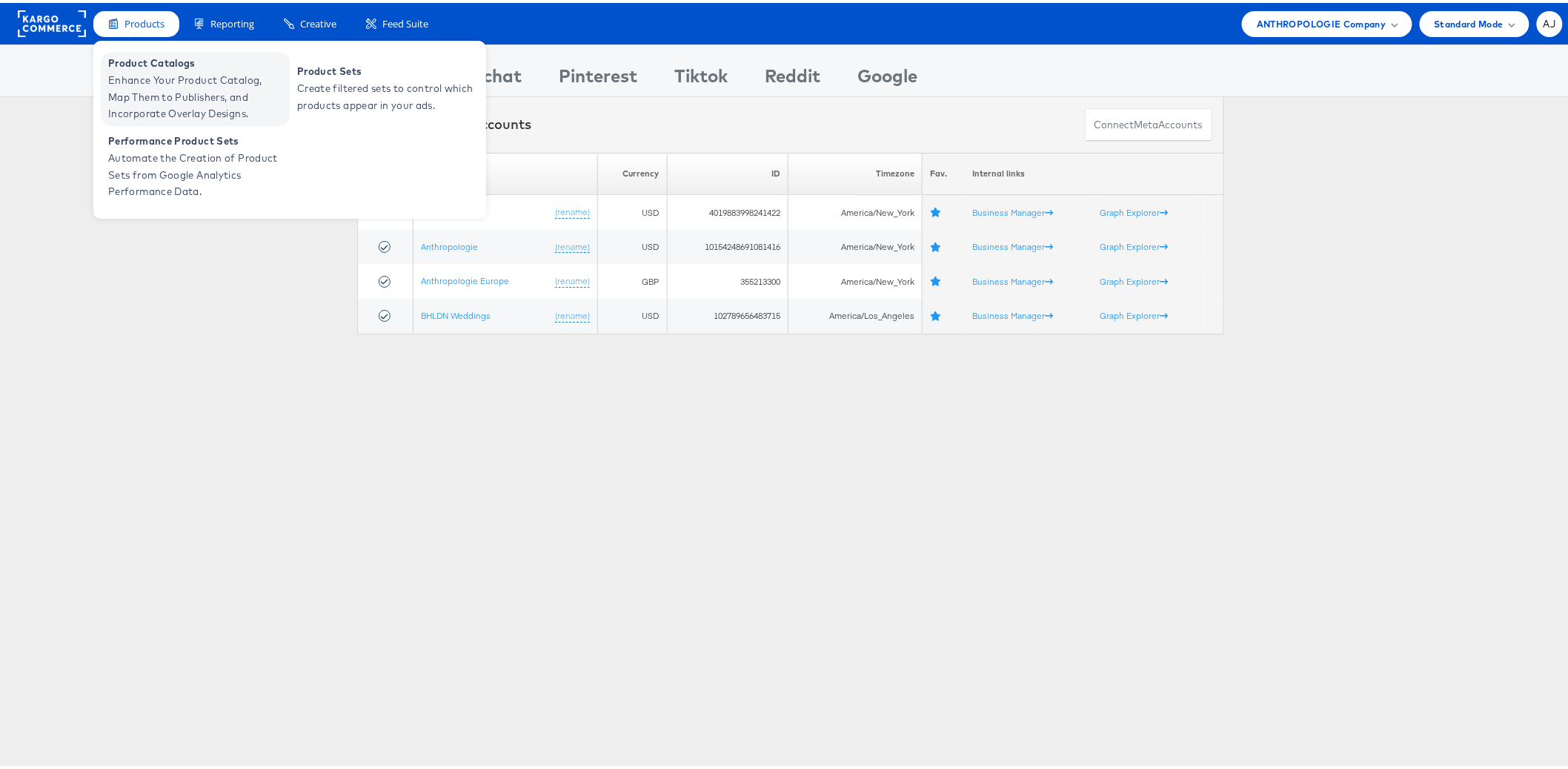
click at [149, 90] on span "Enhance Your Product Catalog, Map Them to Publishers, and Incorporate Overlay D…" at bounding box center [197, 94] width 178 height 51
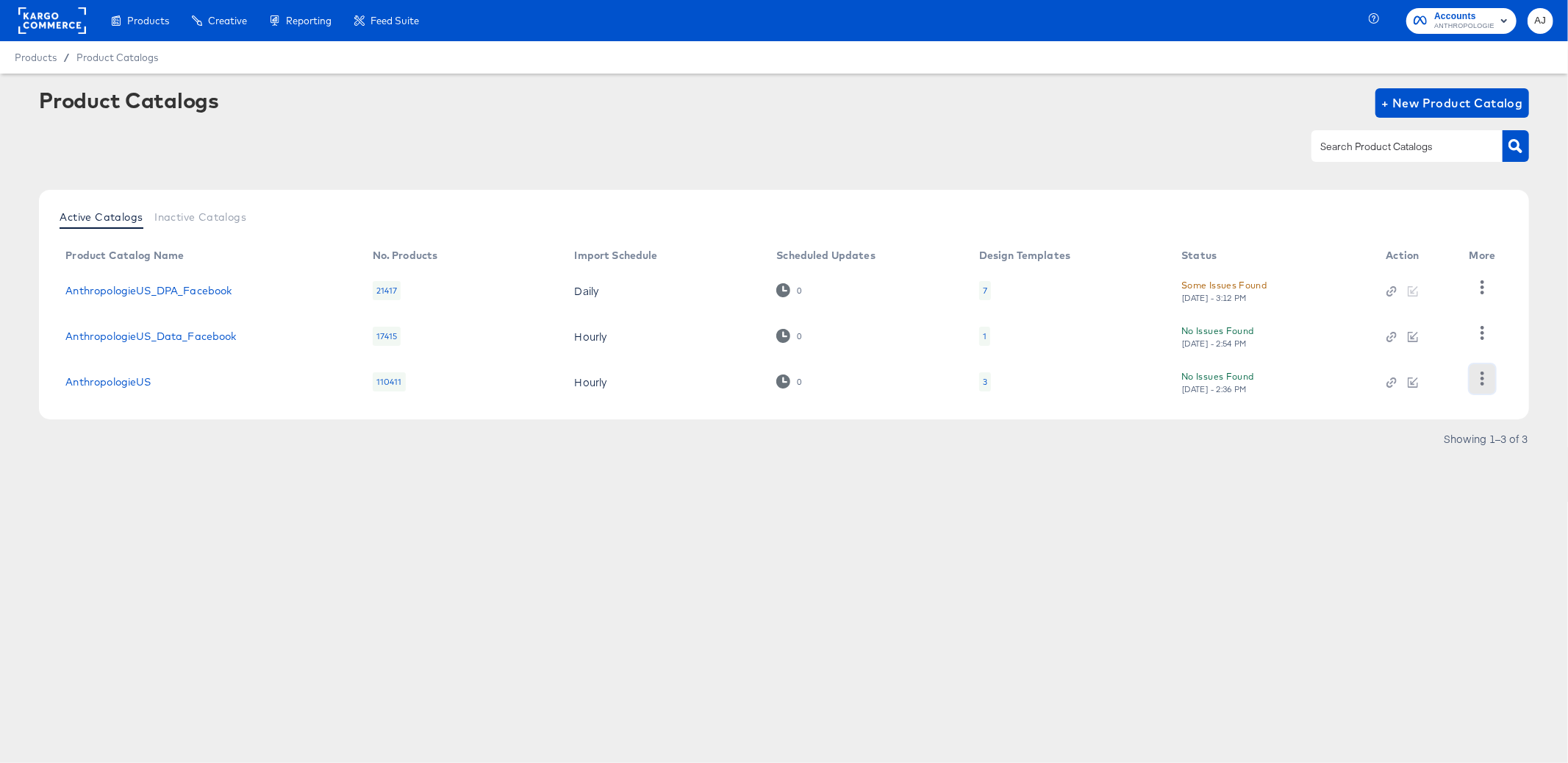
click at [1470, 385] on button "button" at bounding box center [1482, 379] width 26 height 30
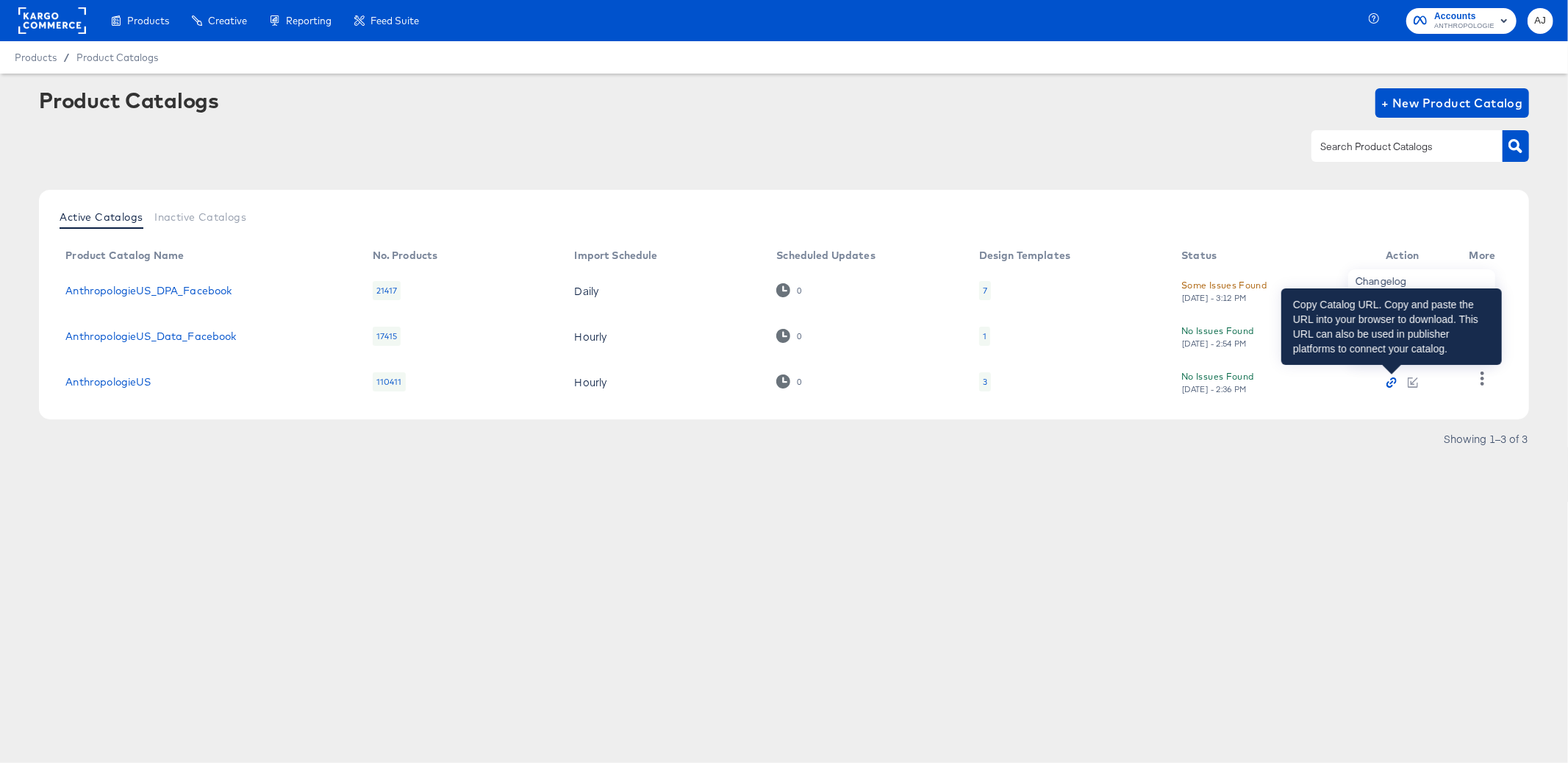
click at [1389, 384] on icon "button" at bounding box center [1392, 383] width 10 height 10
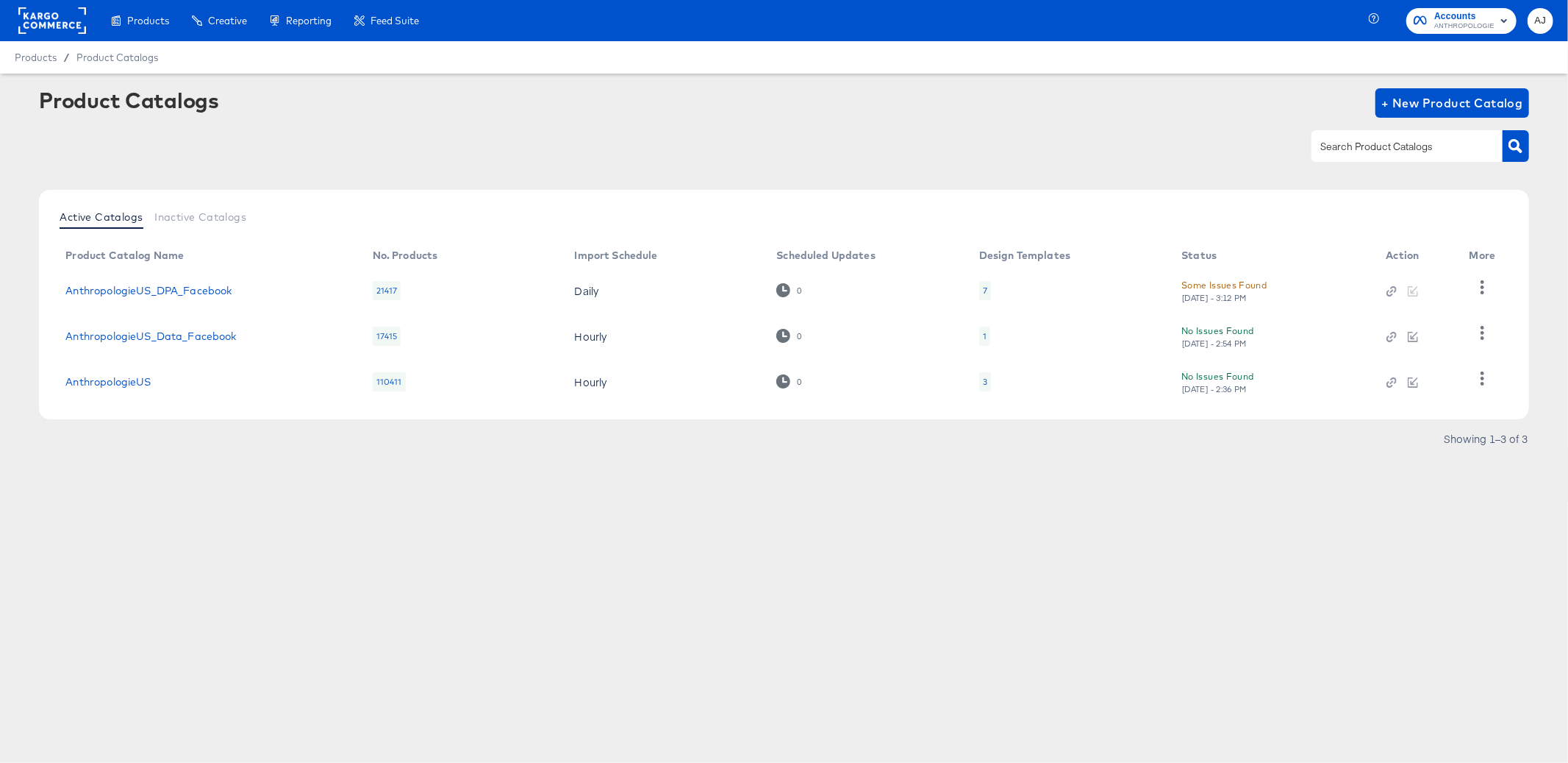
click at [308, 511] on div "Products Products Product Catalogs Enhance Your Product Catalog, Map Them to Pu…" at bounding box center [784, 381] width 1568 height 763
click at [1405, 434] on div "Showing 1–3 of 3" at bounding box center [784, 446] width 1490 height 24
click at [696, 579] on div "Products Products Product Catalogs Enhance Your Product Catalog, Map Them to Pu…" at bounding box center [784, 381] width 1568 height 763
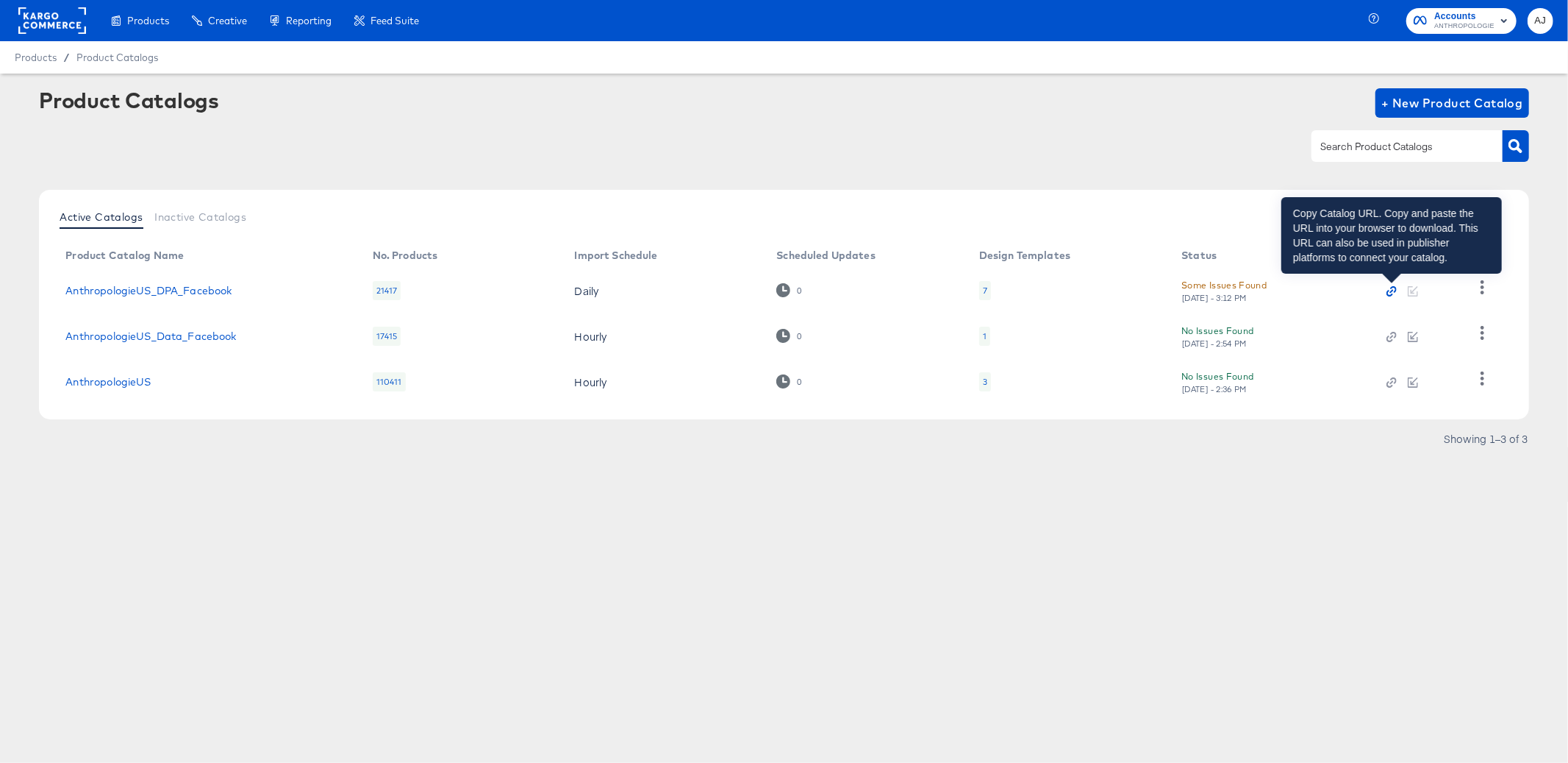
click at [1391, 289] on icon "button" at bounding box center [1392, 292] width 10 height 10
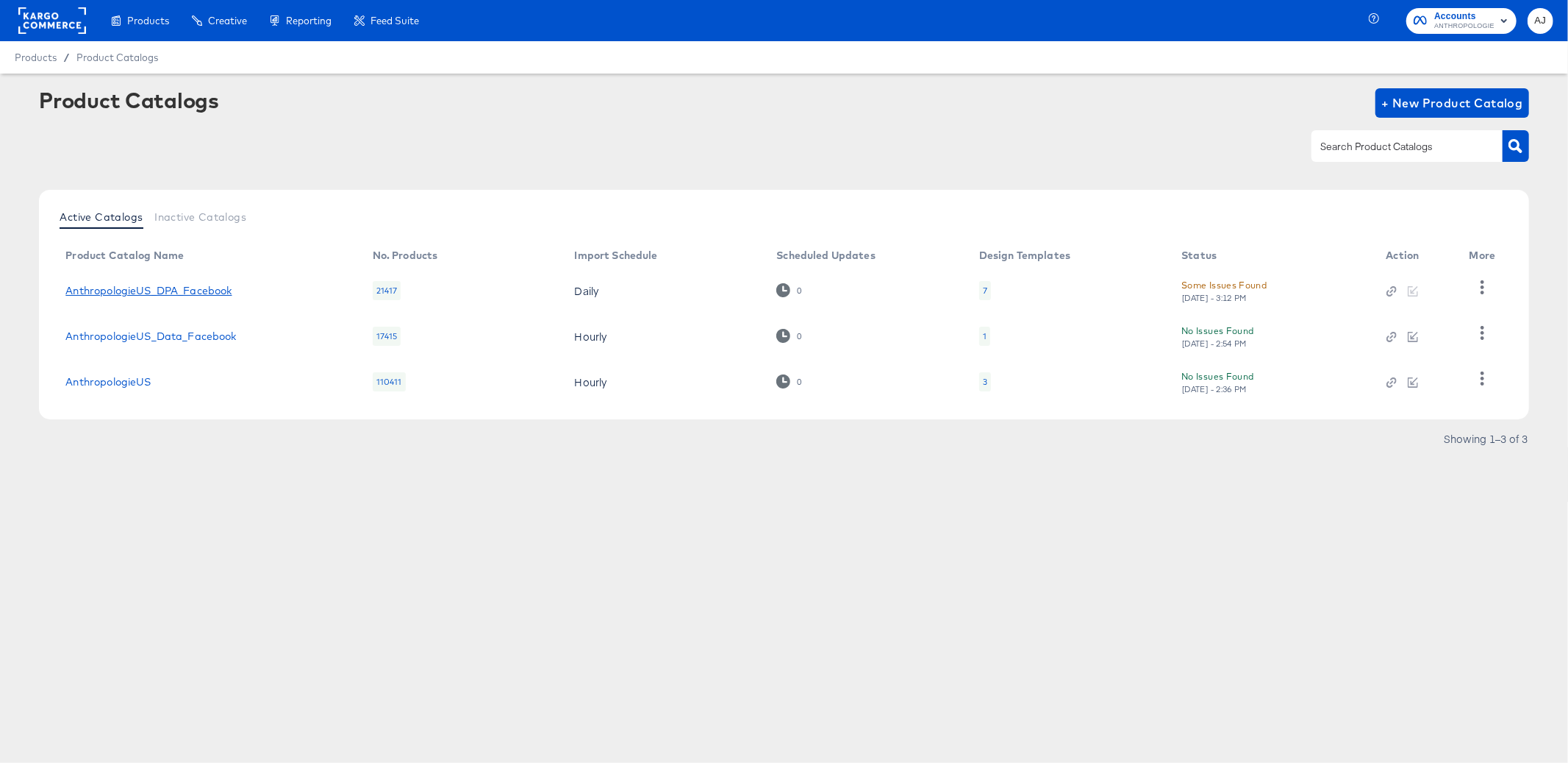
click at [125, 286] on link "AnthropologieUS_DPA_Facebook" at bounding box center [148, 291] width 166 height 12
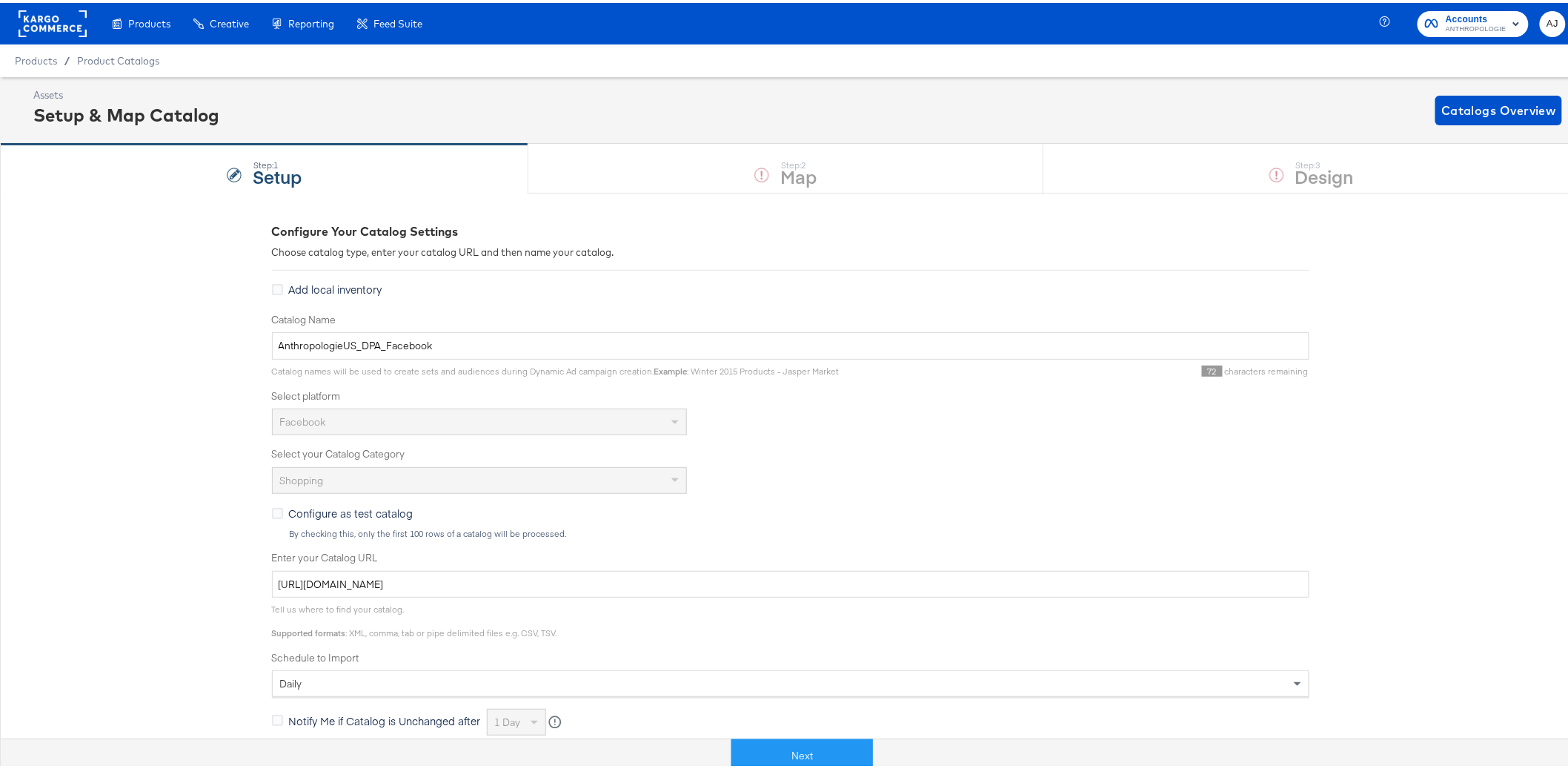
click at [136, 436] on div "Configure Your Catalog Settings Choose catalog type, enter your catalog URL and…" at bounding box center [790, 587] width 1581 height 794
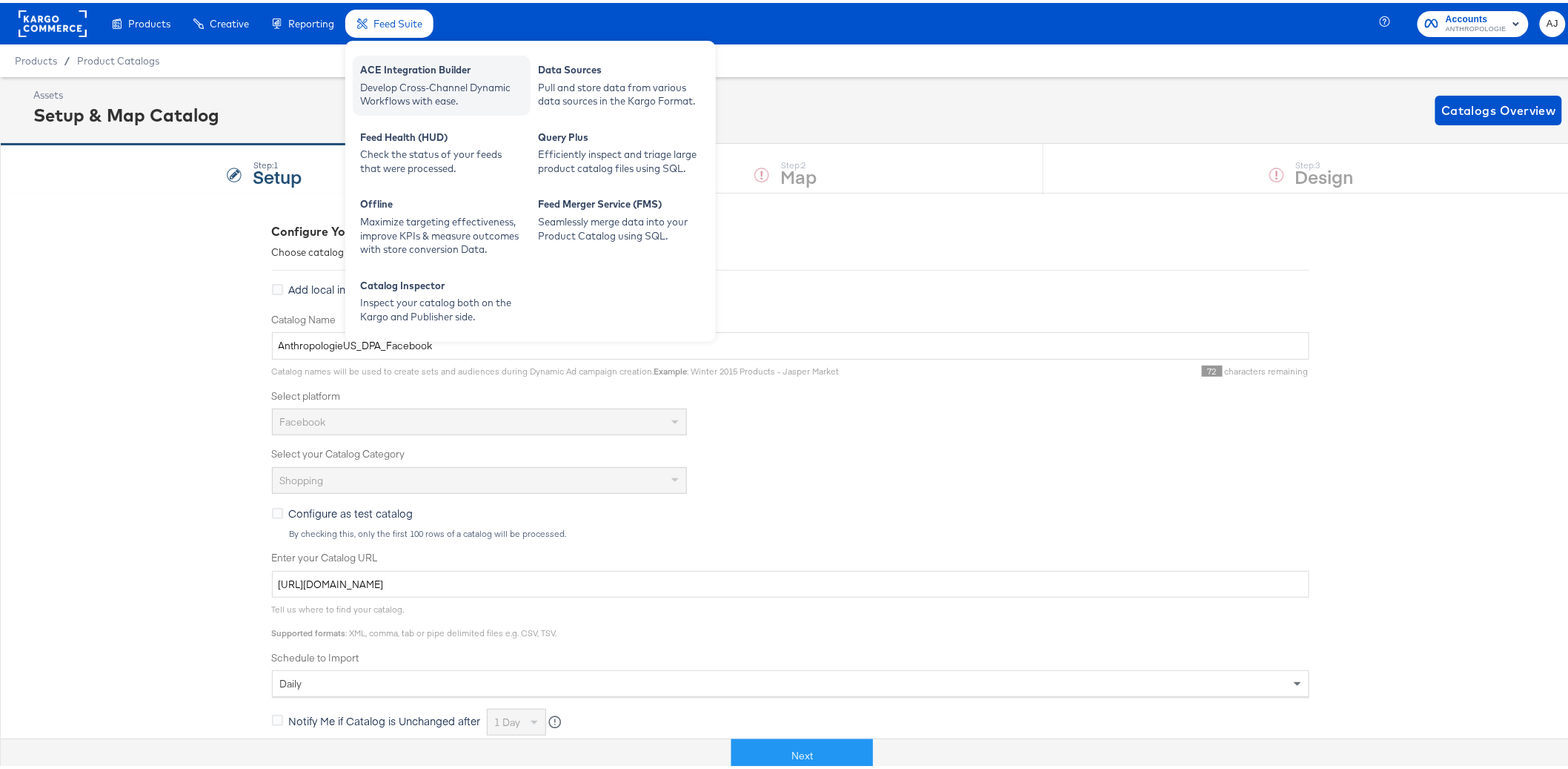
click at [420, 96] on div "Develop Cross-Channel Dynamic Workflows with ease." at bounding box center [442, 92] width 163 height 27
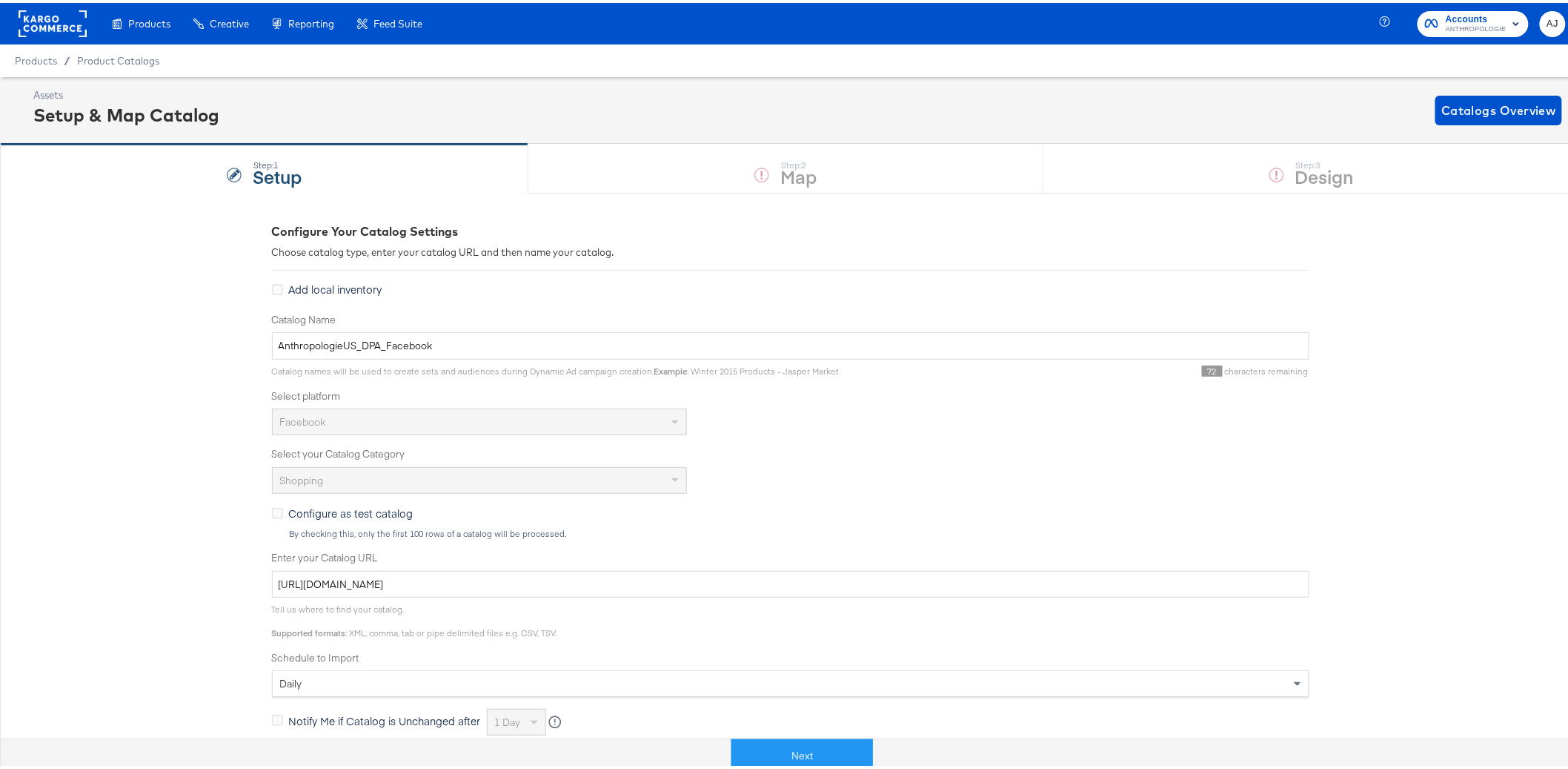
click at [163, 342] on div "Configure Your Catalog Settings Choose catalog type, enter your catalog URL and…" at bounding box center [790, 587] width 1581 height 794
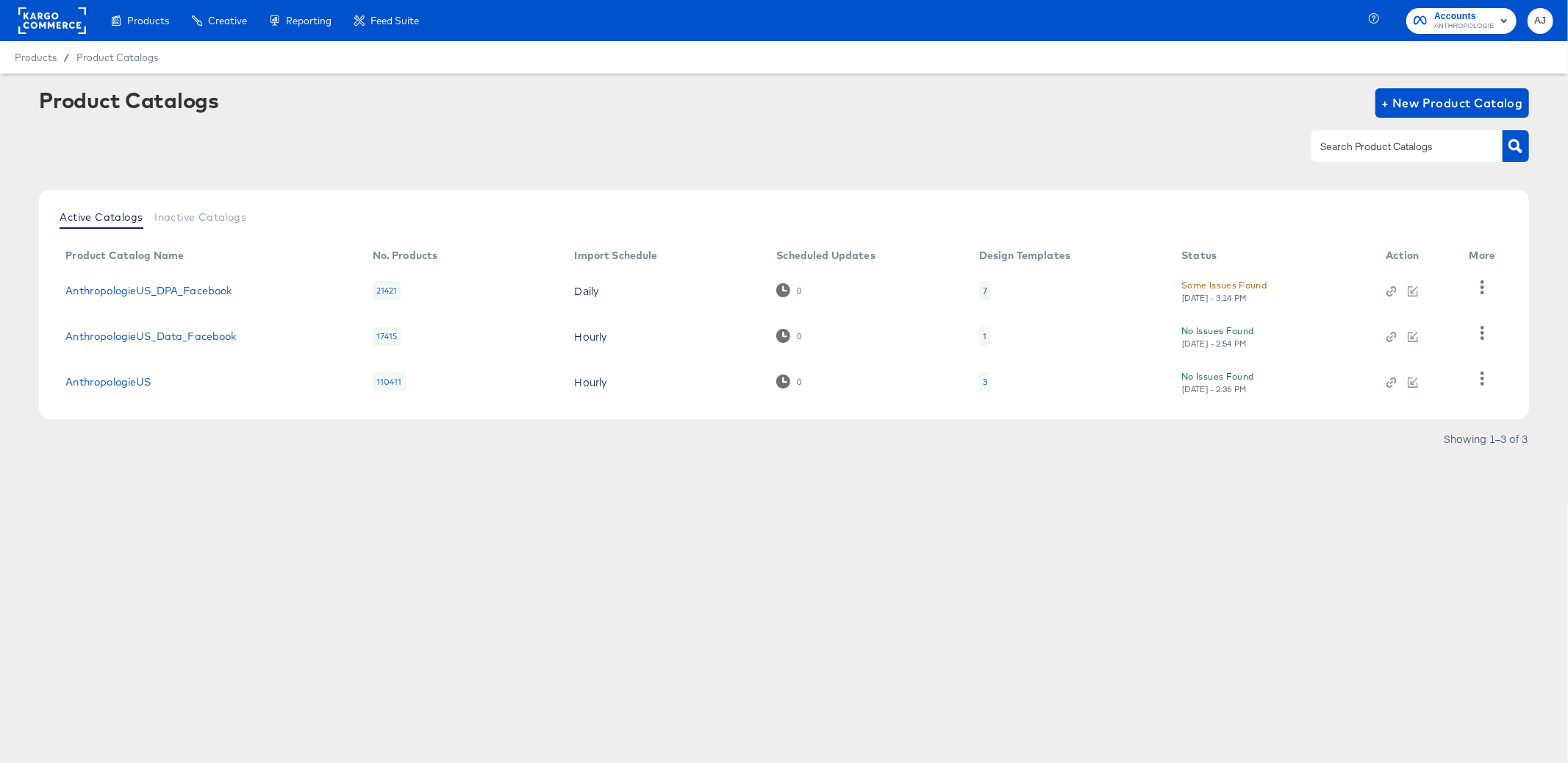
click at [319, 528] on div "Products Products Product Catalogs Enhance Your Product Catalog, Map Them to Pu…" at bounding box center [784, 381] width 1568 height 763
click at [109, 294] on link "AnthropologieUS_DPA_Facebook" at bounding box center [148, 291] width 166 height 12
